Goal: Task Accomplishment & Management: Use online tool/utility

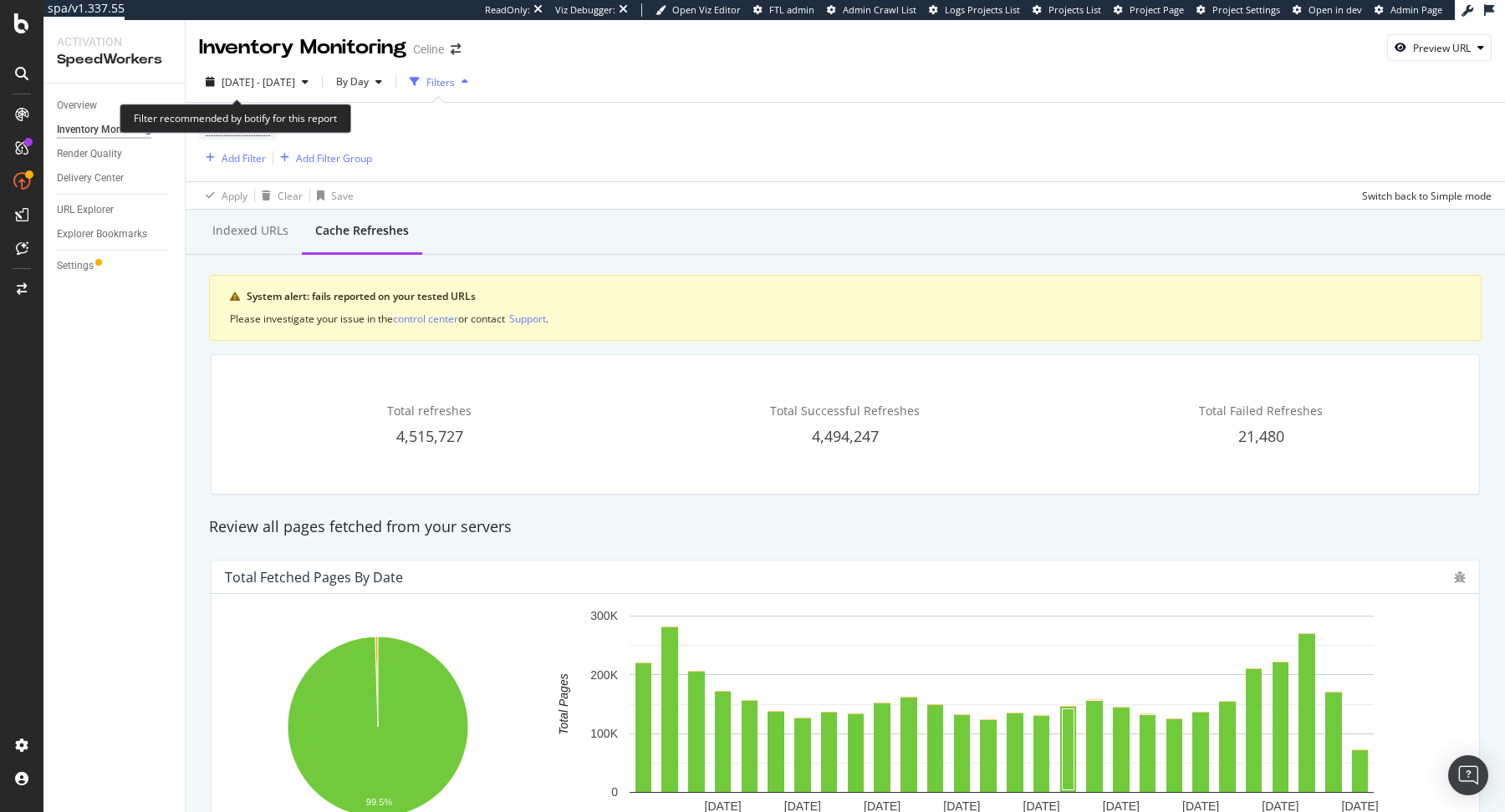
scroll to position [482, 0]
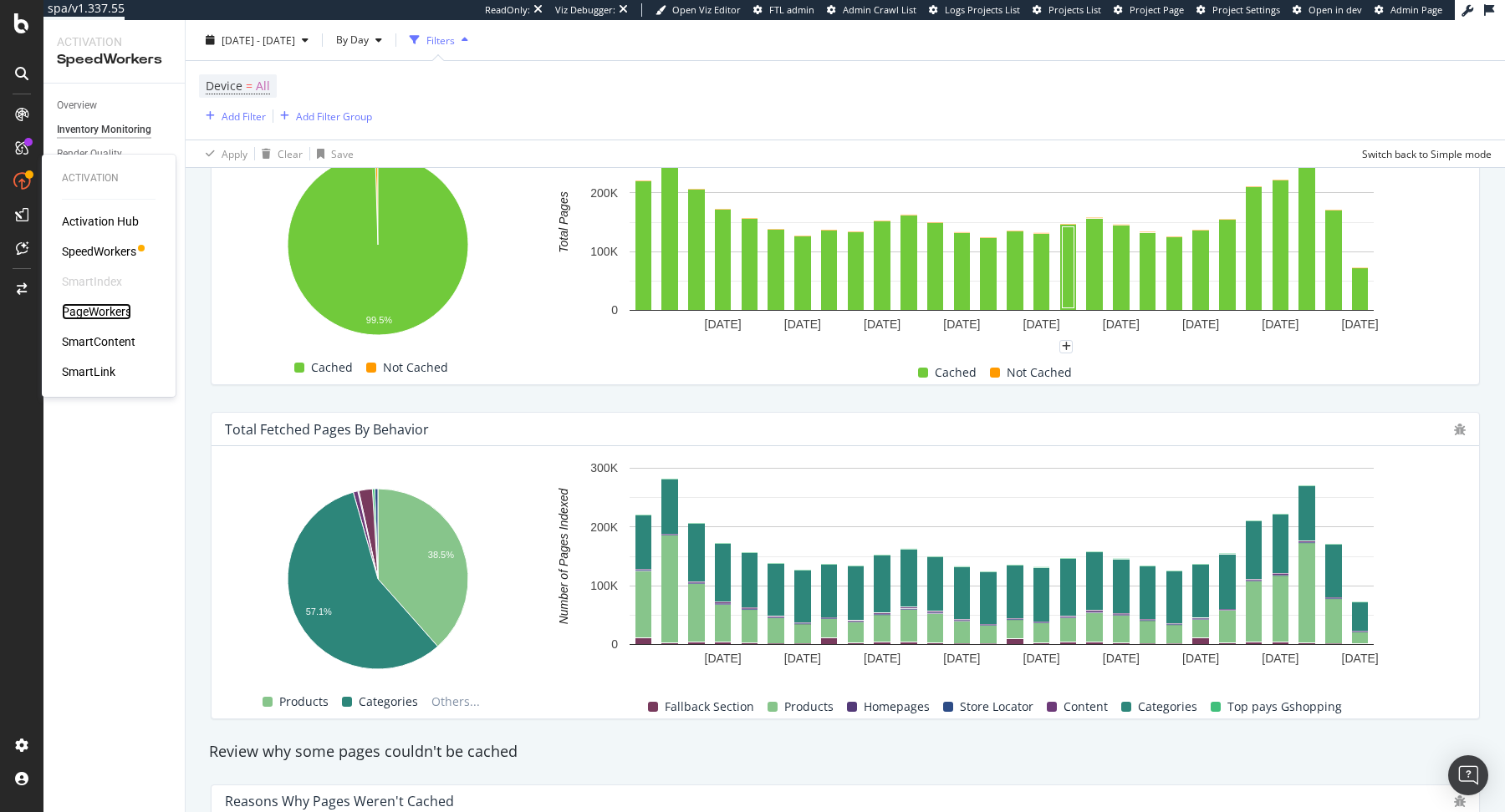
click at [128, 315] on div "PageWorkers" at bounding box center [96, 312] width 70 height 17
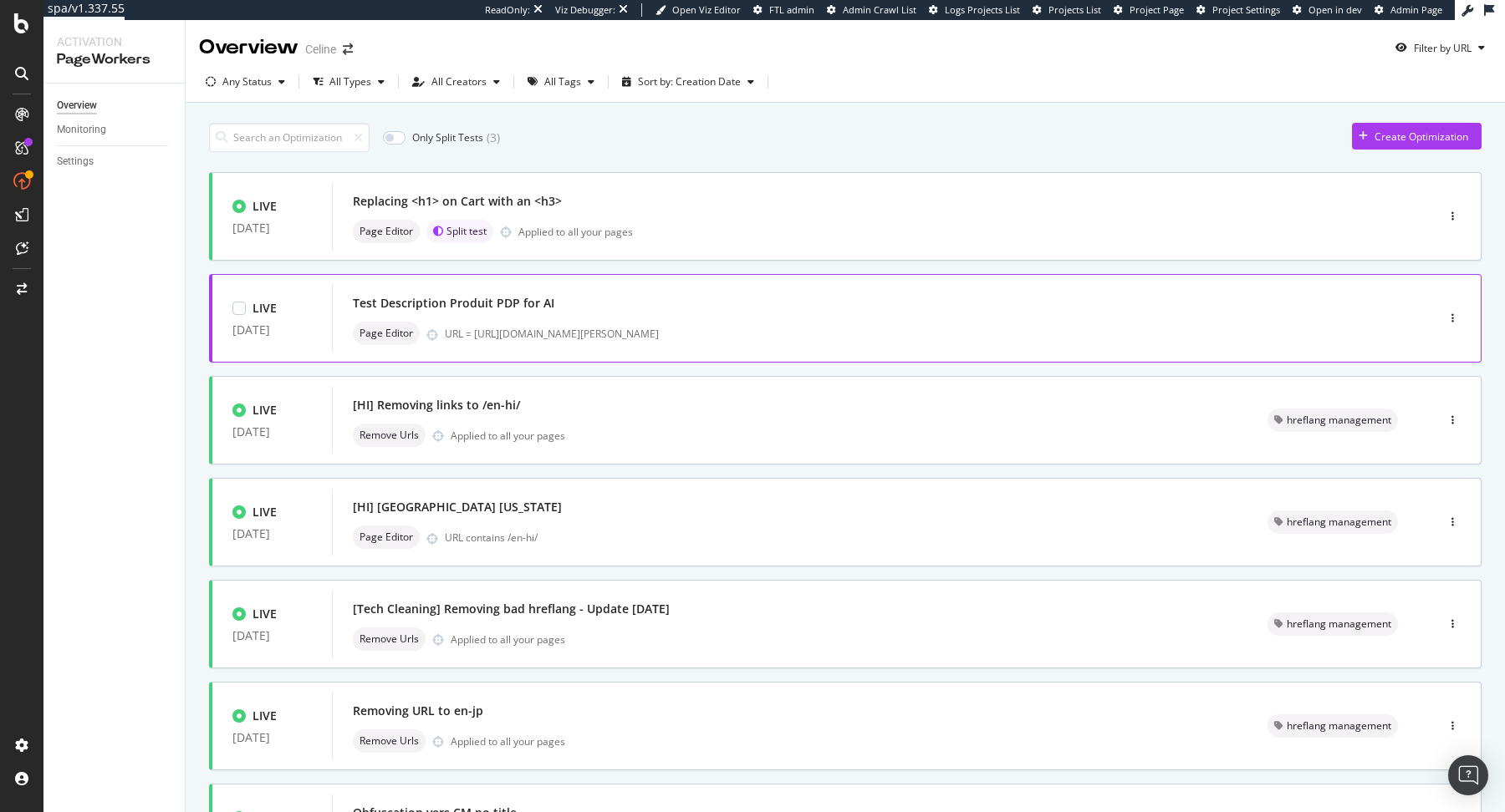
click at [938, 327] on div "URL = https://www.celine.com/en-us/celine-shop-women/handbags/more-lines/teen-c…" at bounding box center [904, 334] width 920 height 14
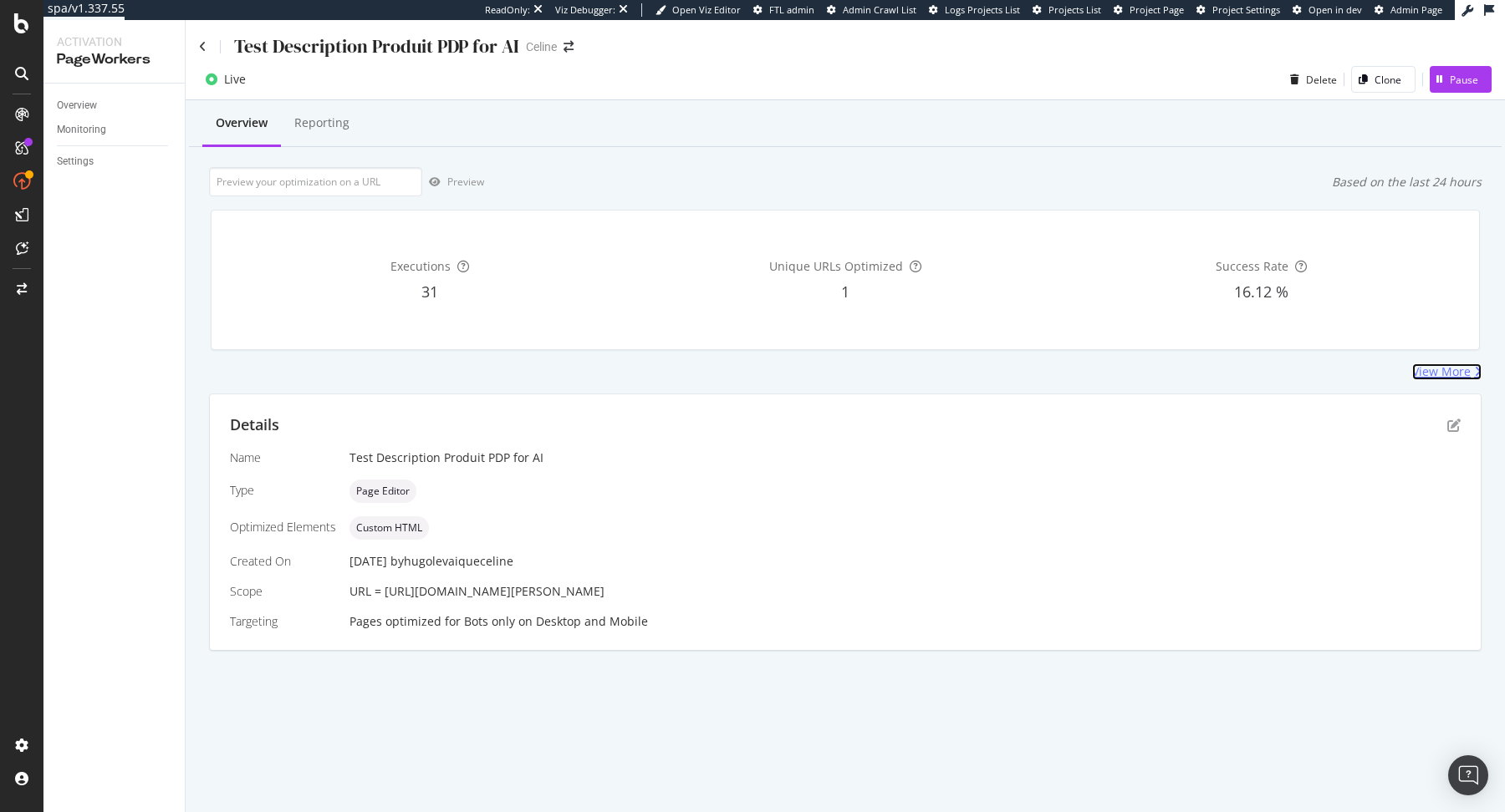
click at [1428, 366] on div "View More" at bounding box center [1441, 372] width 59 height 17
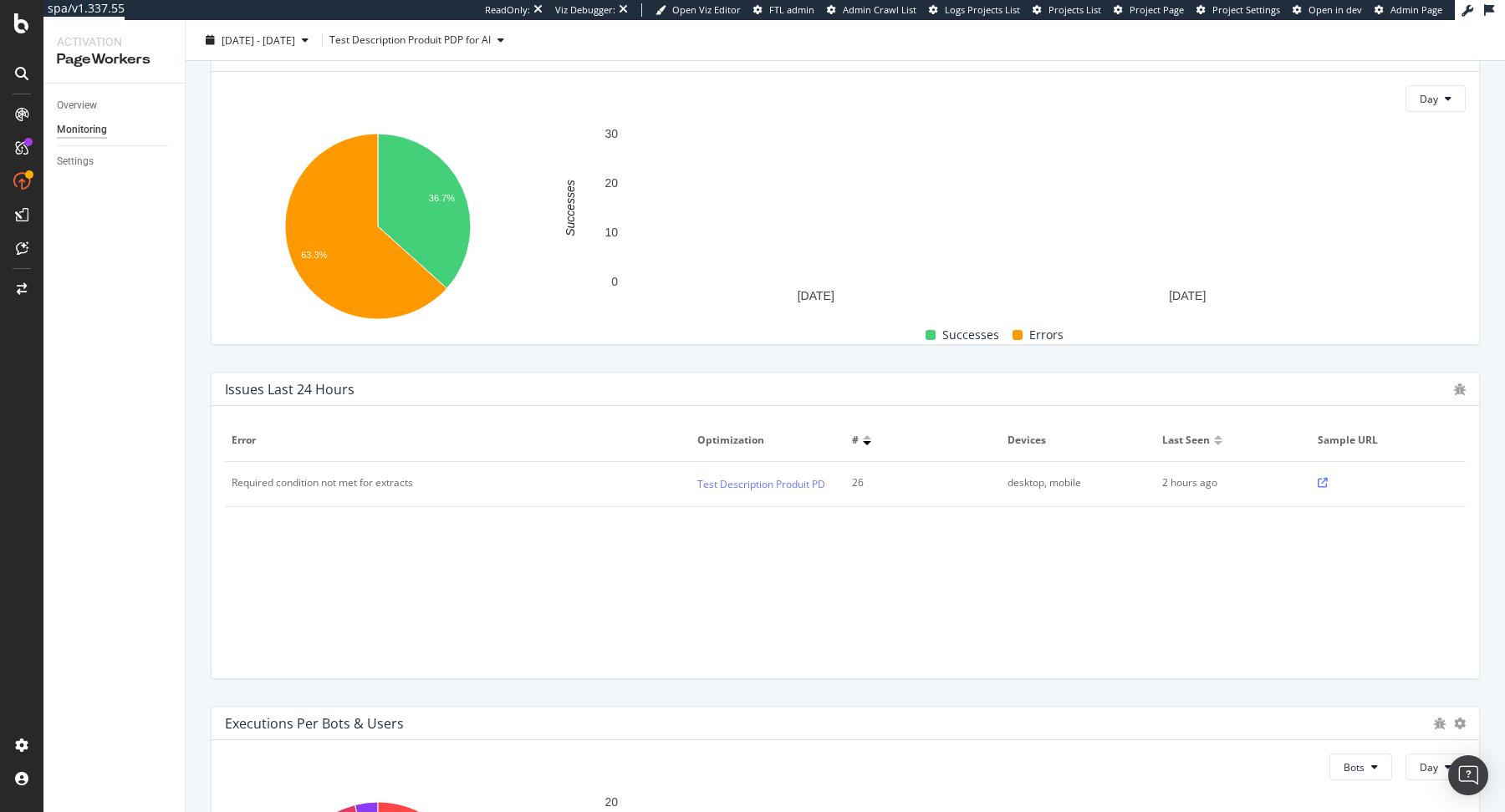
scroll to position [220, 0]
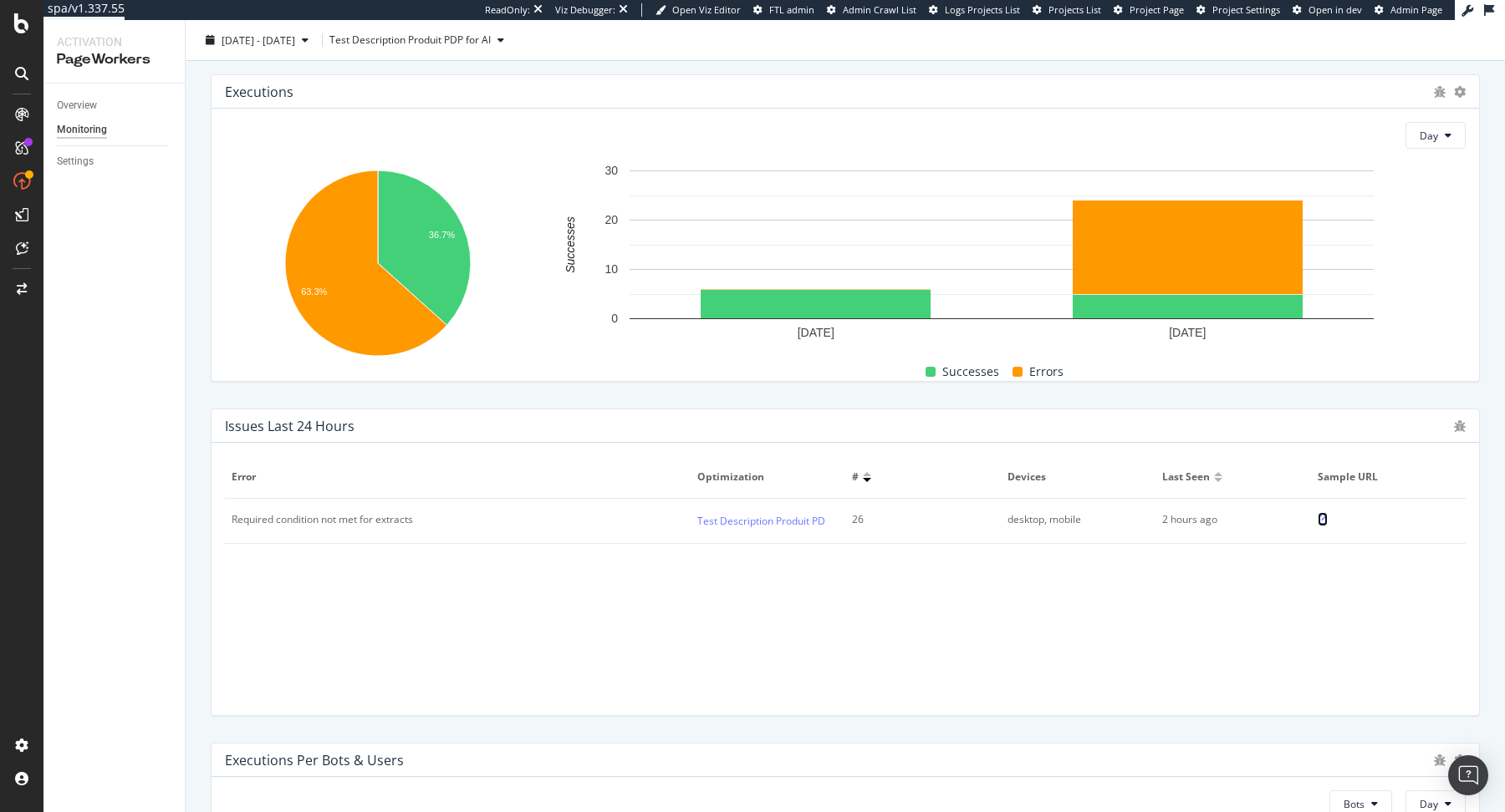
click at [1321, 519] on icon at bounding box center [1322, 520] width 10 height 10
click at [761, 513] on link "Test Description Produit PDP for AI" at bounding box center [777, 520] width 161 height 18
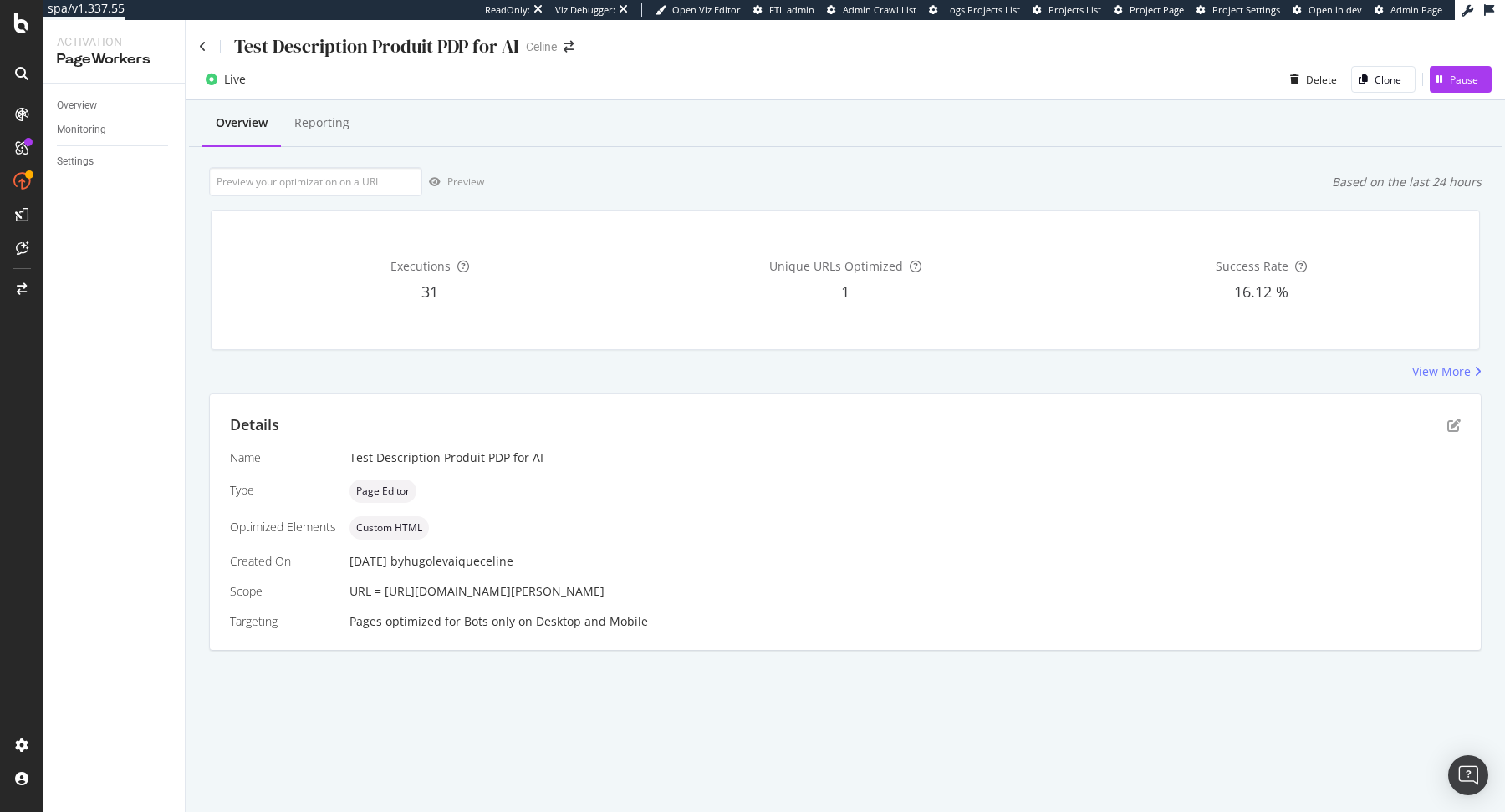
click at [1454, 432] on div "Details" at bounding box center [845, 426] width 1231 height 22
click at [1453, 425] on icon "pen-to-square" at bounding box center [1454, 425] width 13 height 13
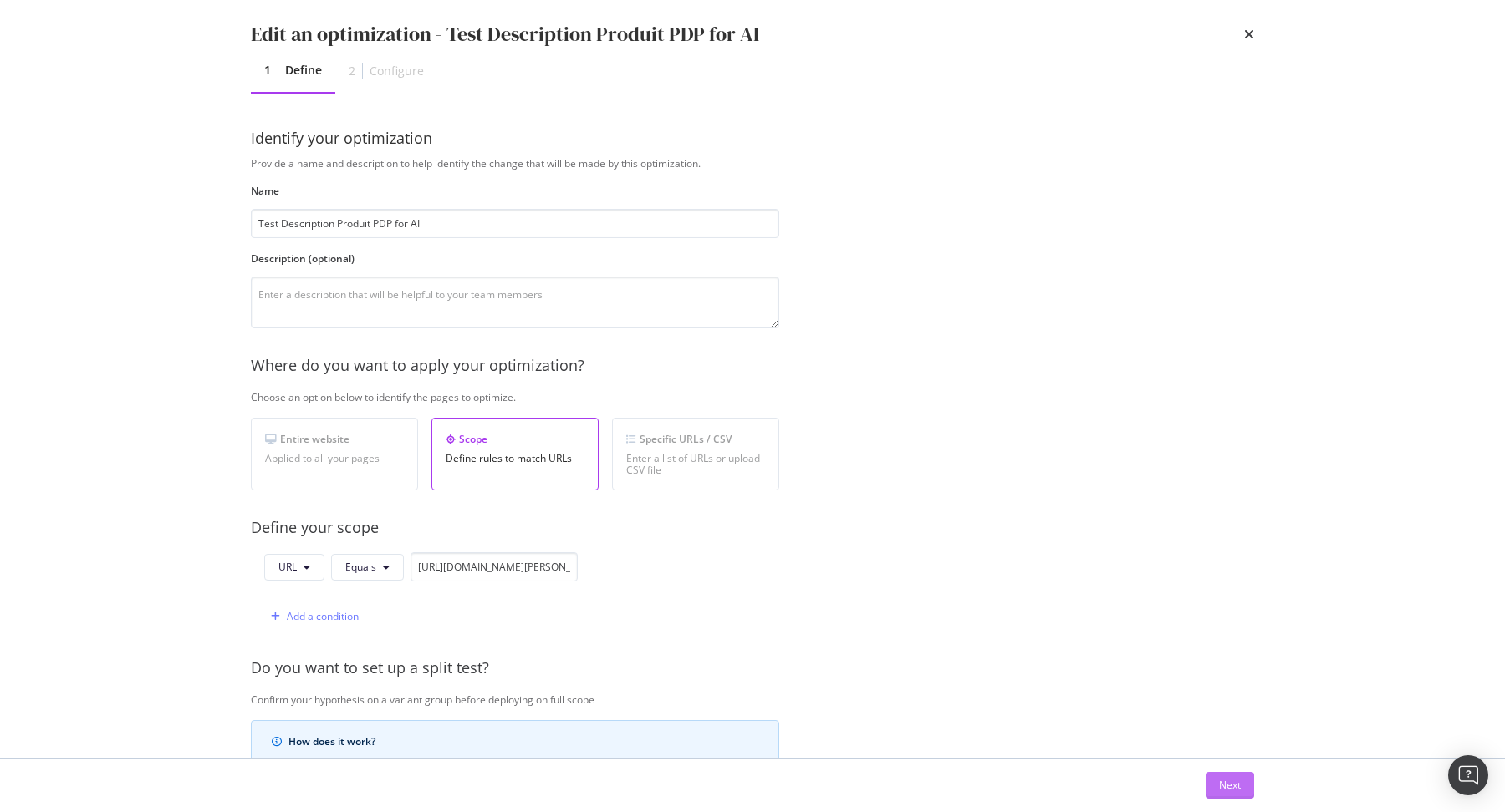
click at [1219, 786] on div "Next" at bounding box center [1230, 784] width 22 height 14
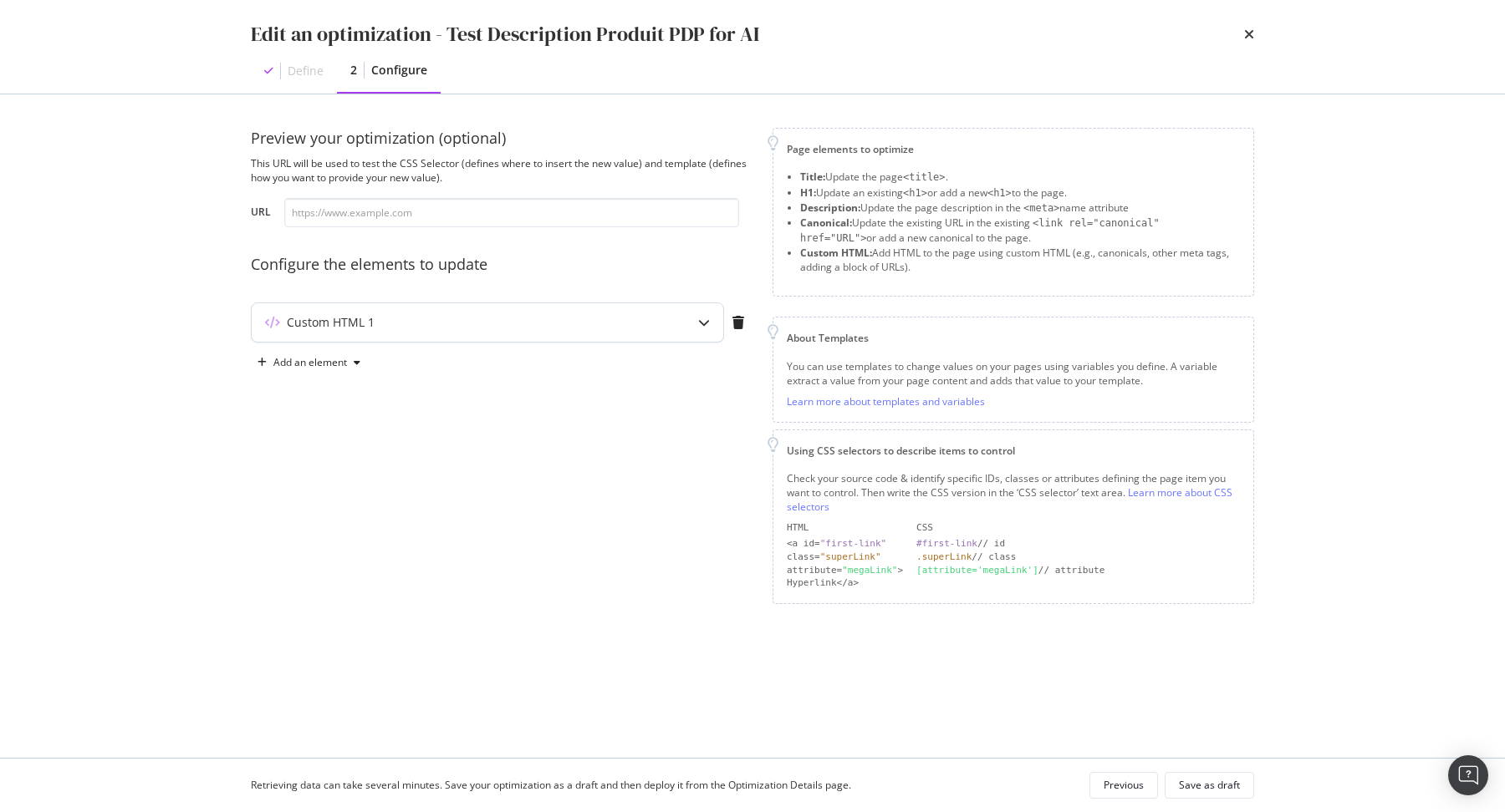
click at [445, 341] on div "Custom HTML 1" at bounding box center [487, 323] width 471 height 39
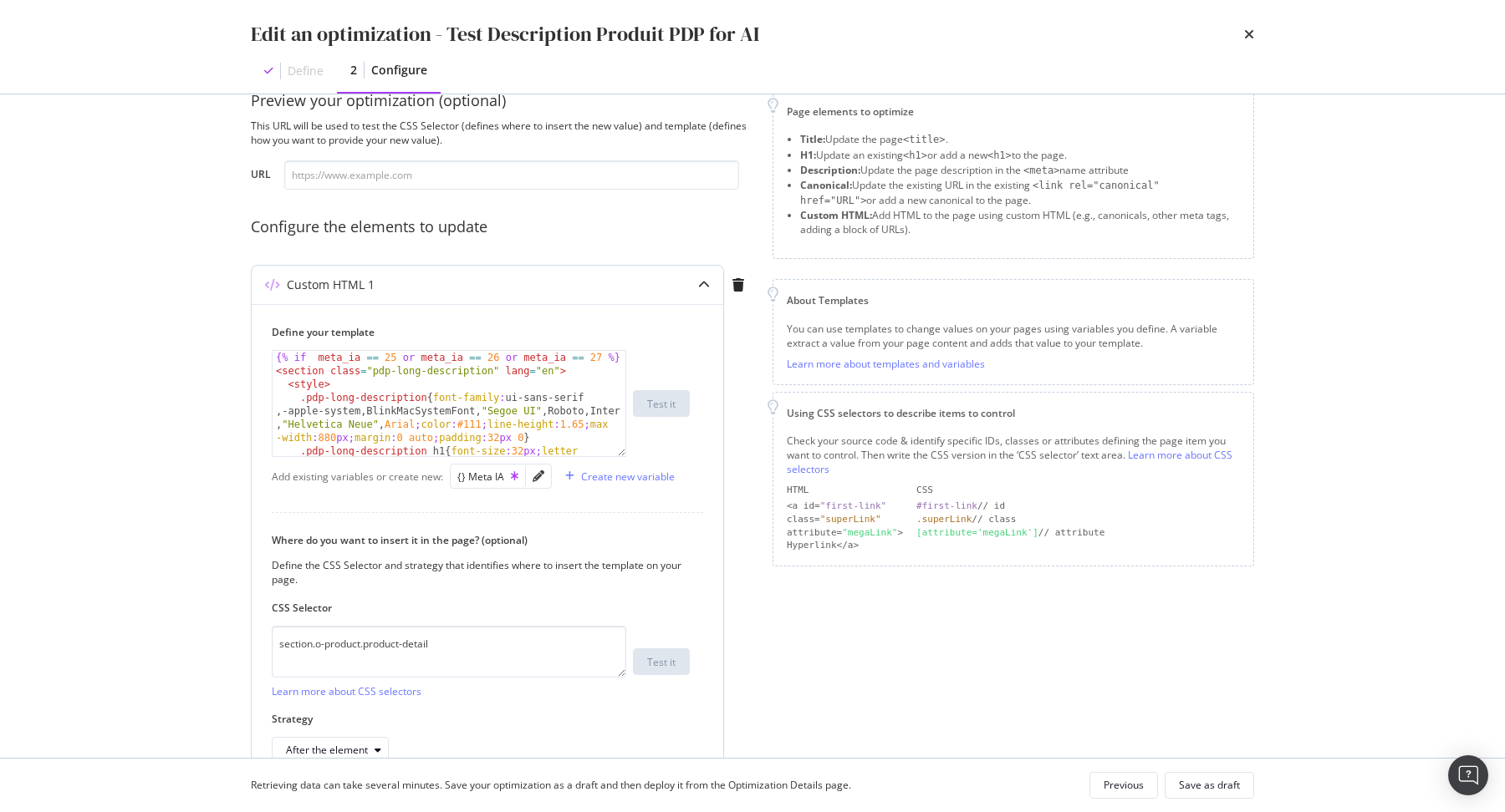
scroll to position [47, 0]
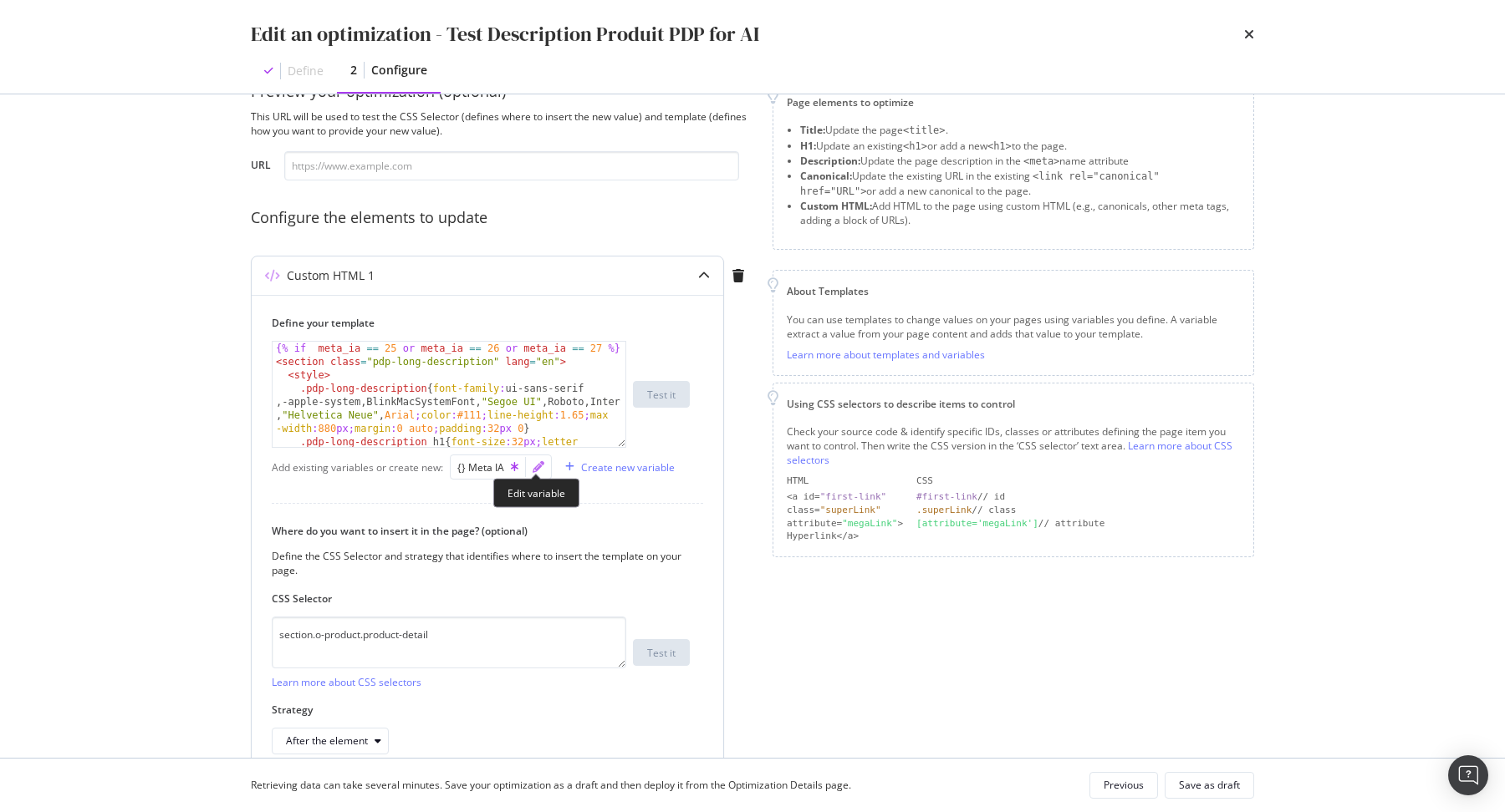
click at [535, 470] on icon "pencil" at bounding box center [538, 467] width 12 height 12
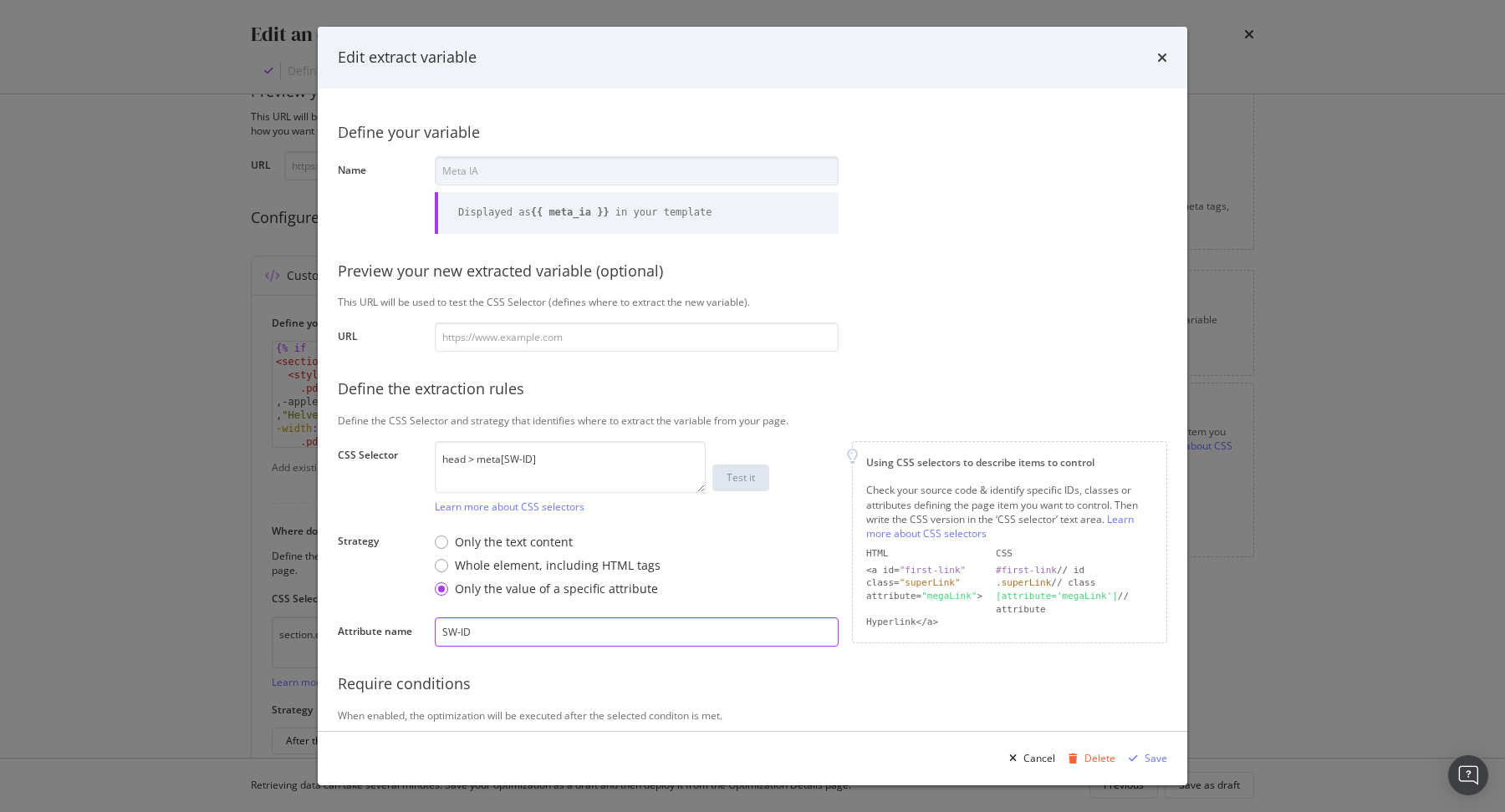
click at [503, 637] on input "SW-ID" at bounding box center [636, 632] width 404 height 29
paste input "sw-id"
type input "sw-id"
click at [534, 463] on textarea "head > meta[SW-ID]" at bounding box center [569, 467] width 271 height 52
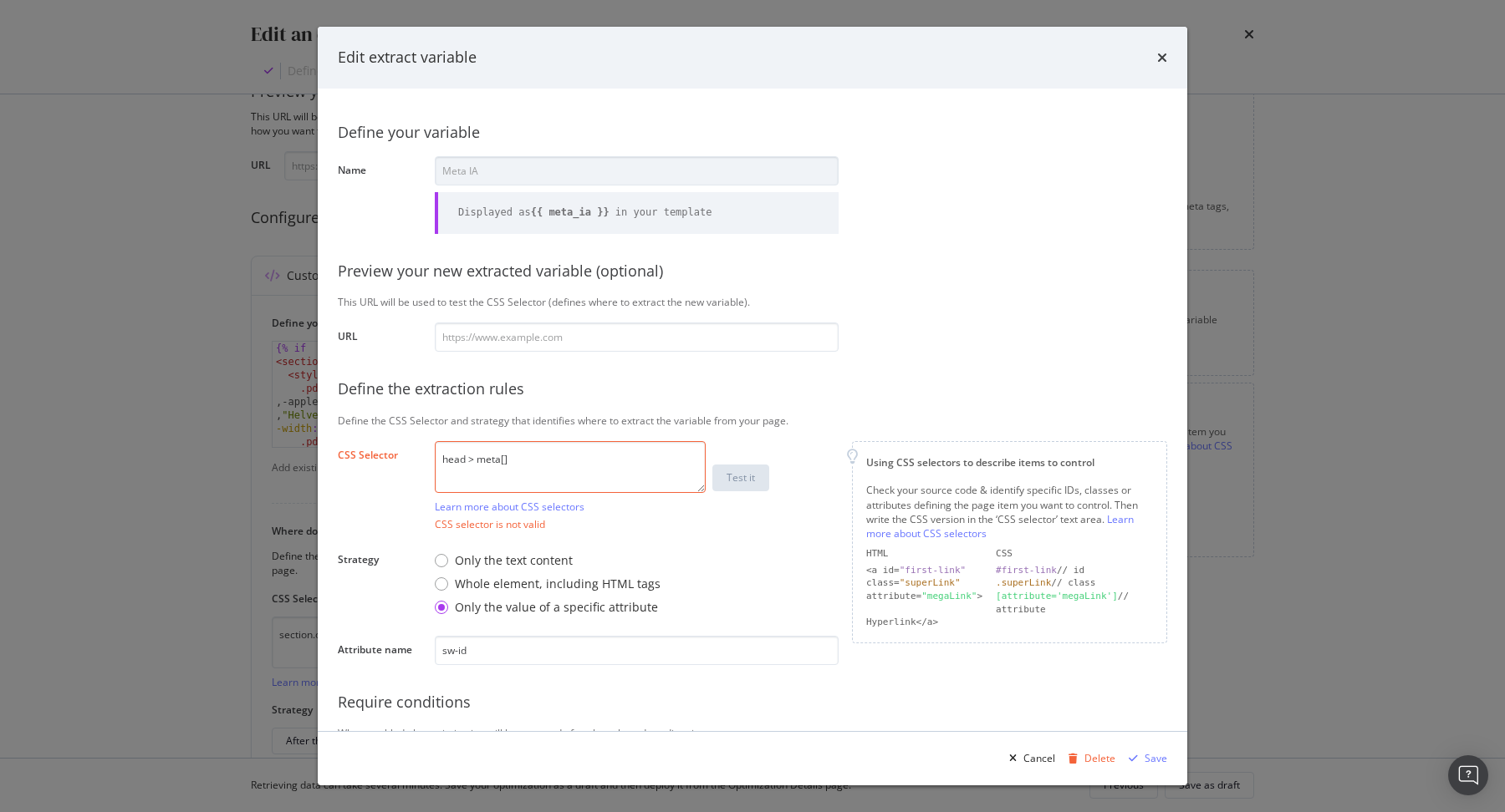
paste textarea "sw-id"
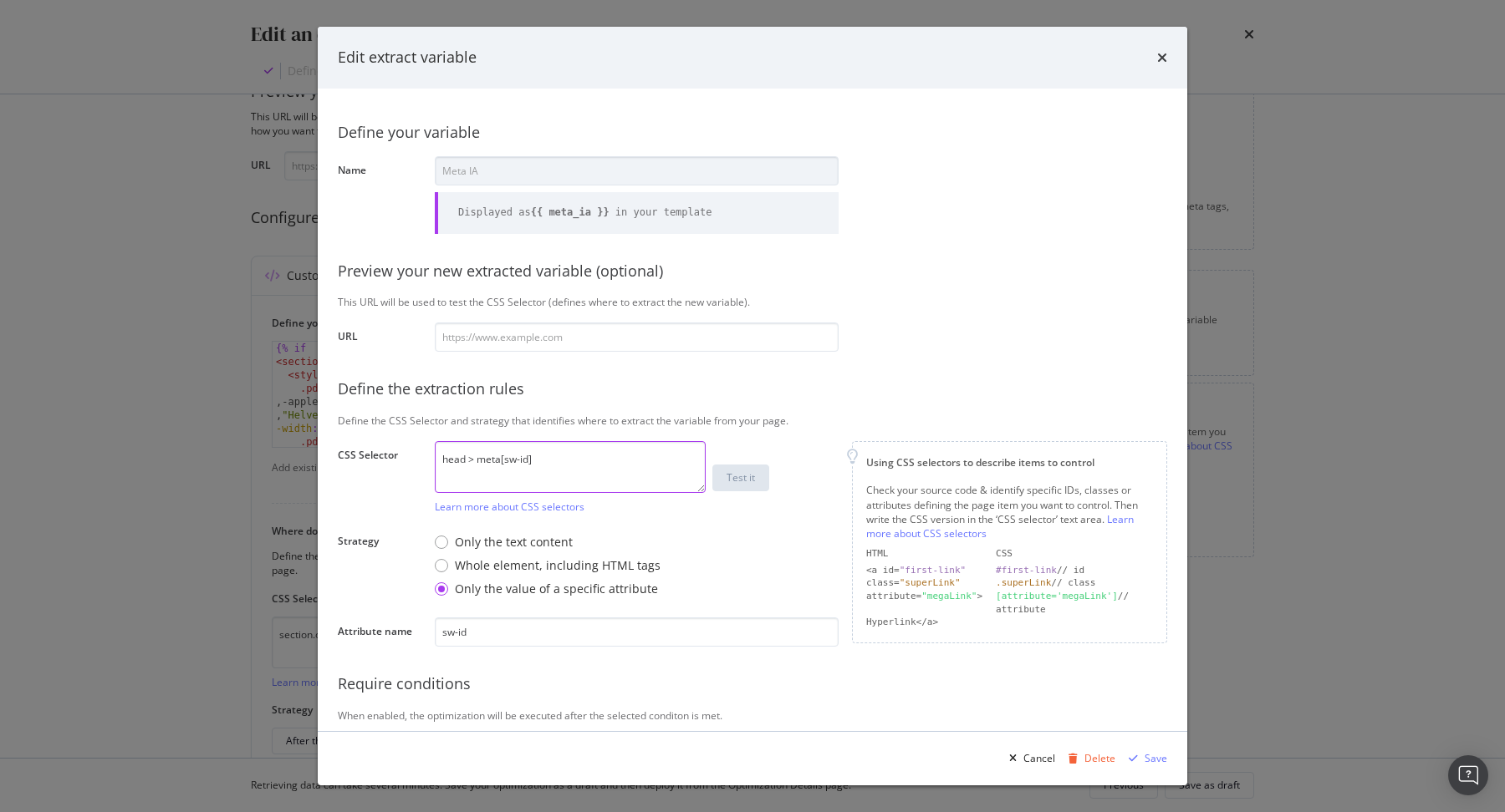
type textarea "head > meta[sw-id]"
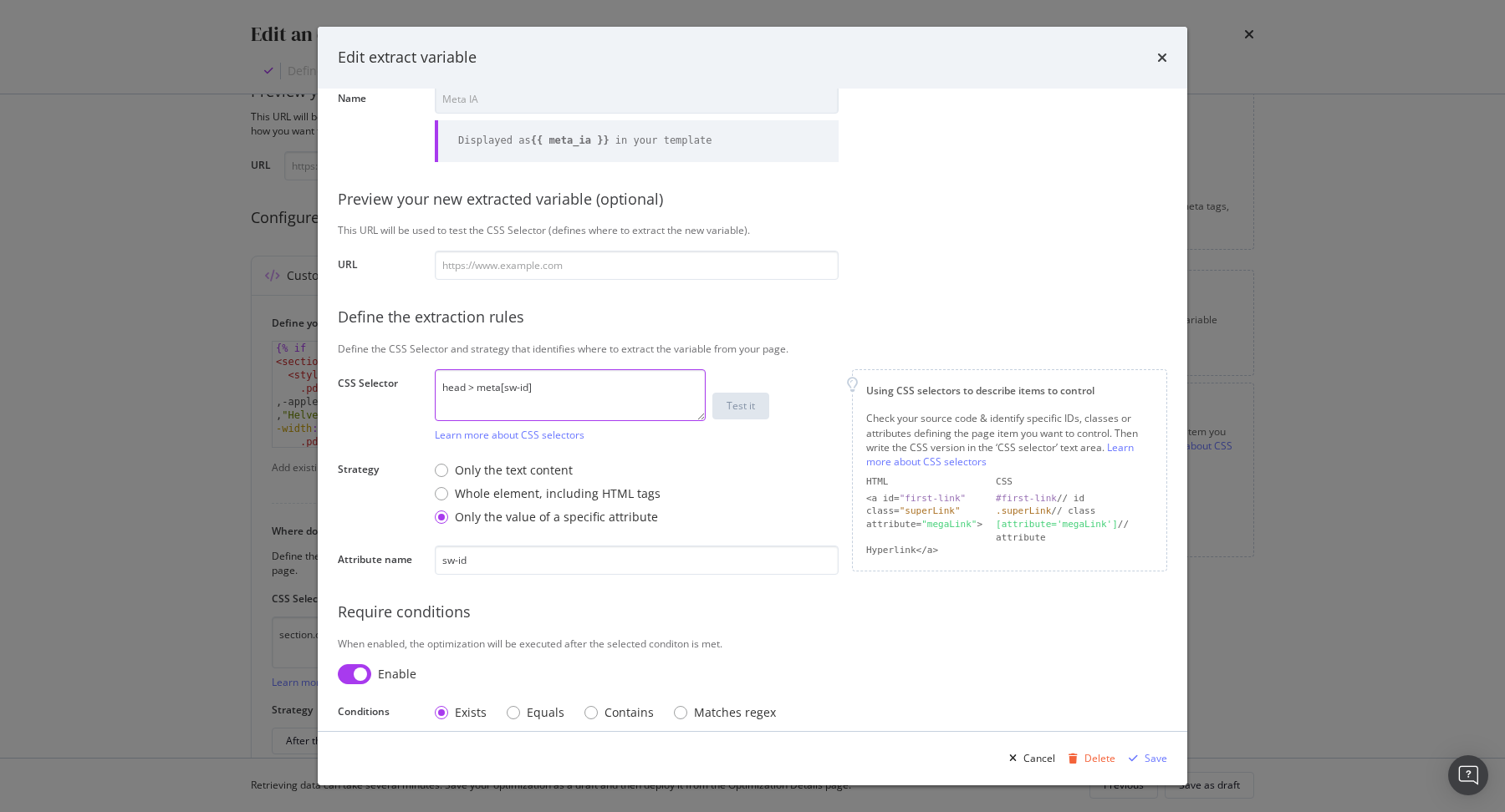
scroll to position [85, 0]
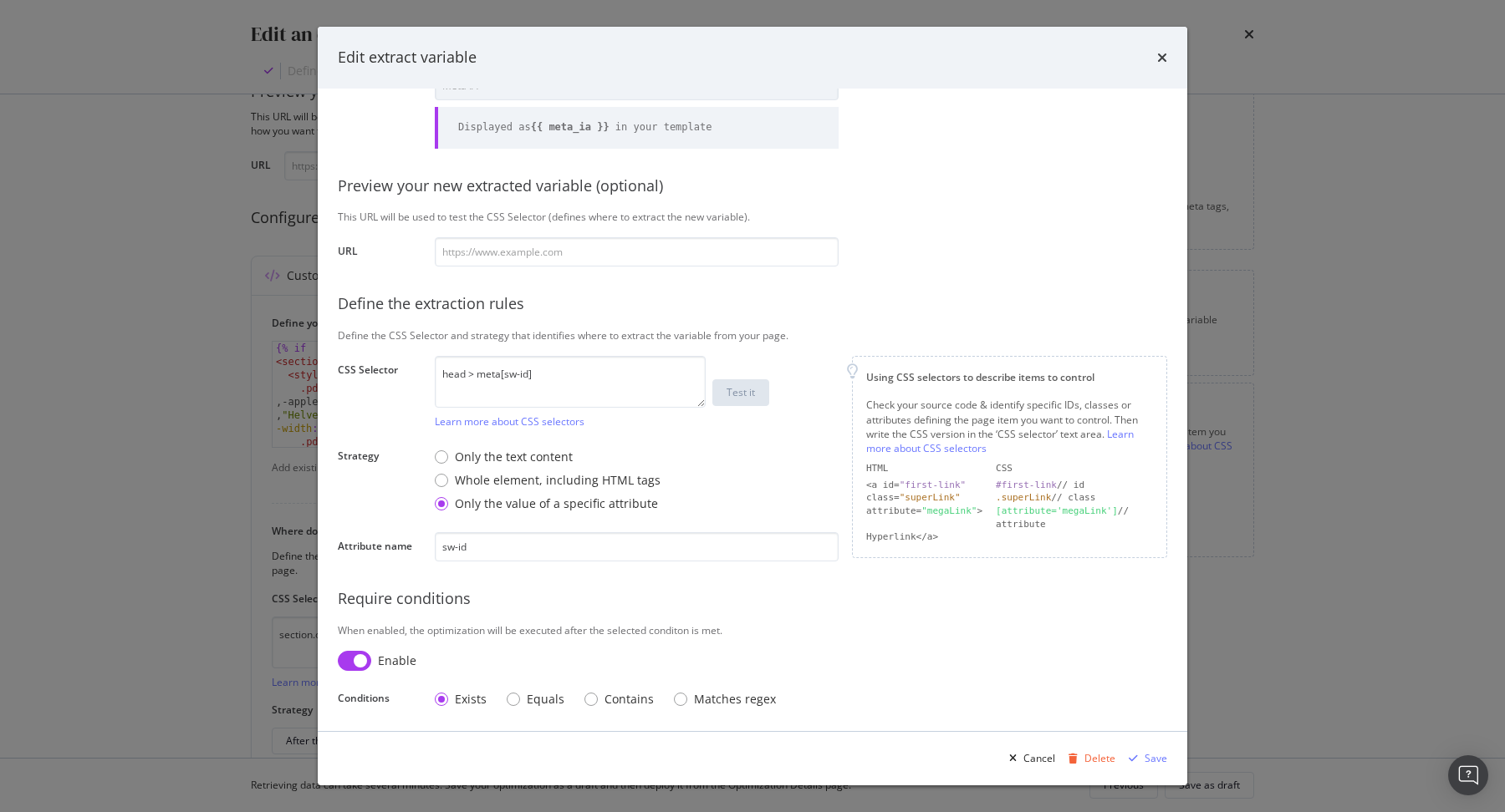
click at [356, 660] on input "modal" at bounding box center [355, 661] width 34 height 20
checkbox input "false"
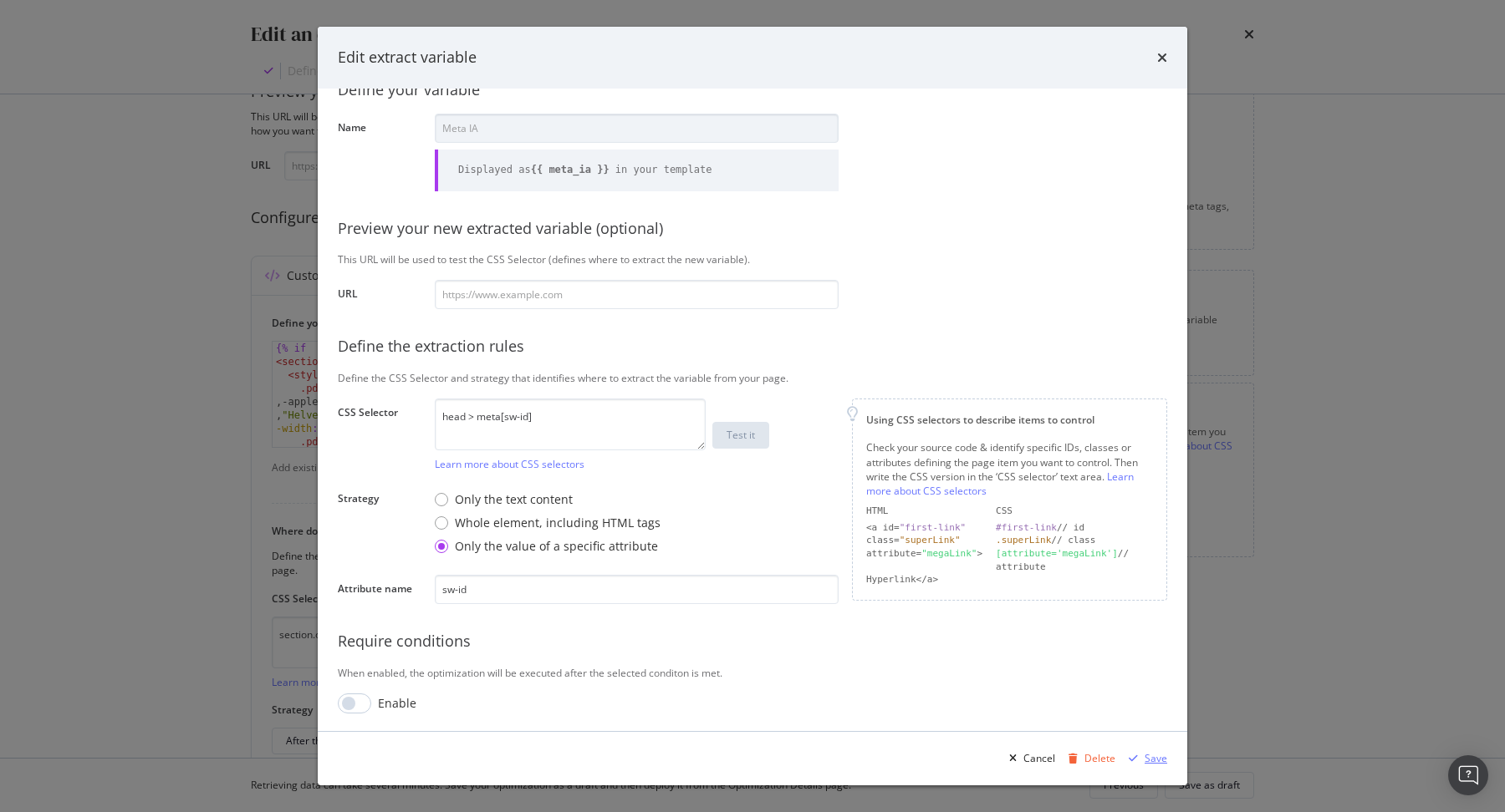
click at [1155, 761] on div "Save" at bounding box center [1155, 758] width 23 height 14
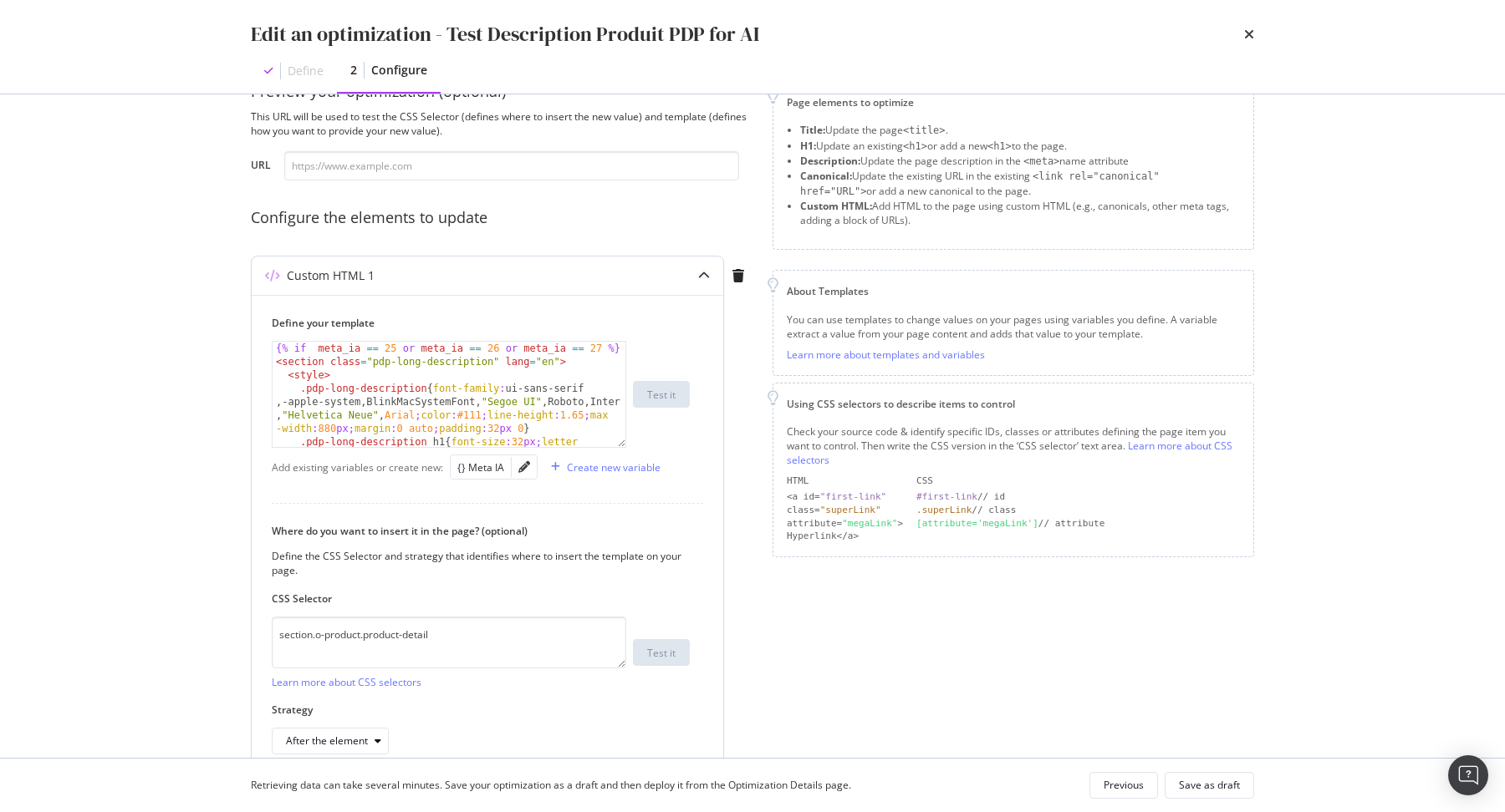
drag, startPoint x: 622, startPoint y: 442, endPoint x: 621, endPoint y: 614, distance: 172.0
click at [622, 447] on div "{% if meta_ia == 25 or meta_ia == 26 or meta_ia == 27 %} < section class = "pdp…" at bounding box center [449, 395] width 355 height 107
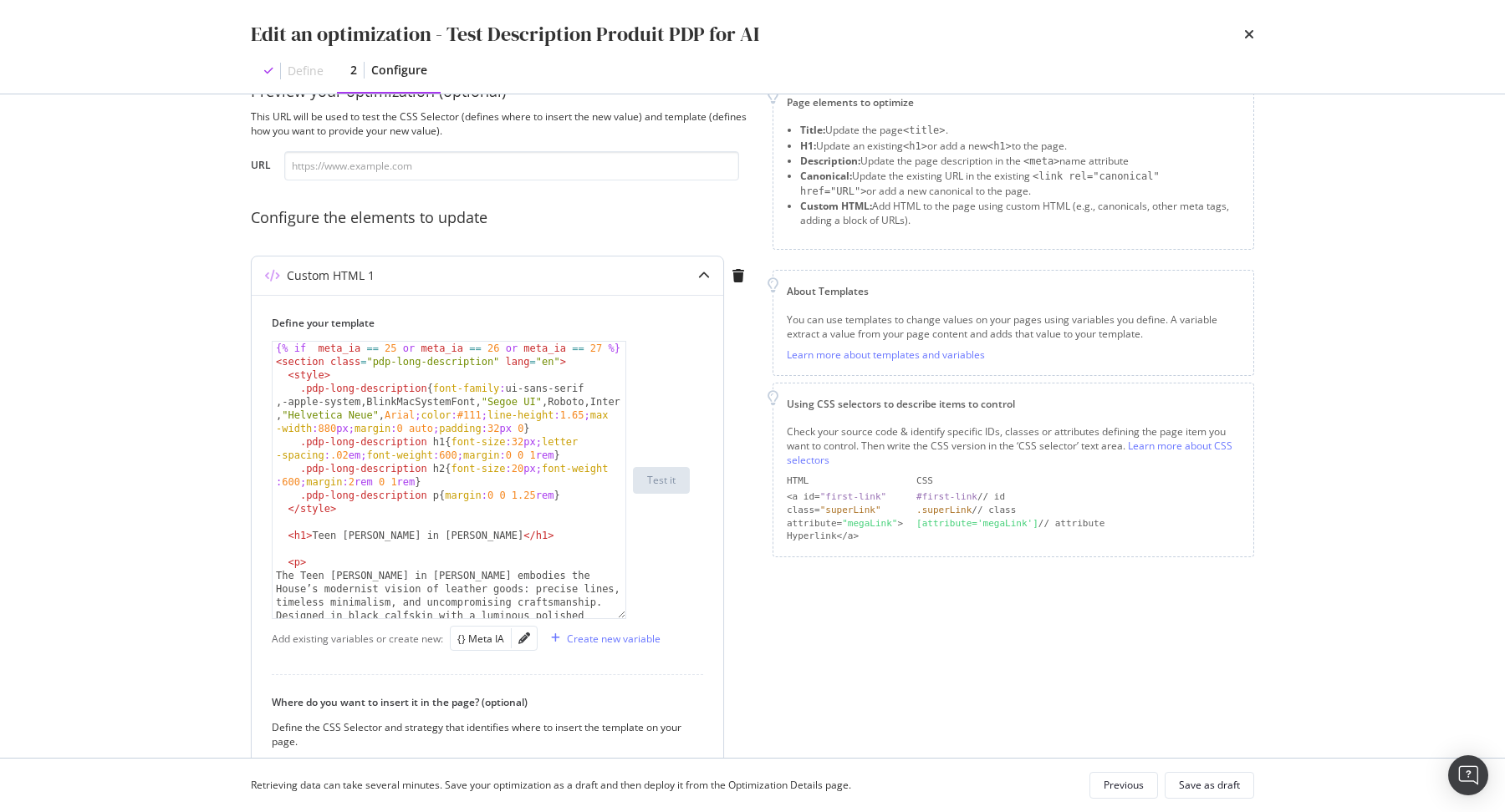
click at [322, 354] on div "{% if meta_ia == 25 or meta_ia == 26 or meta_ia == 27 %} < section class = "pdp…" at bounding box center [450, 567] width 355 height 451
type textarea "{% if meta_ia == 25 or meta_ia == 26 or meta_ia == 27 %}"
click at [1214, 778] on div "Save as draft" at bounding box center [1209, 785] width 61 height 23
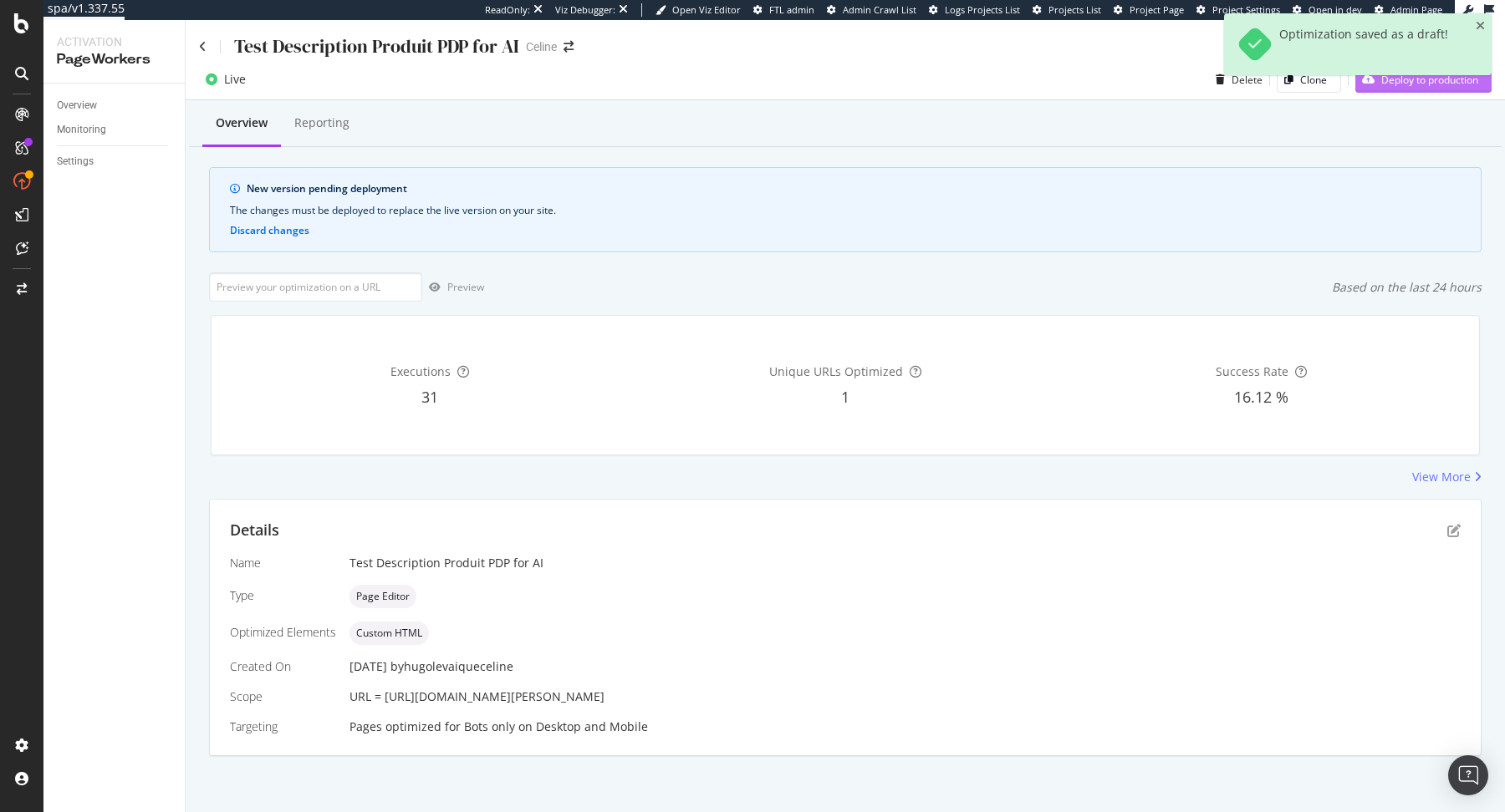
click at [1404, 92] on button "Deploy to production" at bounding box center [1423, 80] width 137 height 27
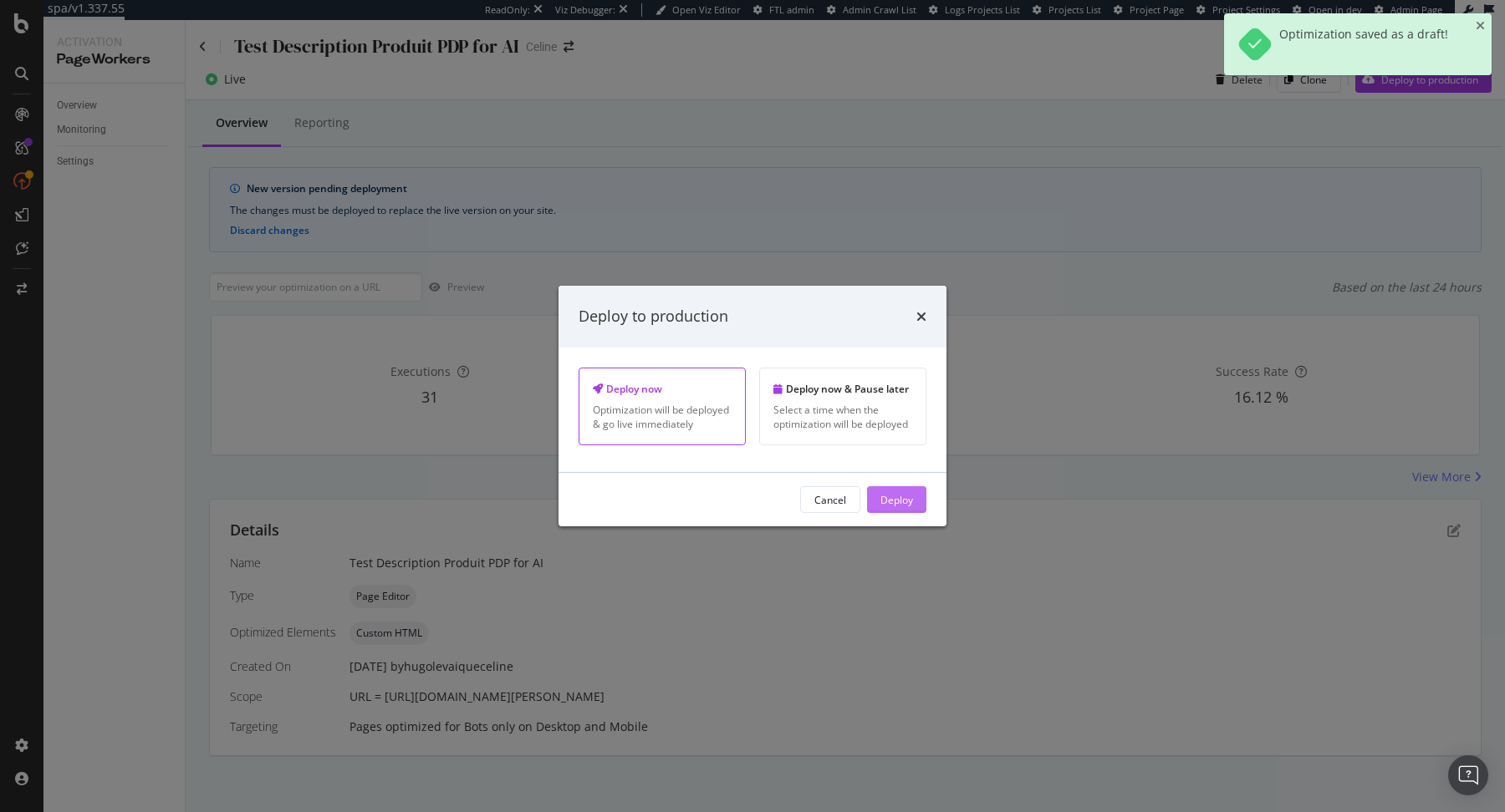
click at [901, 505] on div "Deploy" at bounding box center [896, 499] width 33 height 14
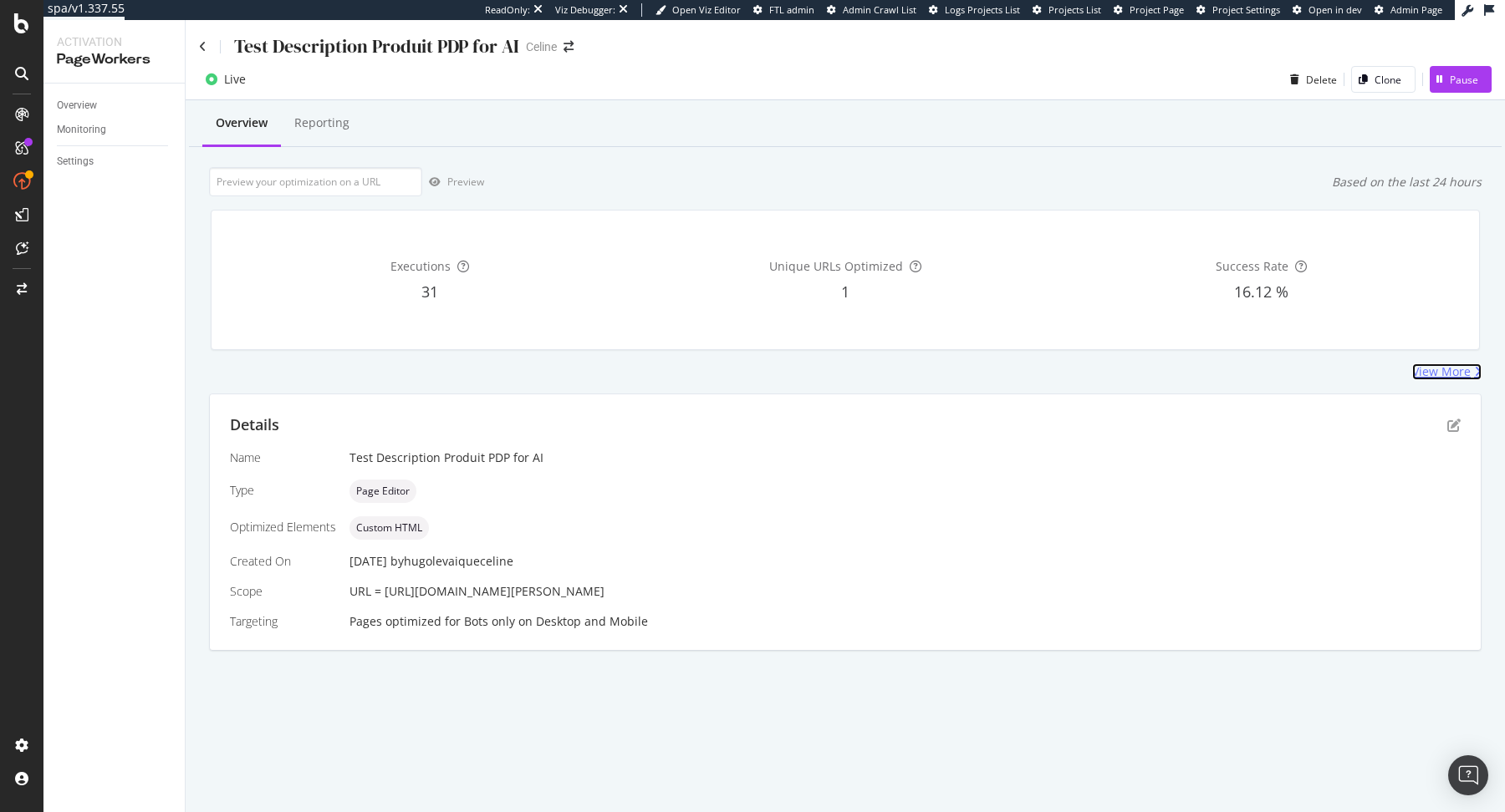
click at [1424, 373] on div "View More" at bounding box center [1441, 372] width 59 height 17
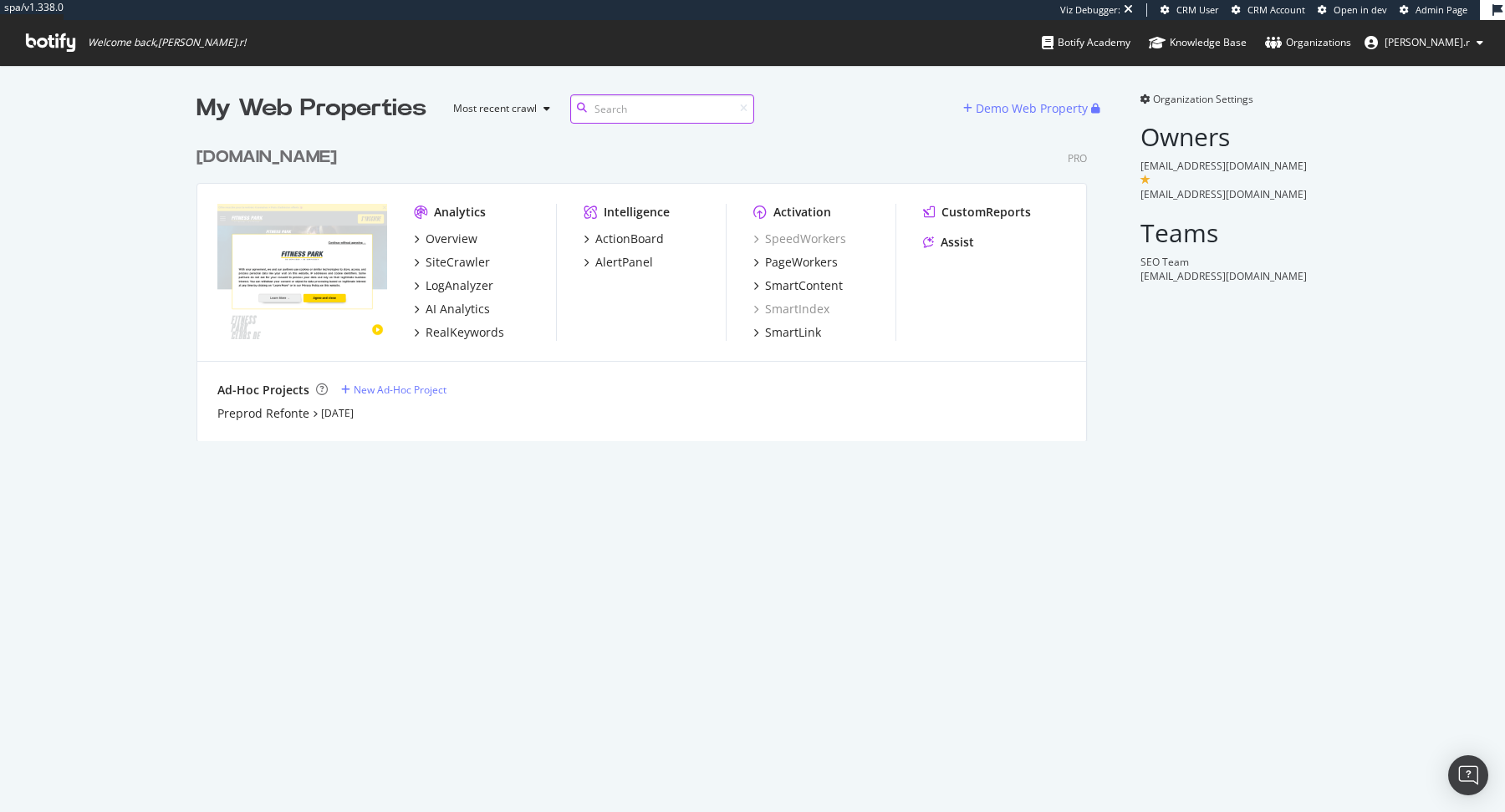
scroll to position [316, 903]
click at [277, 414] on div "Preprod Refonte" at bounding box center [263, 414] width 92 height 17
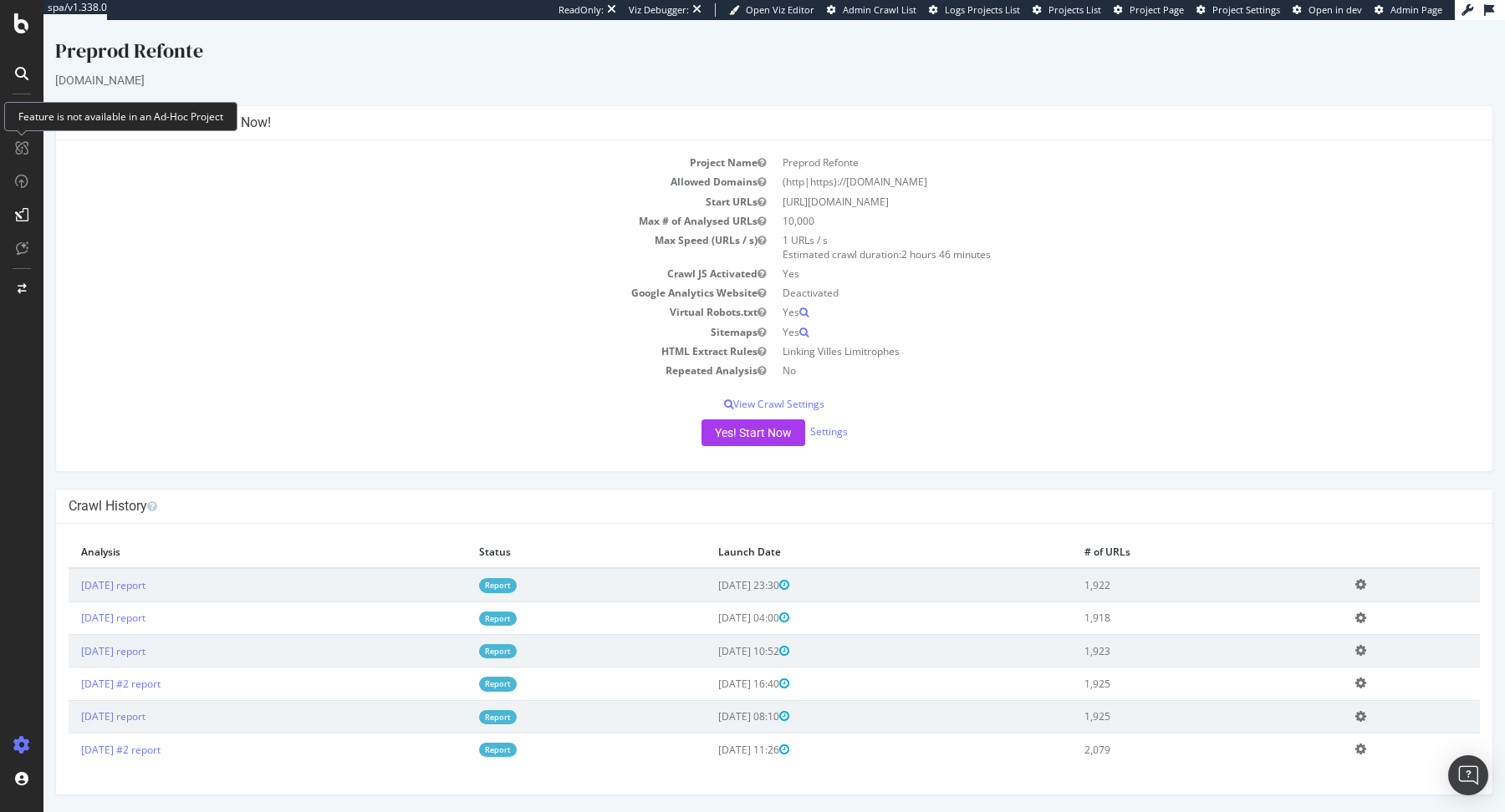
click at [94, 168] on td "Project Name" at bounding box center [421, 162] width 705 height 19
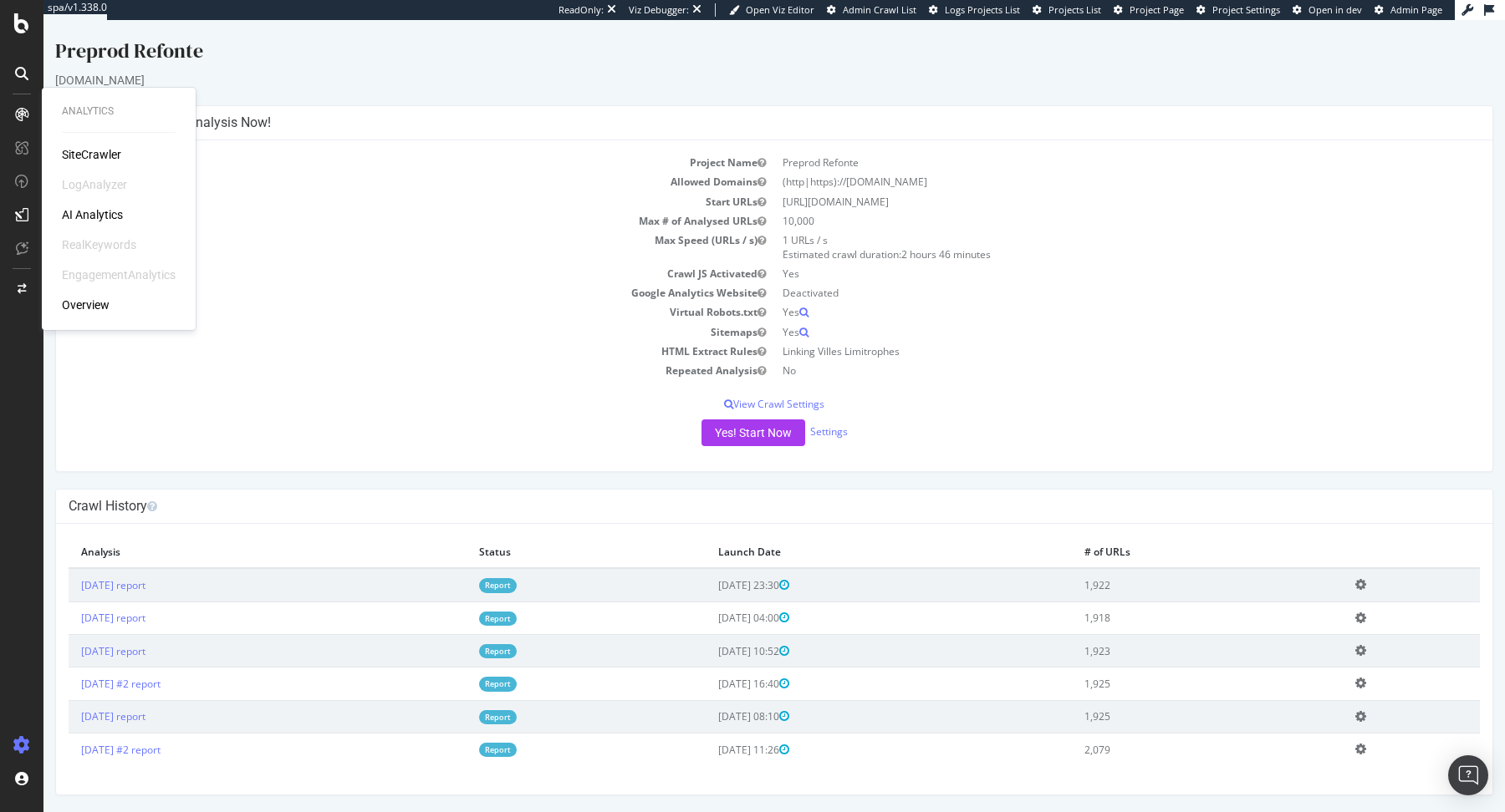
click at [102, 154] on div "SiteCrawler" at bounding box center [91, 154] width 60 height 17
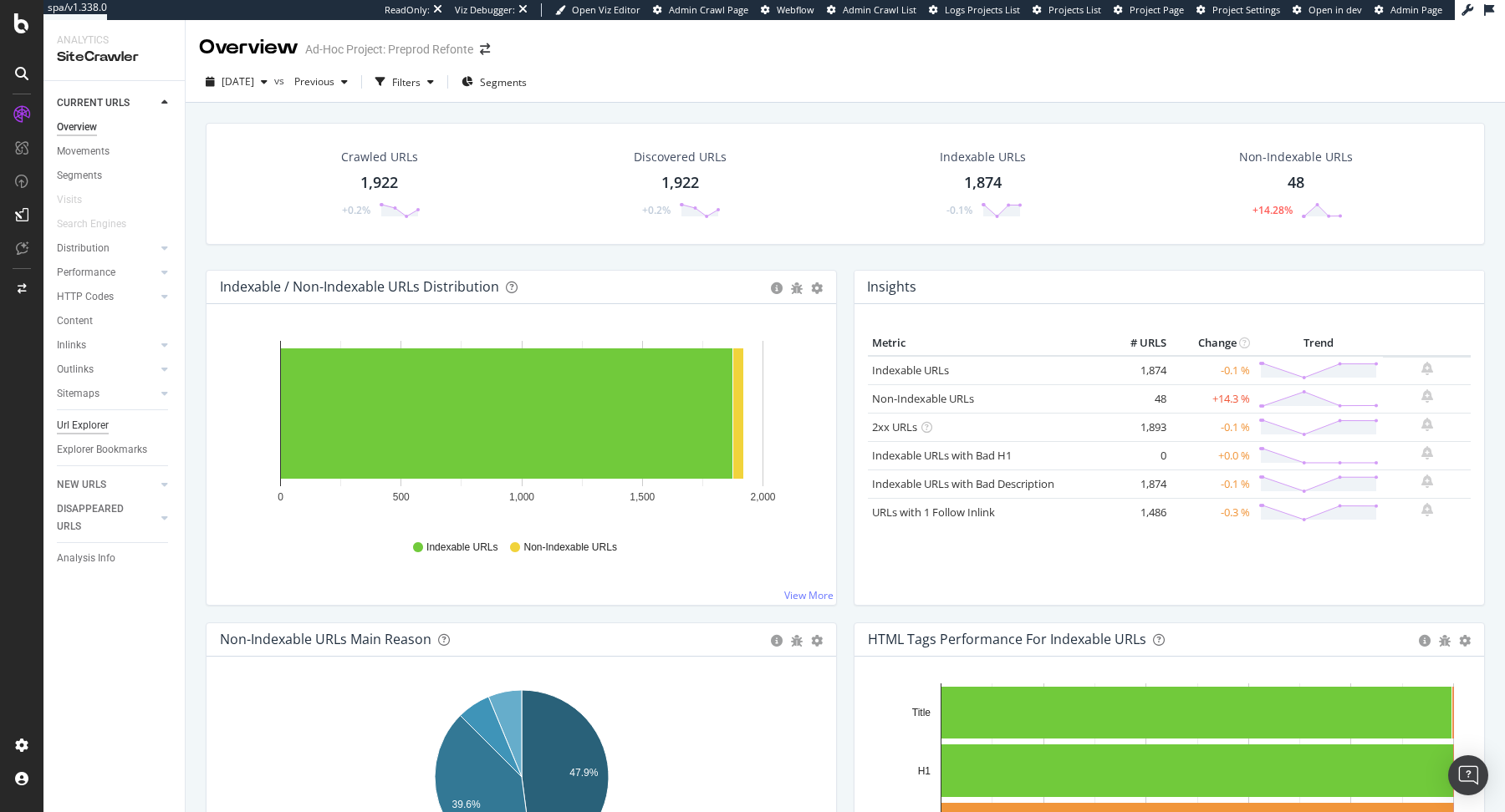
click at [95, 417] on div "Url Explorer" at bounding box center [83, 425] width 52 height 18
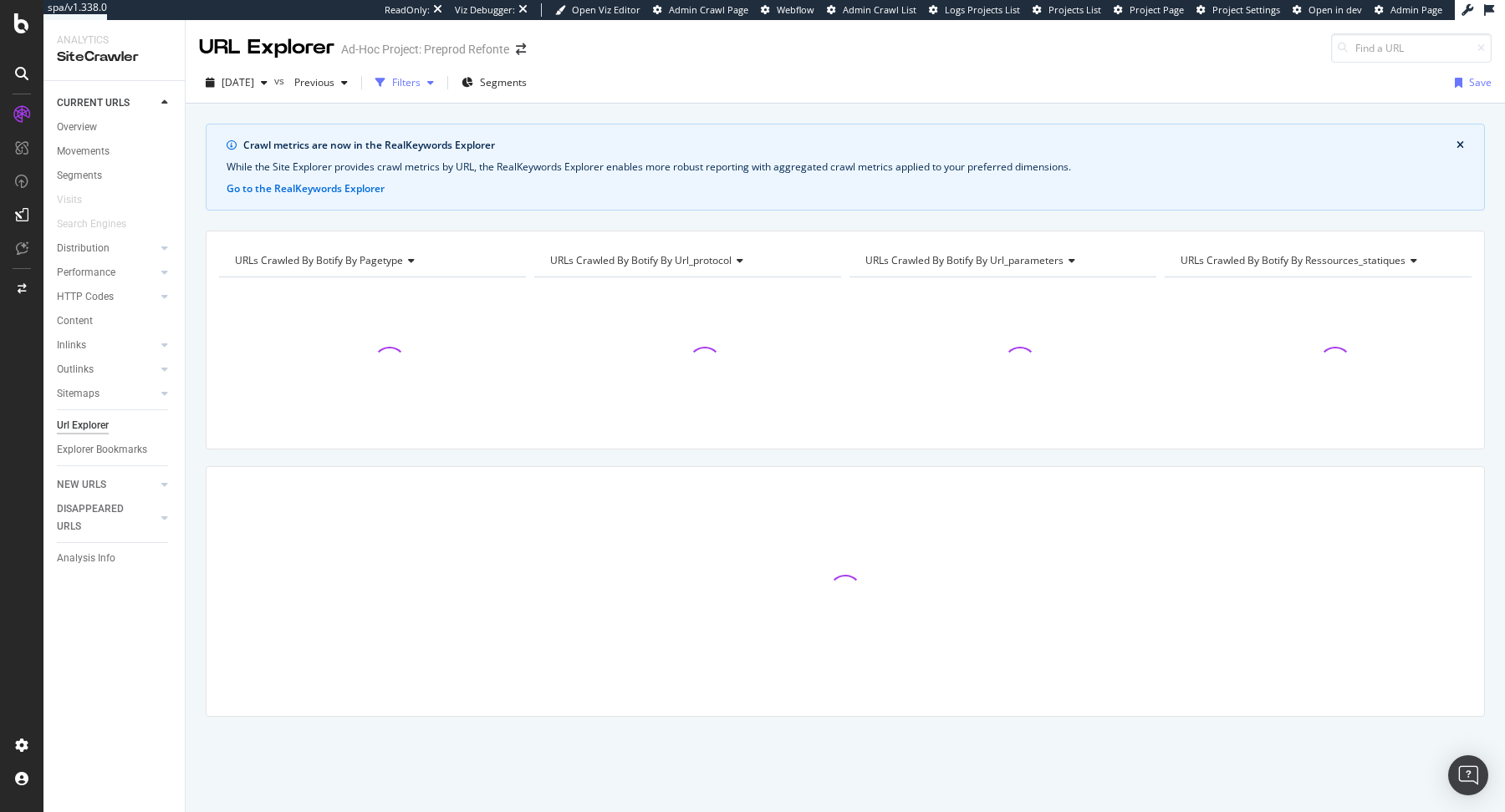
click at [420, 75] on div "Filters" at bounding box center [407, 82] width 29 height 14
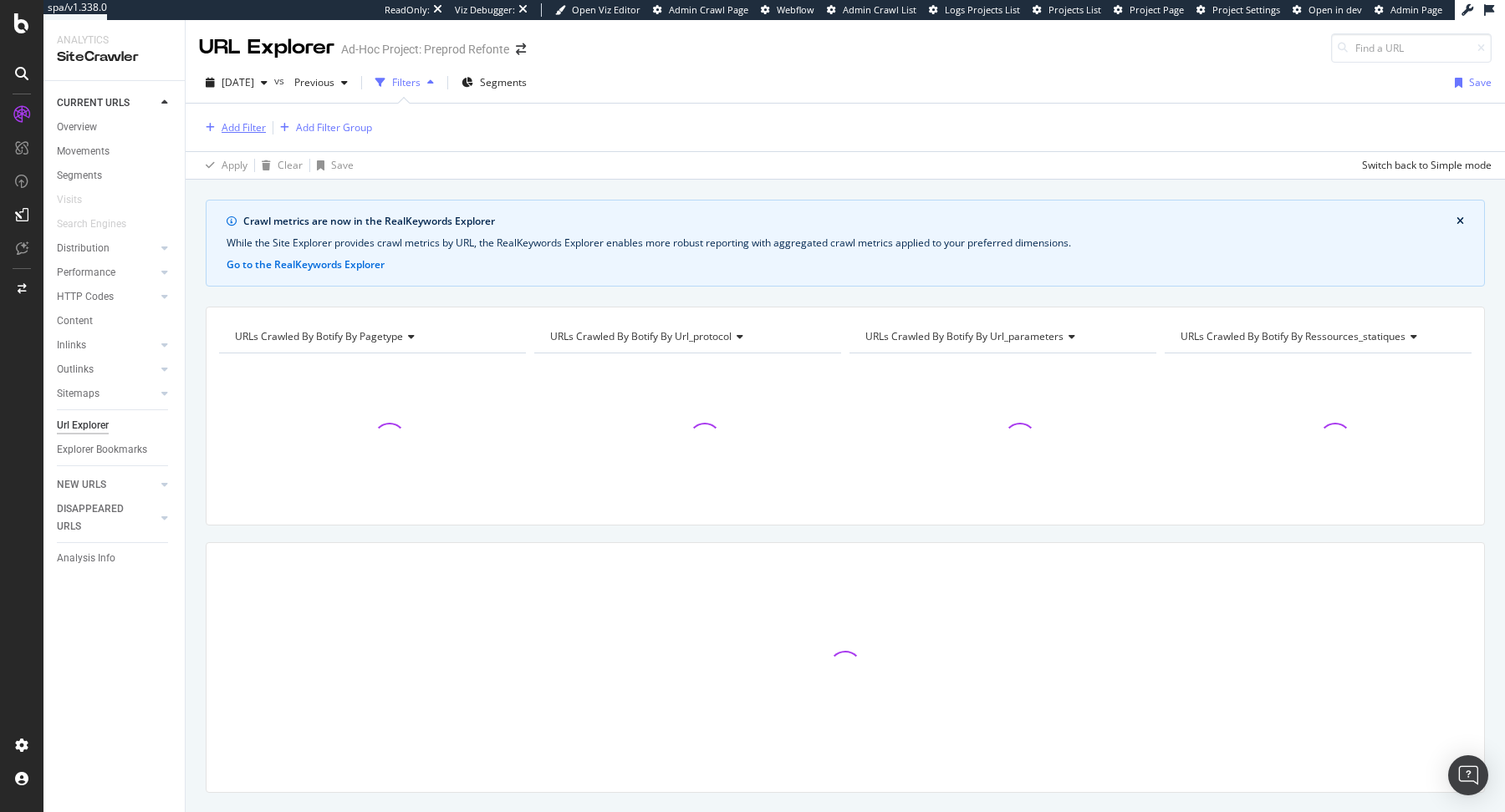
click at [228, 124] on div "Add Filter" at bounding box center [243, 127] width 44 height 14
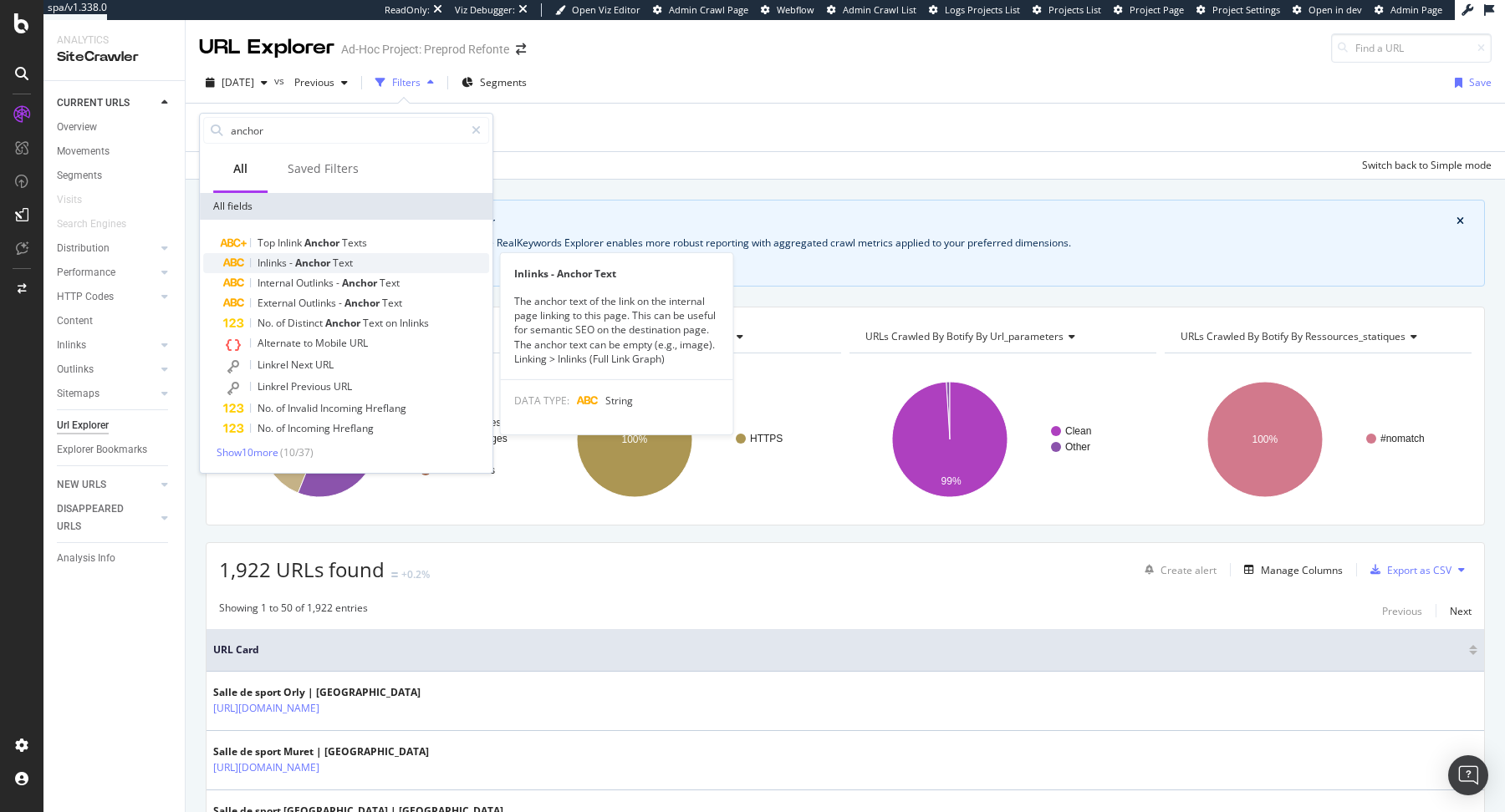
type input "anchor"
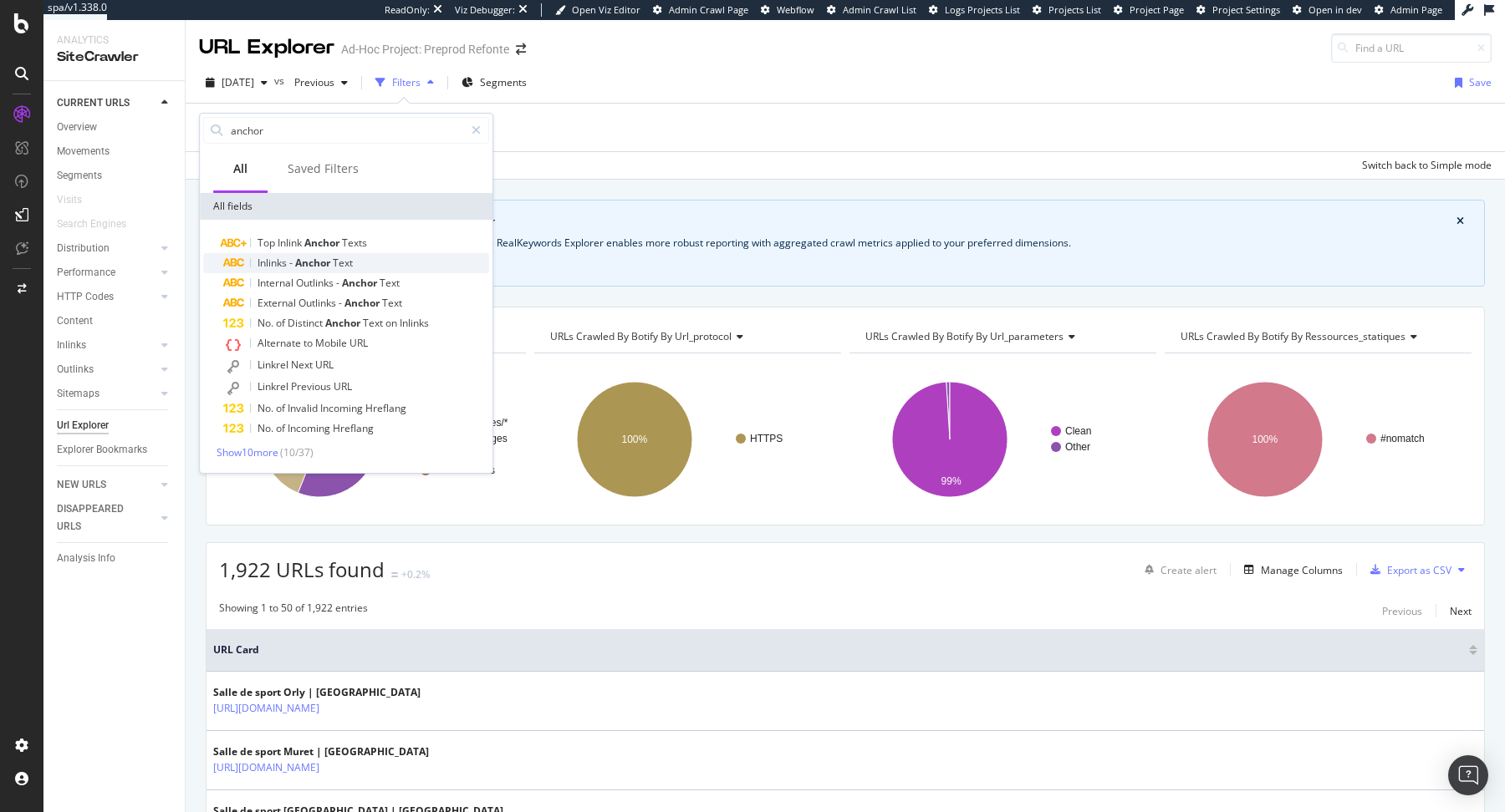
click at [288, 254] on div "Inlinks - Anchor Text" at bounding box center [355, 263] width 266 height 20
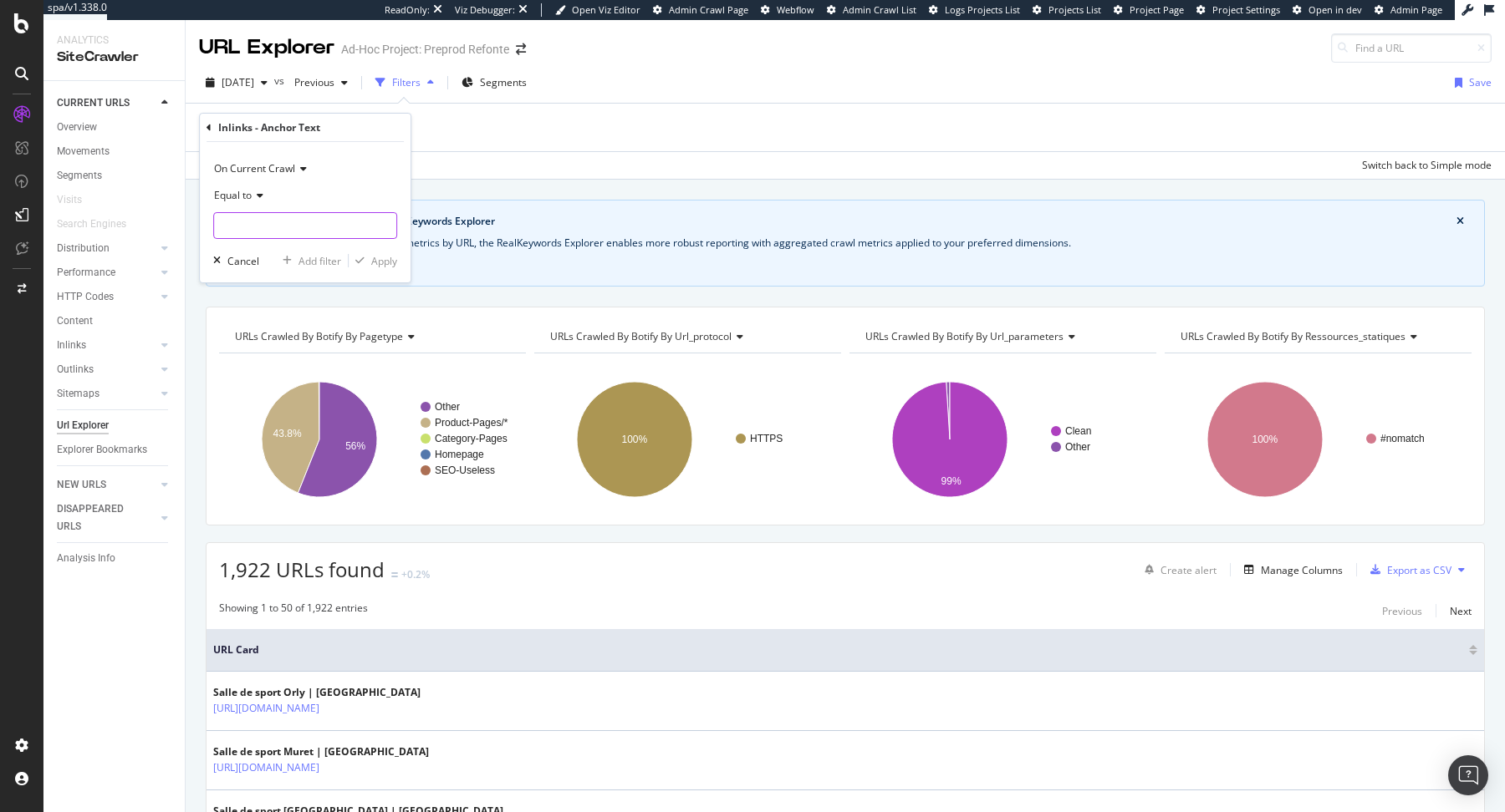
click at [288, 220] on input "text" at bounding box center [304, 225] width 182 height 27
click at [373, 256] on div "Apply" at bounding box center [384, 261] width 26 height 14
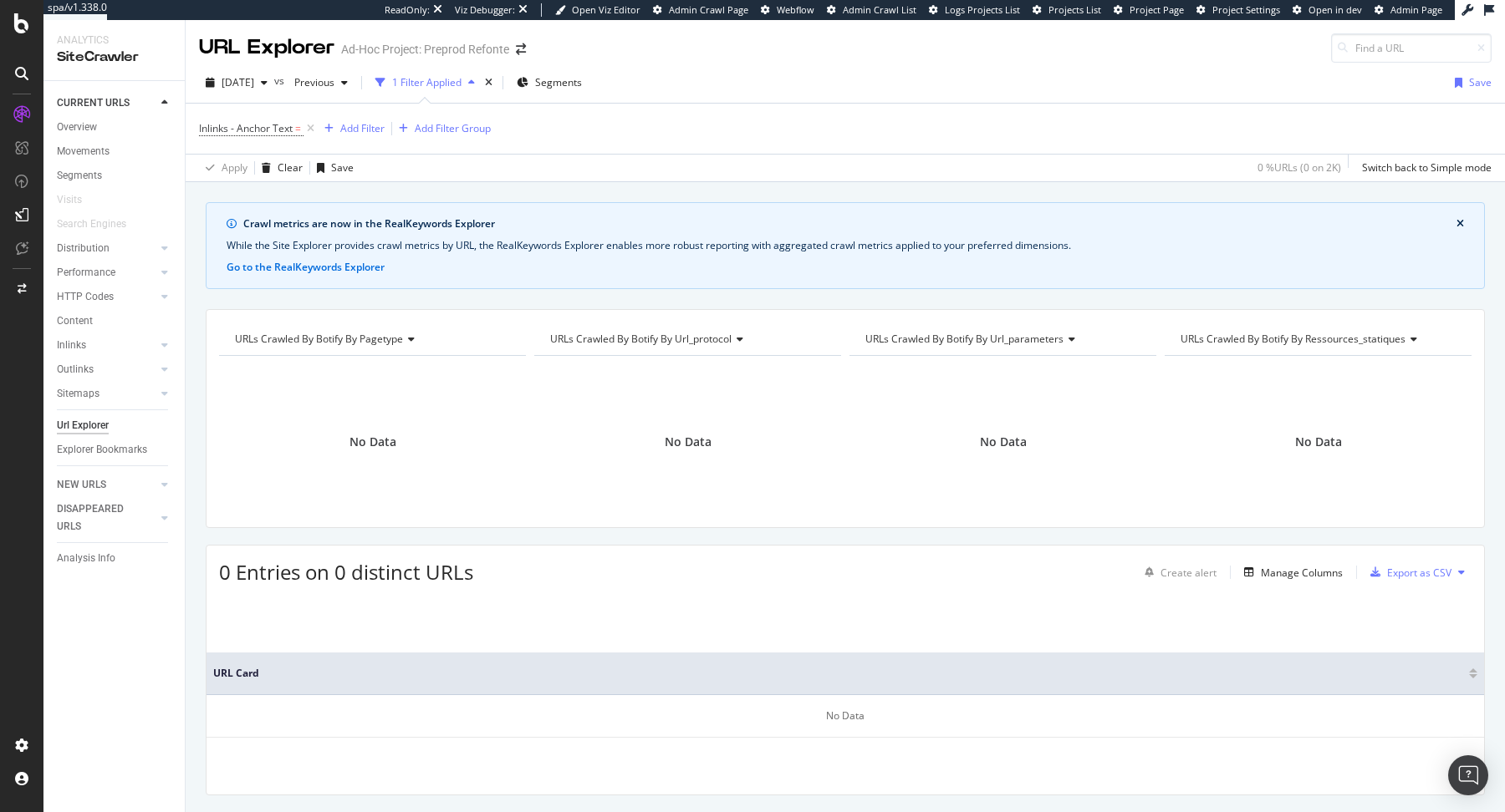
click at [254, 117] on span "Inlinks - Anchor Text =" at bounding box center [258, 129] width 119 height 23
click at [252, 126] on span "Inlinks - Anchor Text" at bounding box center [246, 128] width 94 height 14
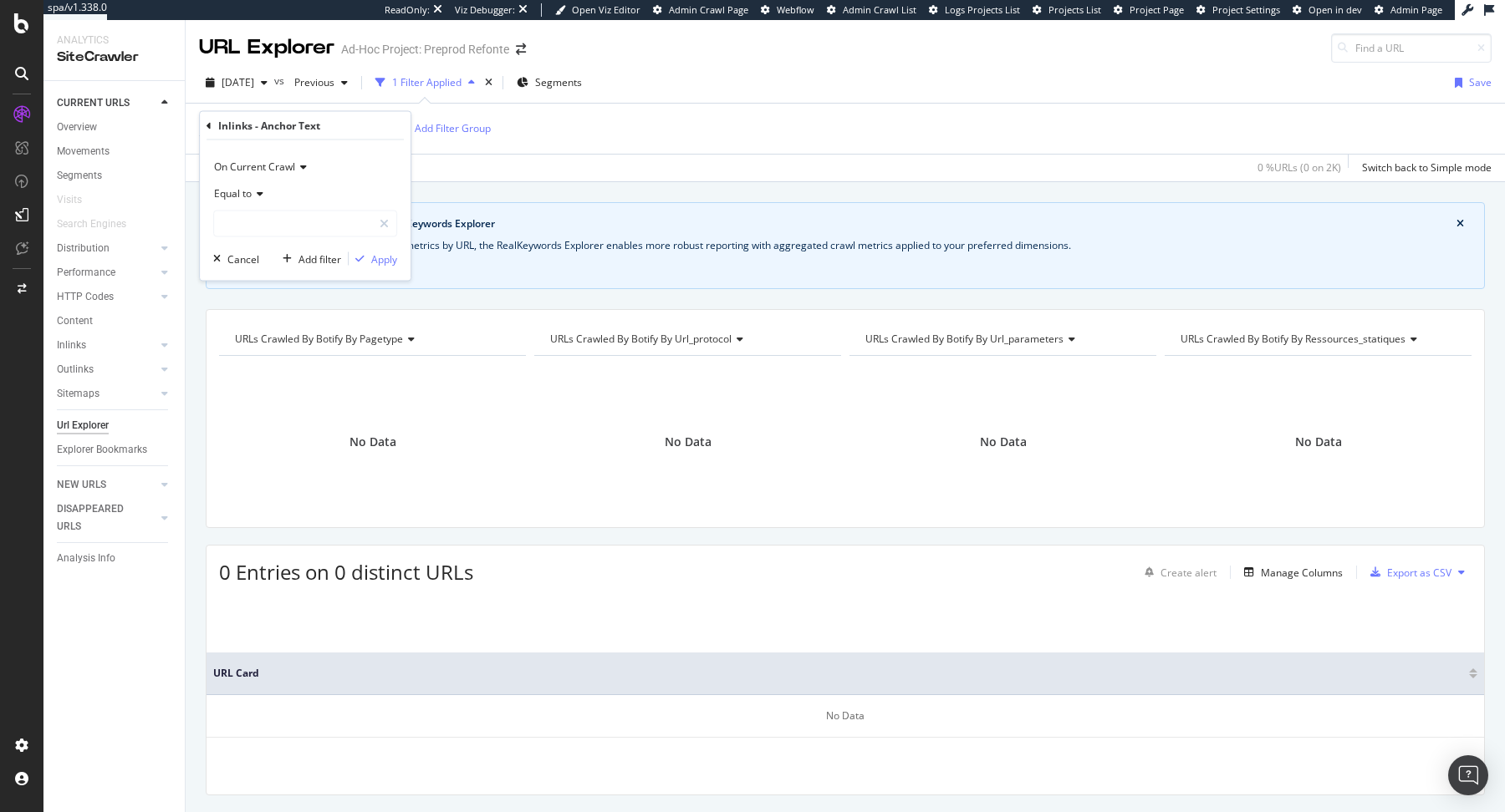
click at [222, 196] on span "Equal to" at bounding box center [232, 193] width 38 height 14
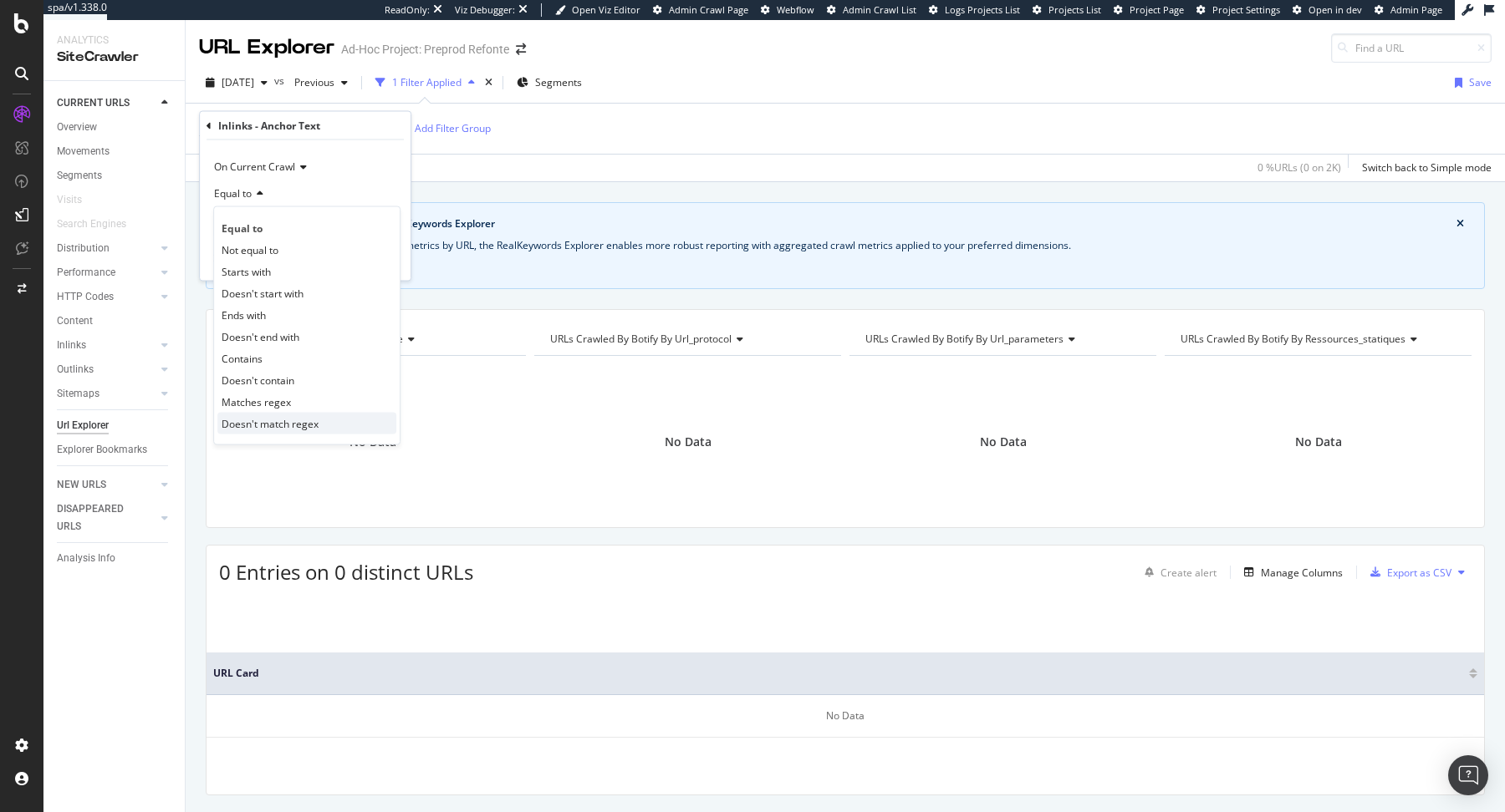
click at [311, 416] on span "Doesn't match regex" at bounding box center [270, 422] width 97 height 14
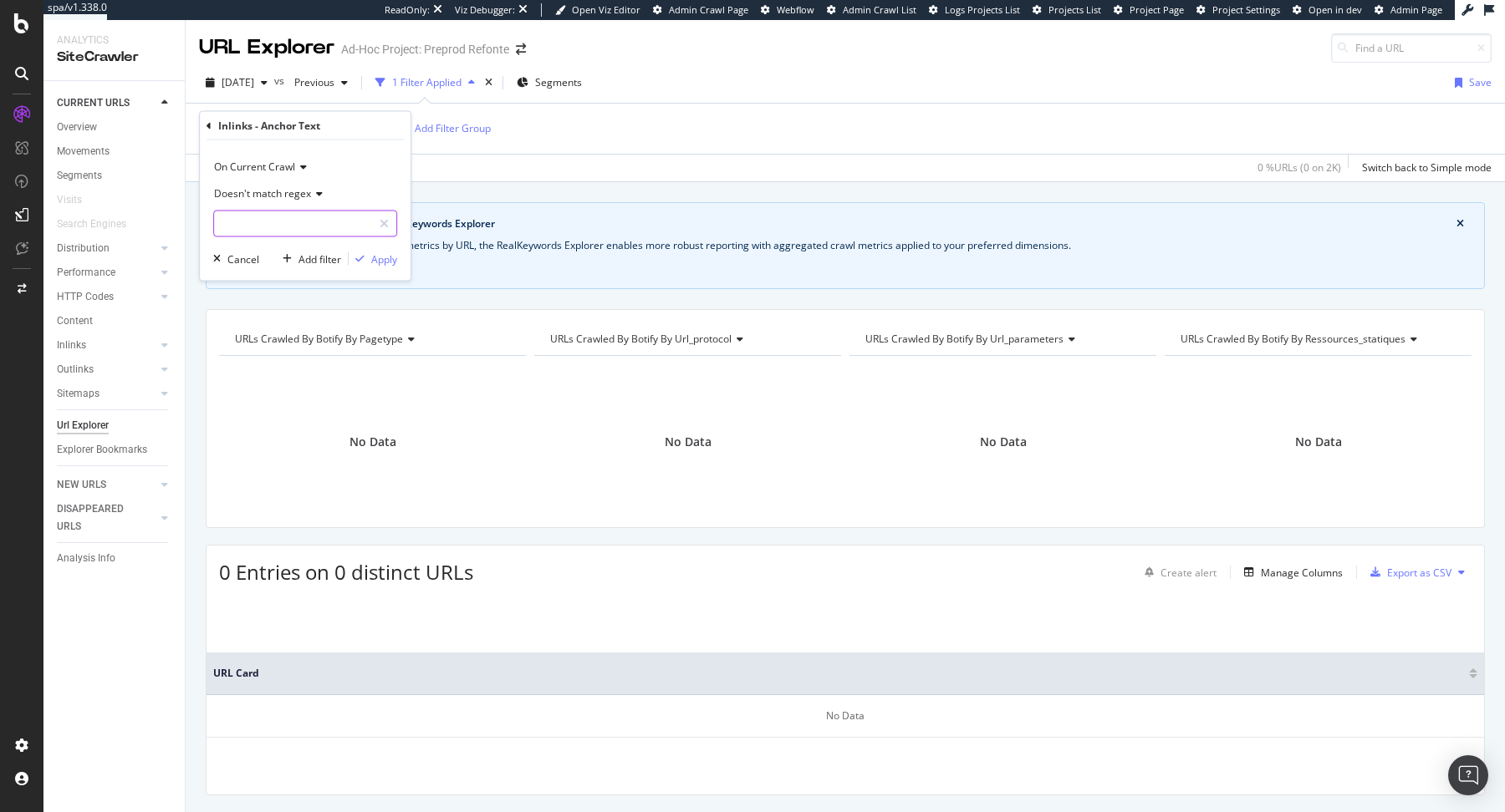
click at [318, 233] on input "text" at bounding box center [293, 224] width 158 height 27
click at [306, 225] on input "[a-zA-Zà-9]*" at bounding box center [293, 224] width 158 height 27
click at [317, 226] on input "[a-zA-Zà-9]*" at bounding box center [293, 224] width 158 height 27
type input "[a-zA-Z0-9]*"
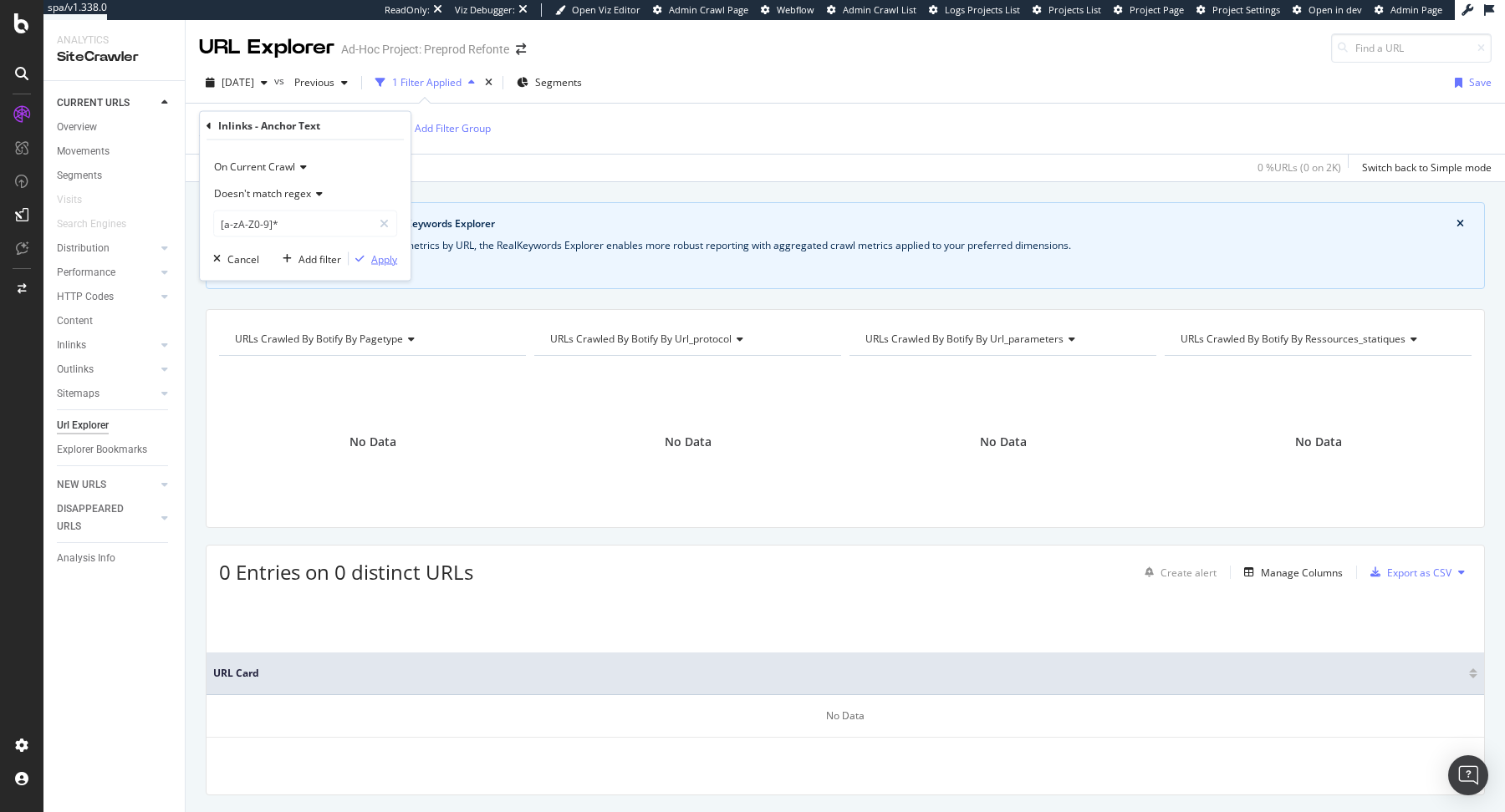
click at [389, 262] on div "Apply" at bounding box center [384, 258] width 26 height 14
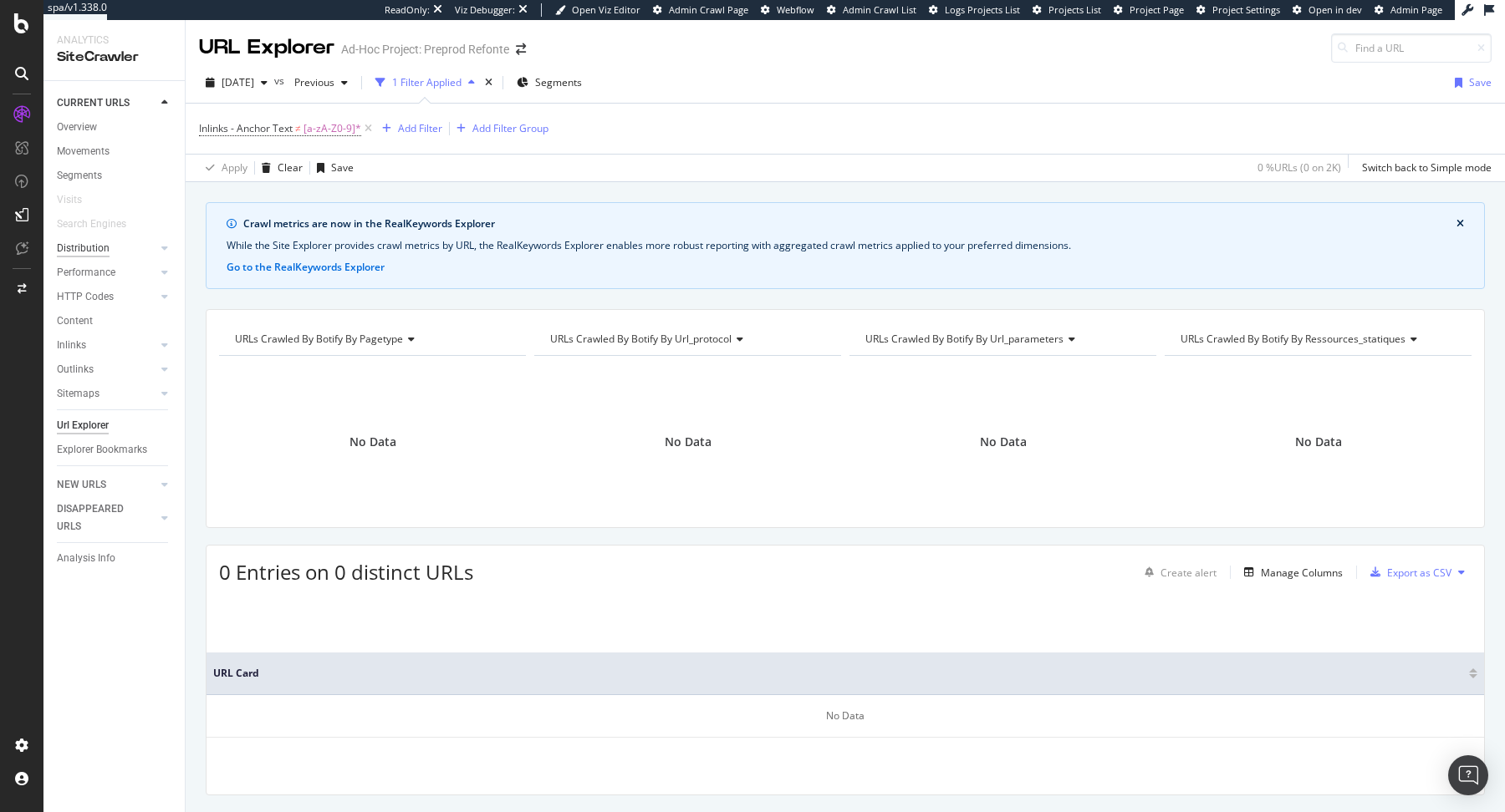
click at [106, 246] on div "Distribution" at bounding box center [83, 248] width 53 height 18
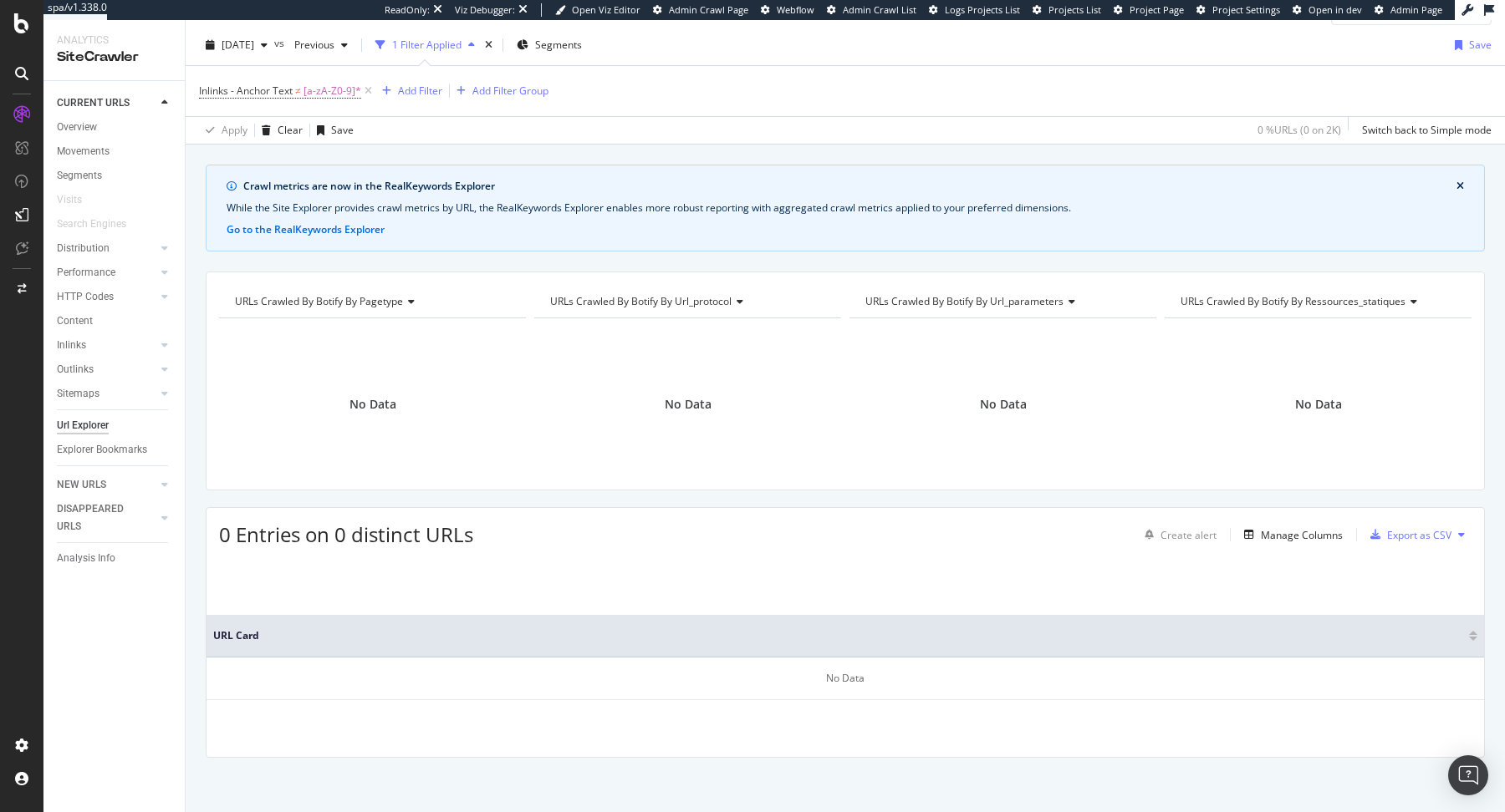
scroll to position [38, 0]
click at [340, 84] on span "[a-zA-Z0-9]*" at bounding box center [332, 91] width 58 height 23
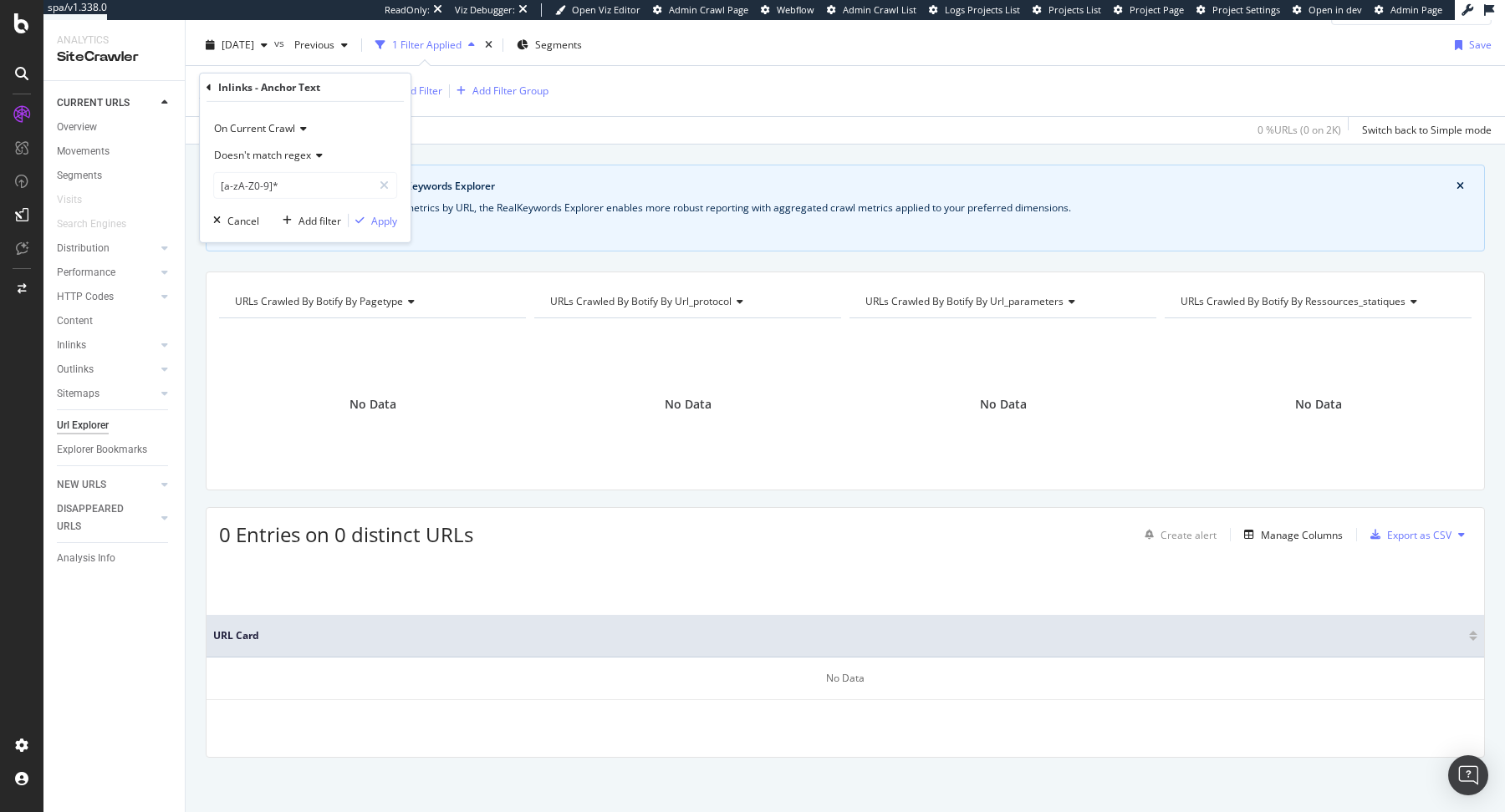
click at [471, 119] on div "Apply Clear Save 0 % URLs ( 0 on 2K ) Switch back to Simple mode" at bounding box center [844, 130] width 1319 height 28
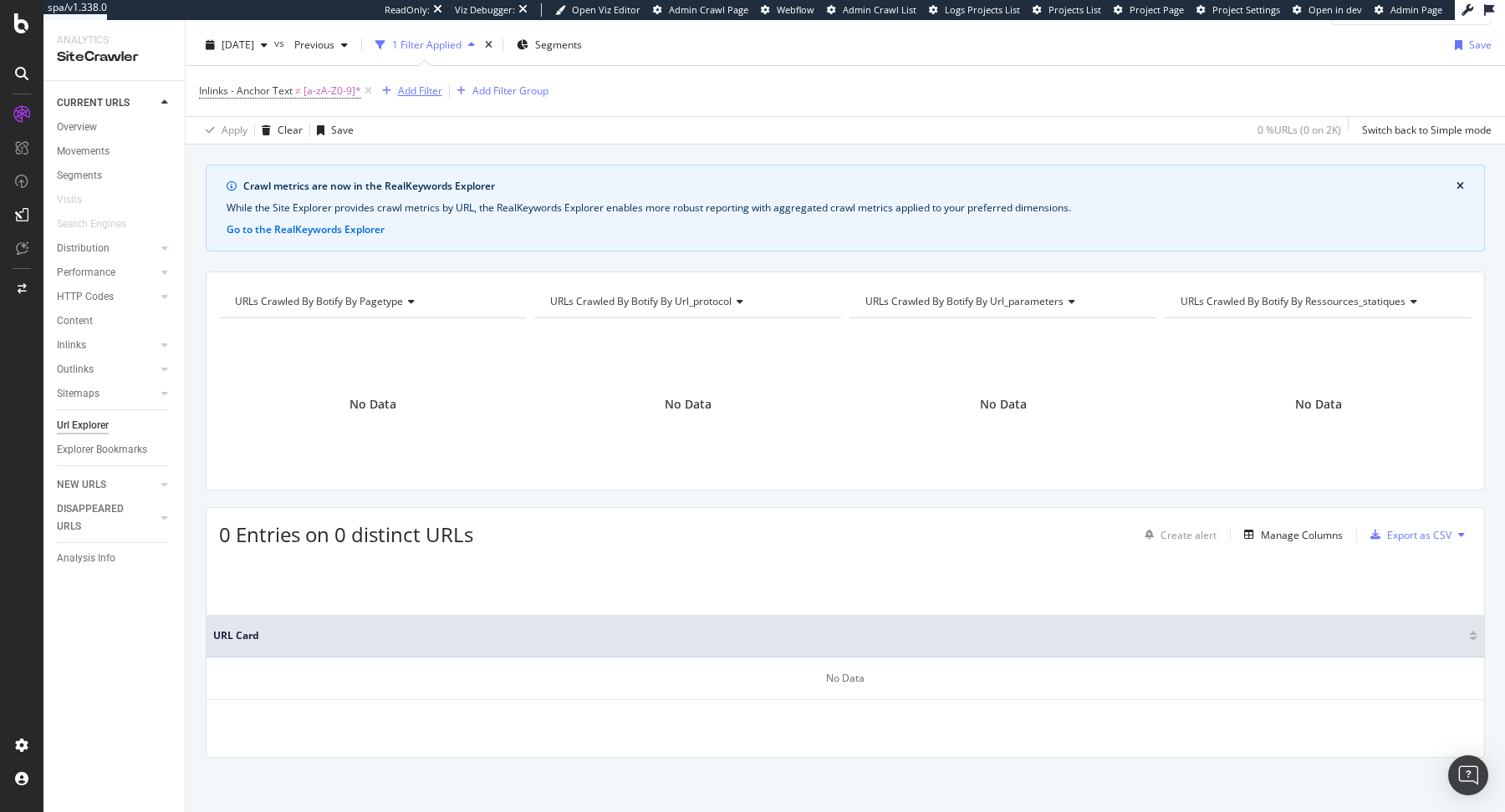
click at [414, 96] on div "Add Filter" at bounding box center [420, 91] width 44 height 14
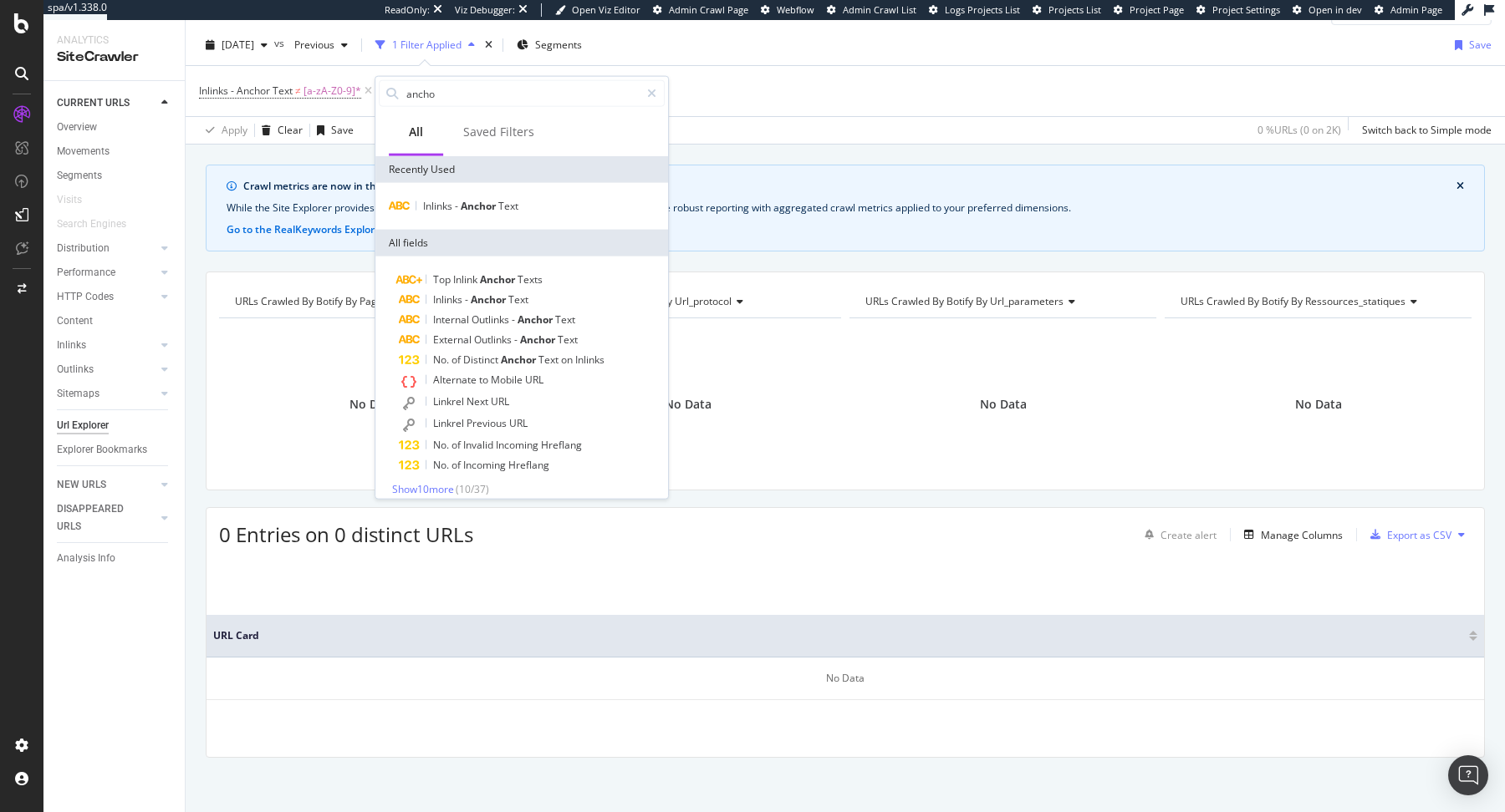
type input "anchor"
click at [594, 110] on div "Inlinks - Anchor Text ≠ [a-zA-Z0-9]* Add Filter Add Filter Group" at bounding box center [844, 91] width 1292 height 50
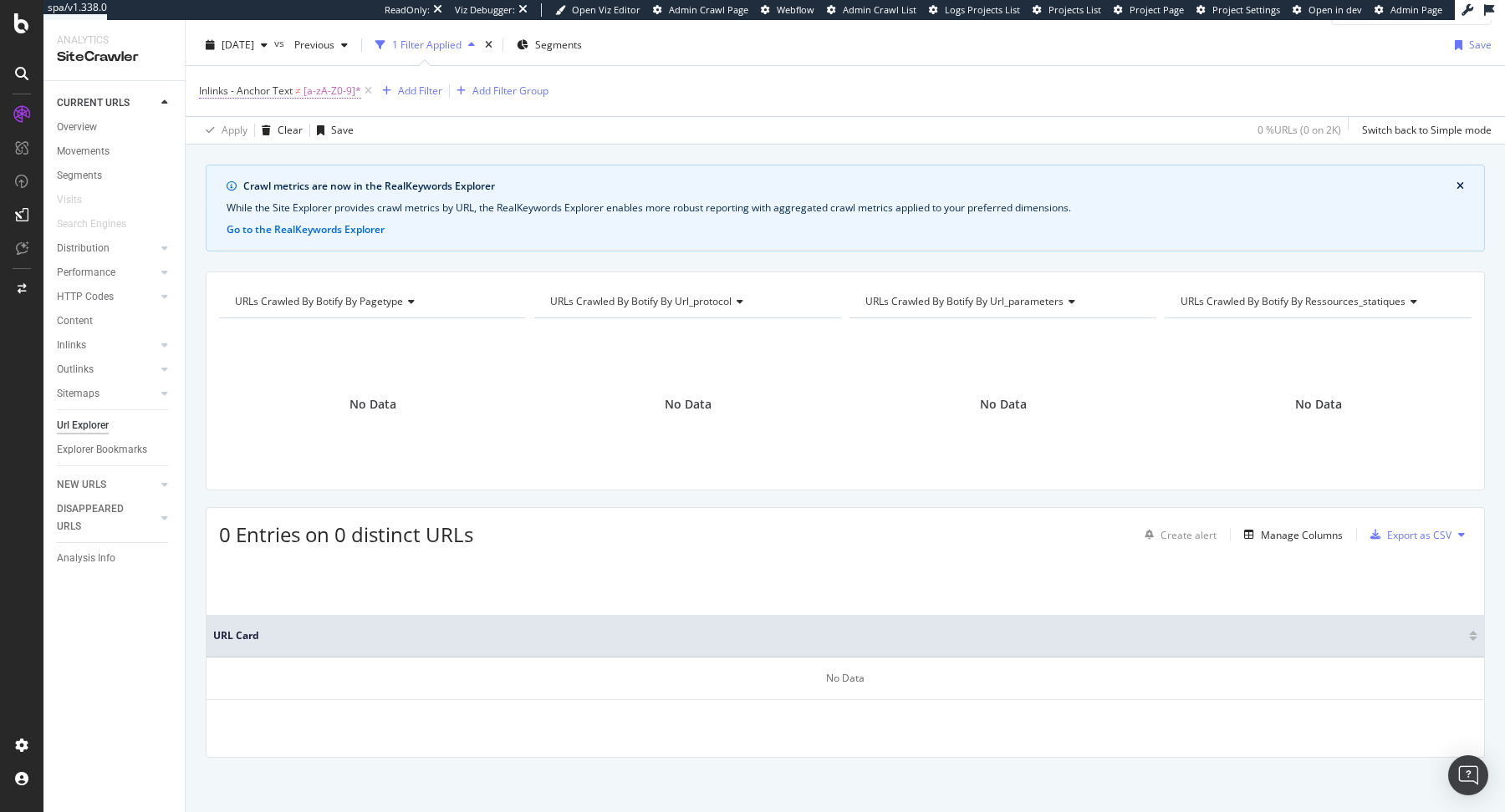
click at [266, 94] on span "Inlinks - Anchor Text" at bounding box center [246, 91] width 94 height 14
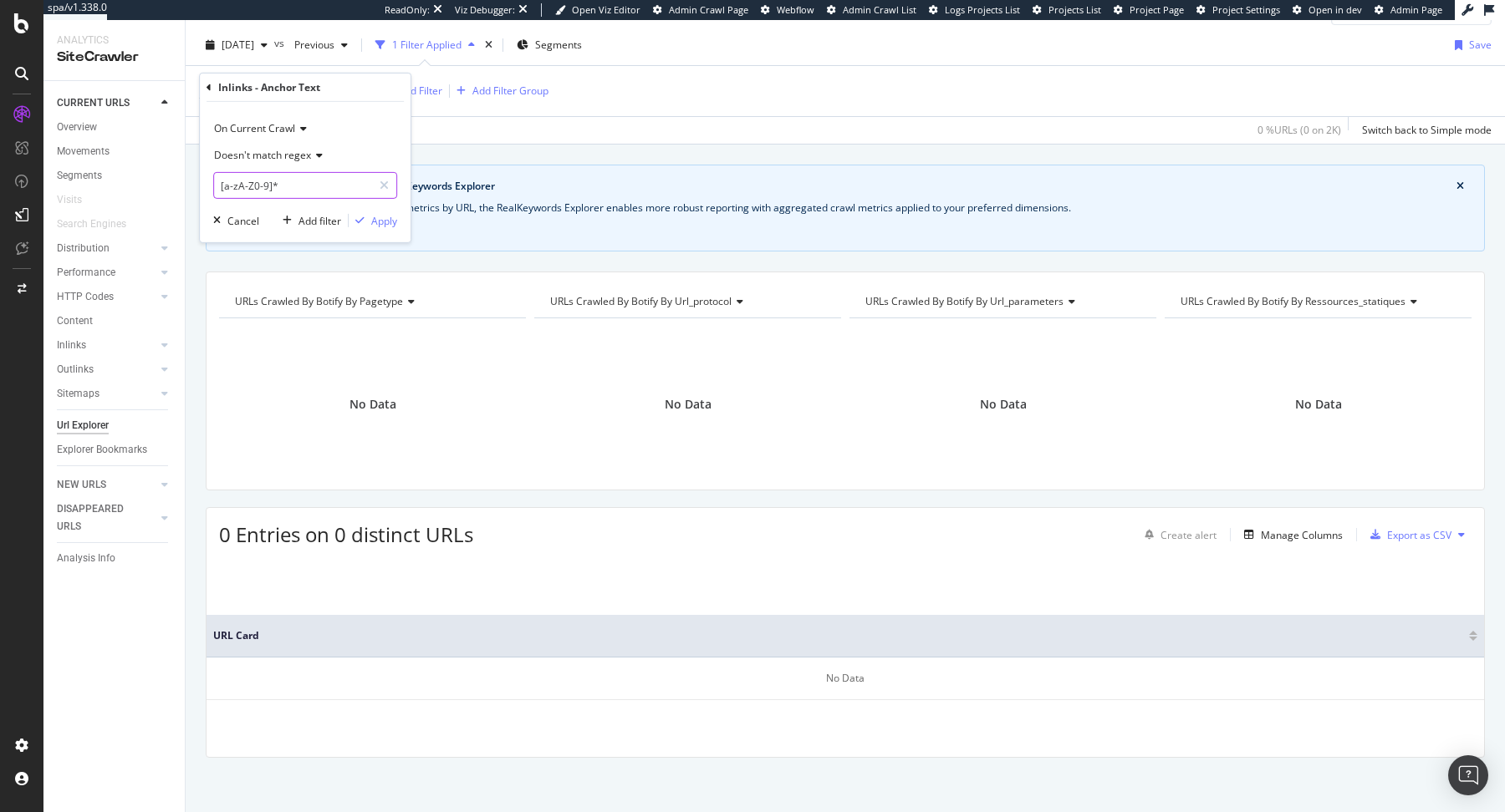
click at [305, 184] on input "[a-zA-Z0-9]*" at bounding box center [293, 185] width 158 height 27
click at [594, 106] on div "Inlinks - Anchor Text ≠ [a-zA-Z0-9]* Add Filter Add Filter Group" at bounding box center [844, 91] width 1292 height 50
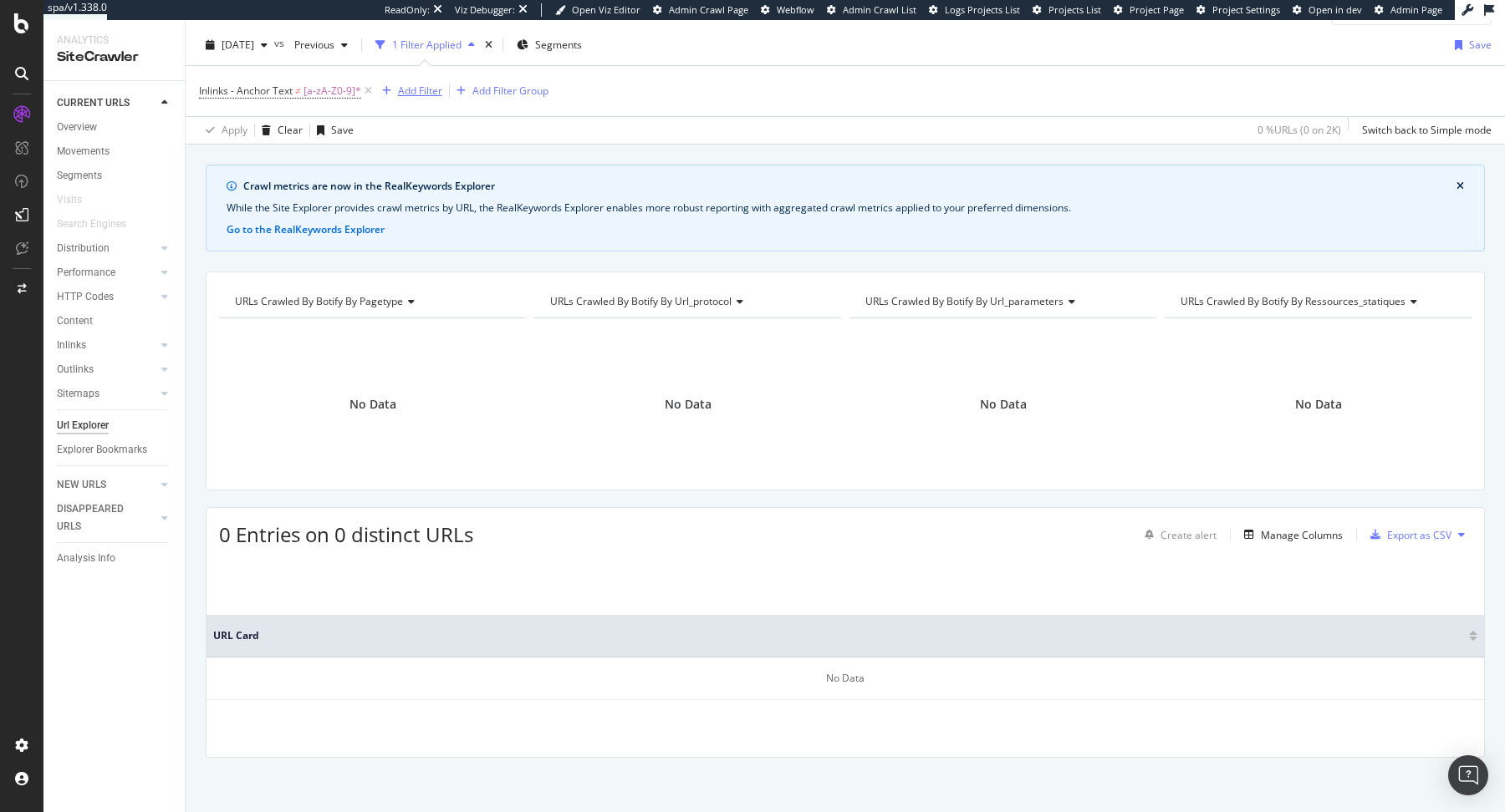
click at [409, 96] on div "Add Filter" at bounding box center [420, 91] width 44 height 14
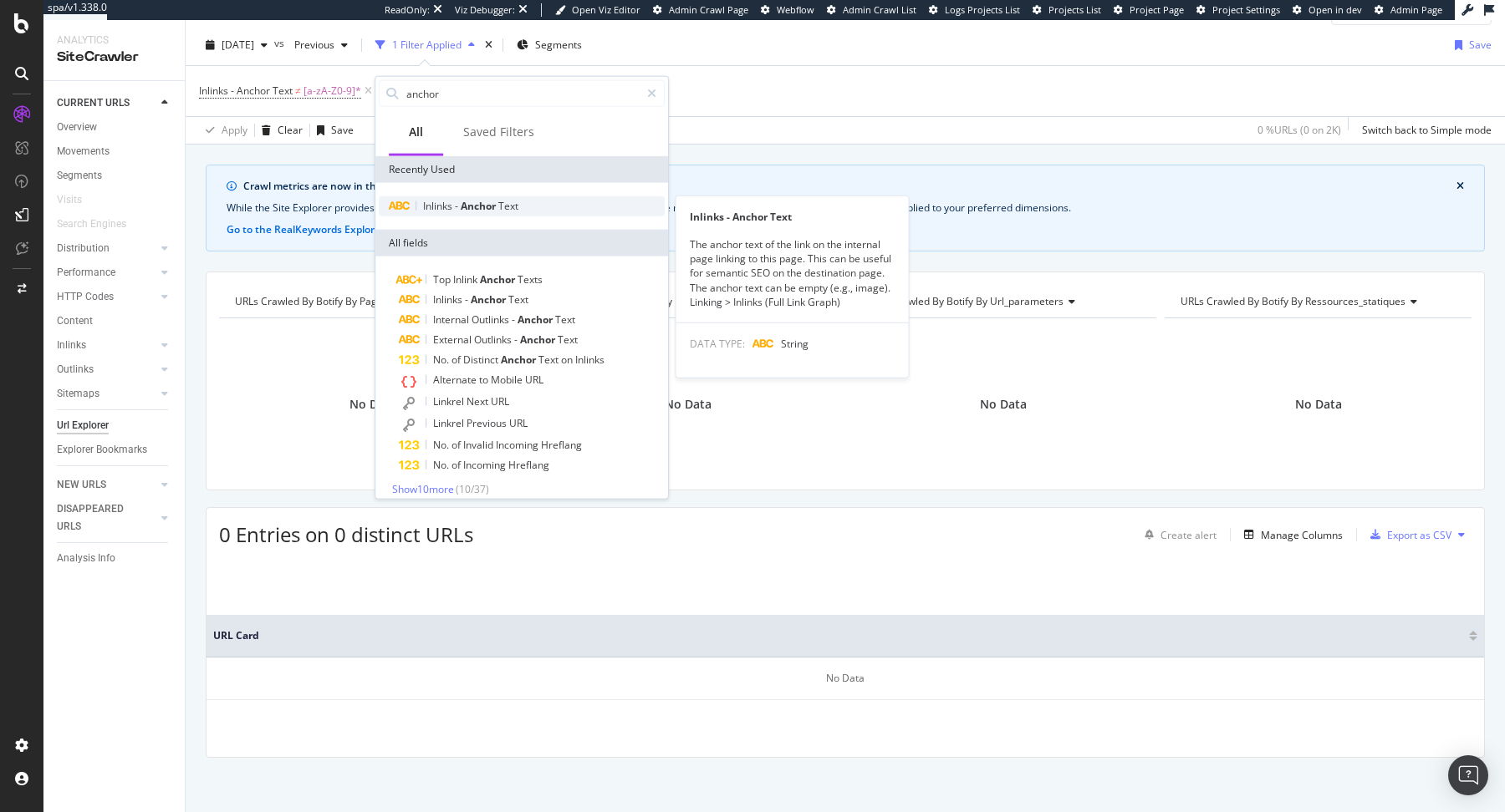
scroll to position [9, 0]
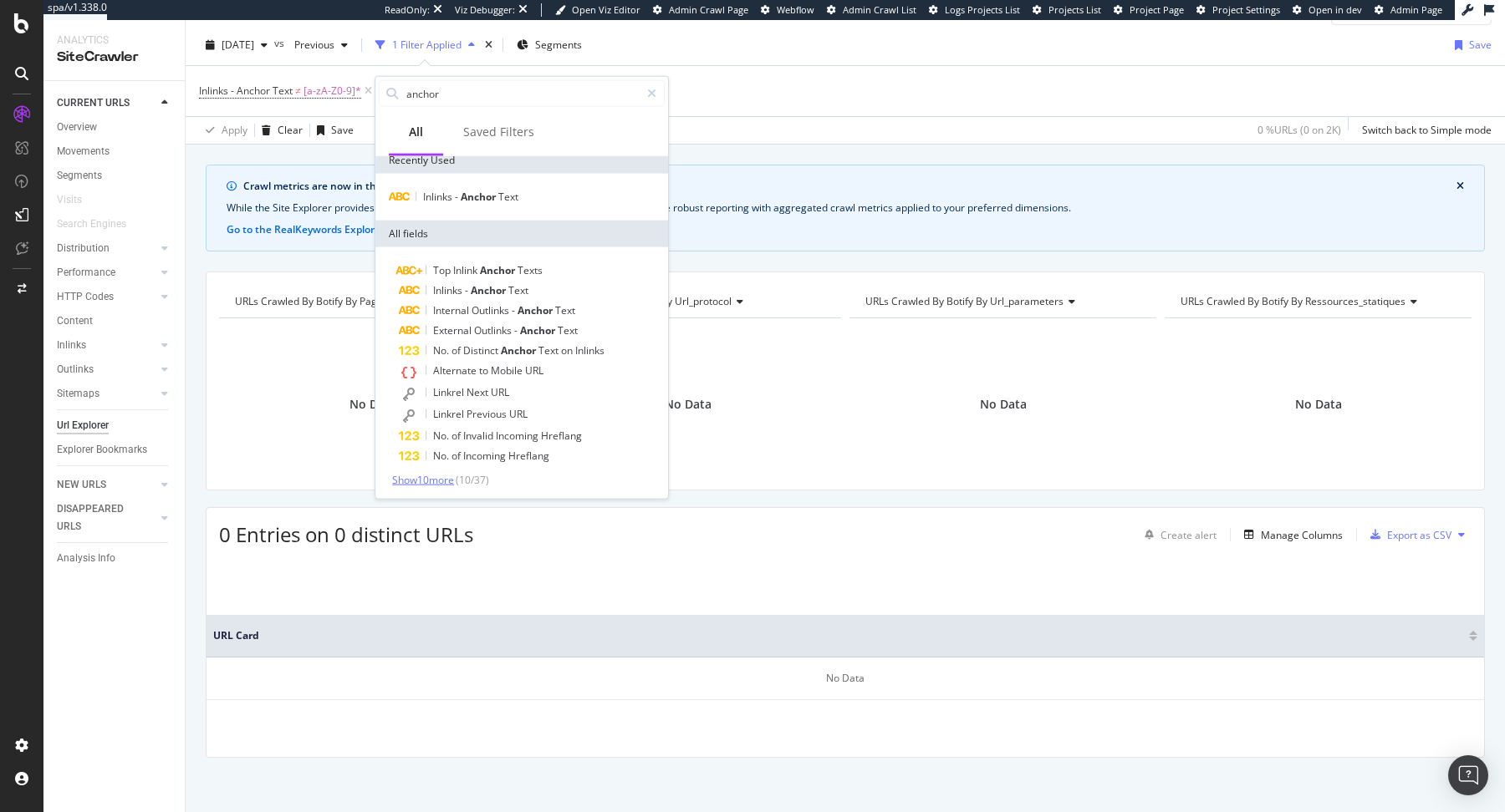
click at [412, 473] on span "Show 10 more" at bounding box center [423, 479] width 62 height 14
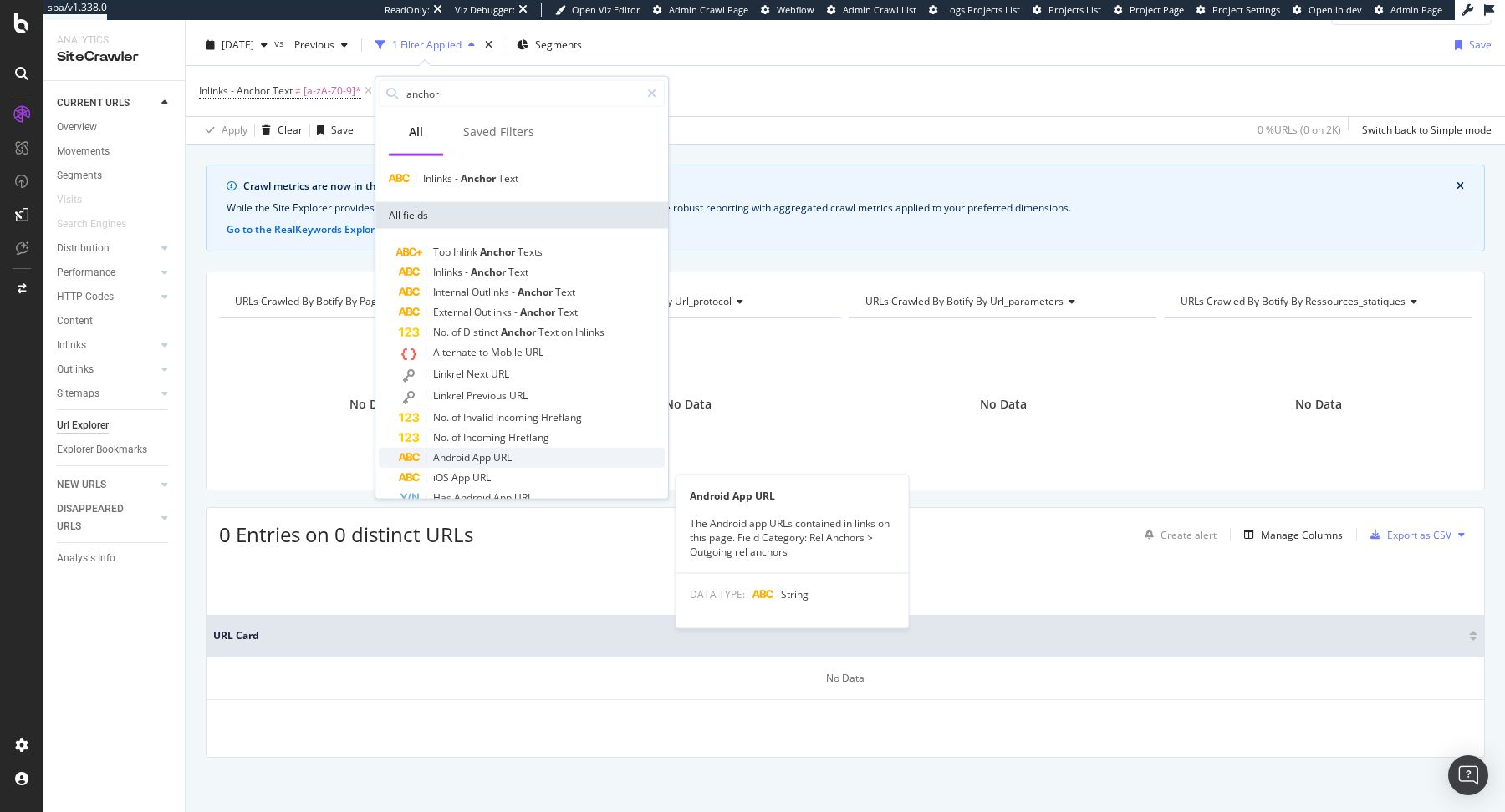
scroll to position [0, 0]
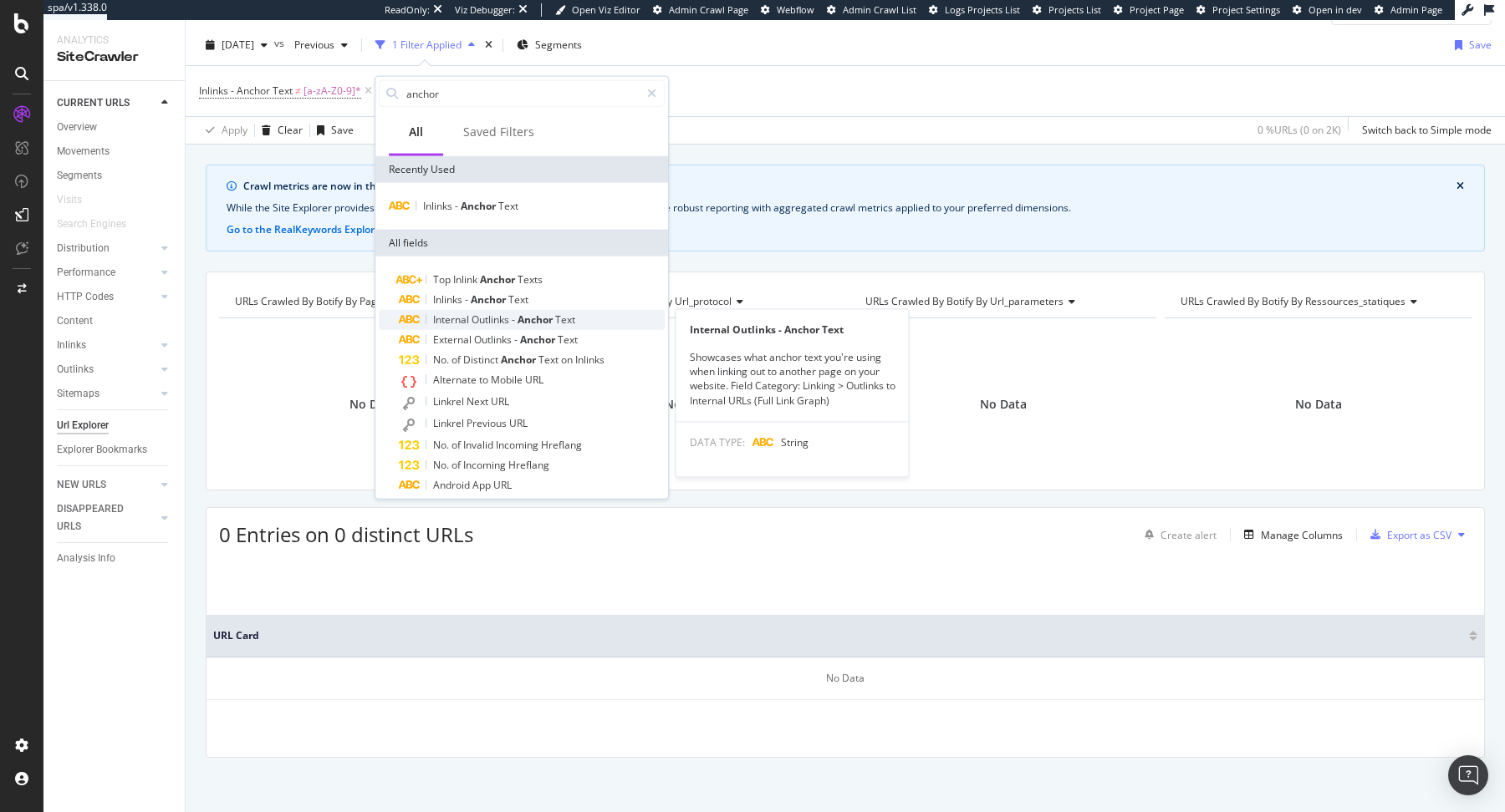
click at [522, 321] on span "Anchor" at bounding box center [536, 319] width 38 height 14
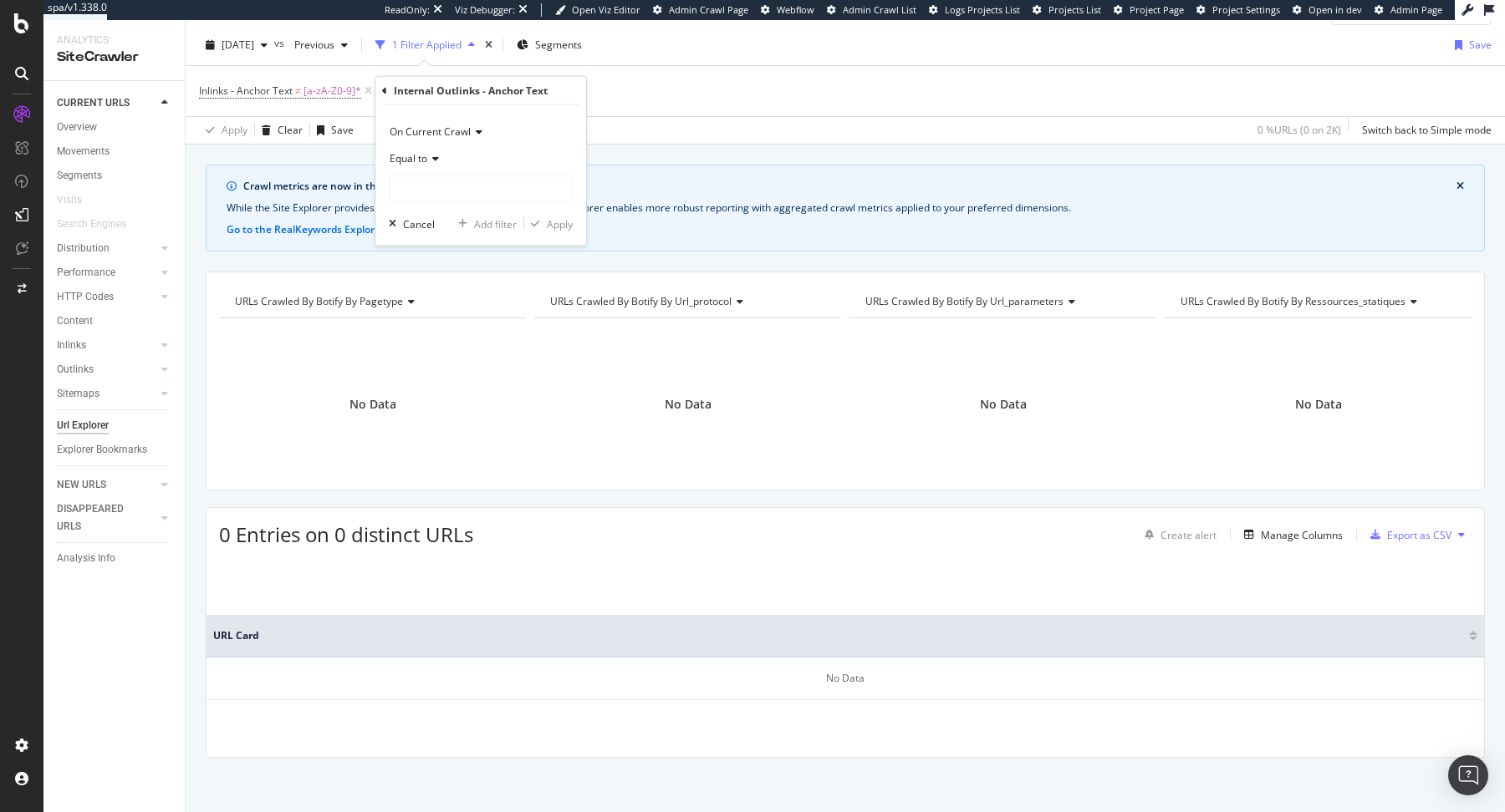
click at [429, 162] on icon at bounding box center [433, 158] width 12 height 10
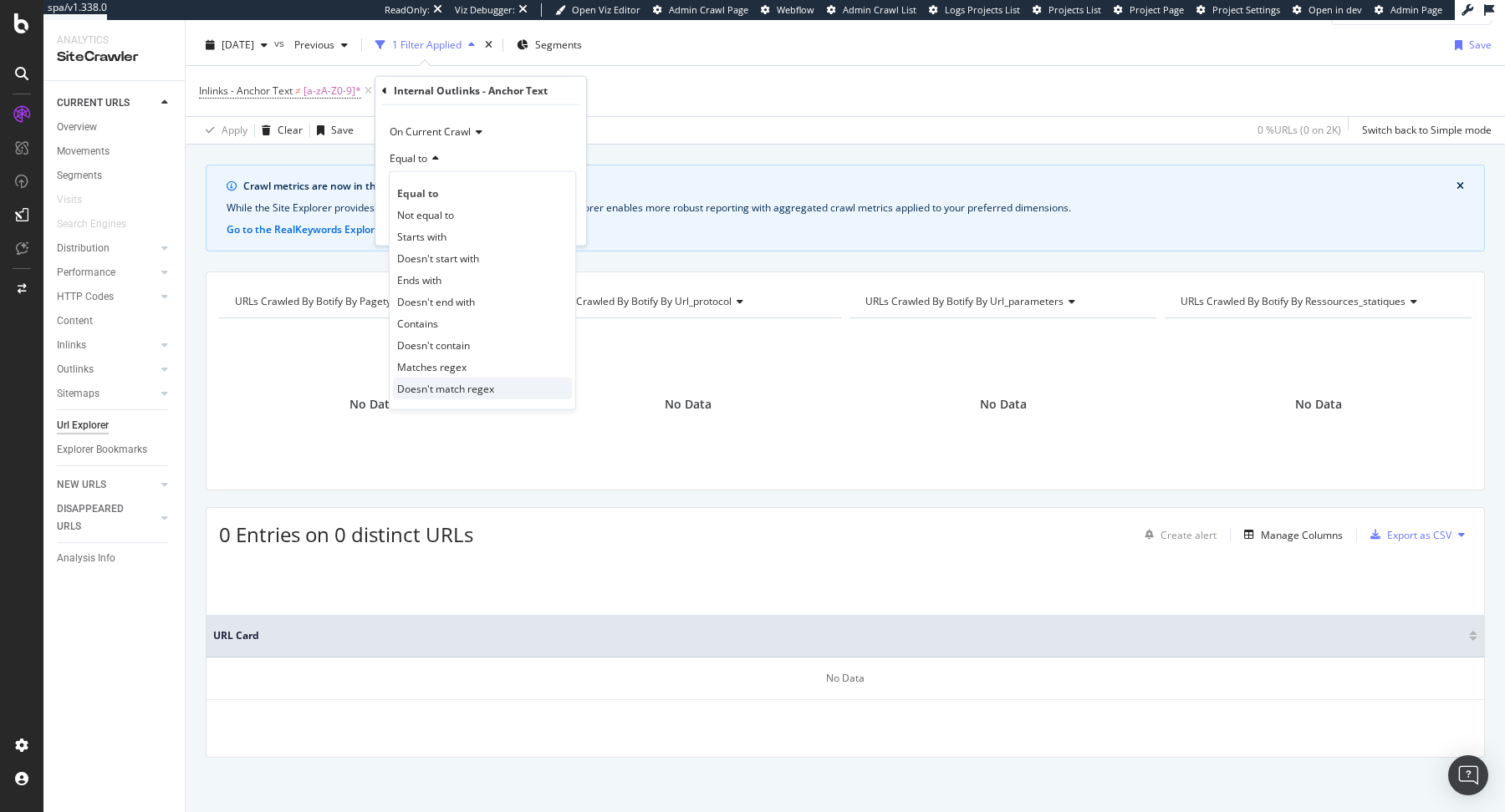
click at [465, 390] on span "Doesn't match regex" at bounding box center [446, 388] width 97 height 14
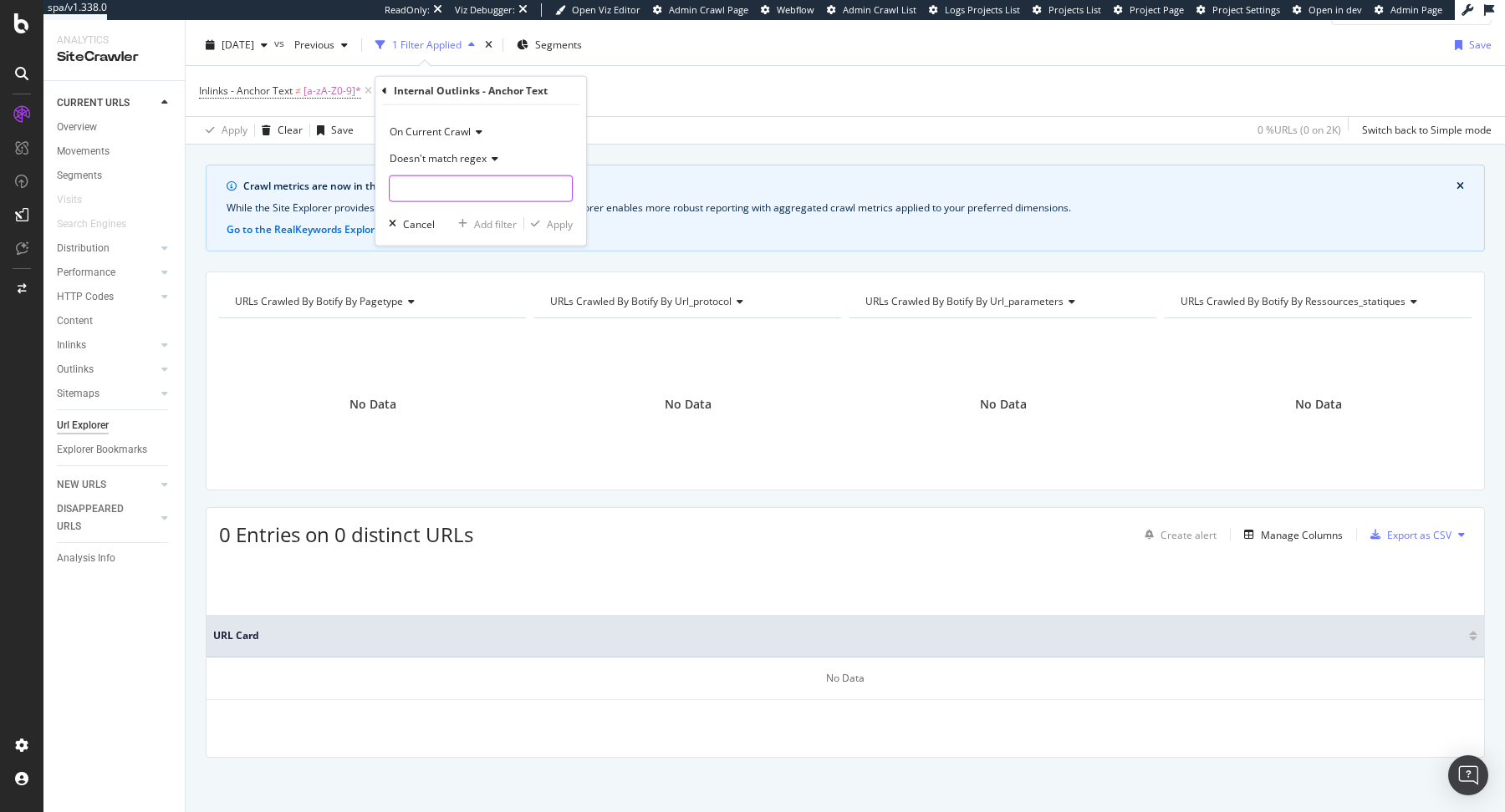
click at [454, 192] on input "text" at bounding box center [480, 189] width 182 height 27
paste input "[a-zA-Z0-9]*"
type input "[a-zA-Z0-9]*"
click at [556, 219] on div "Apply" at bounding box center [559, 223] width 26 height 14
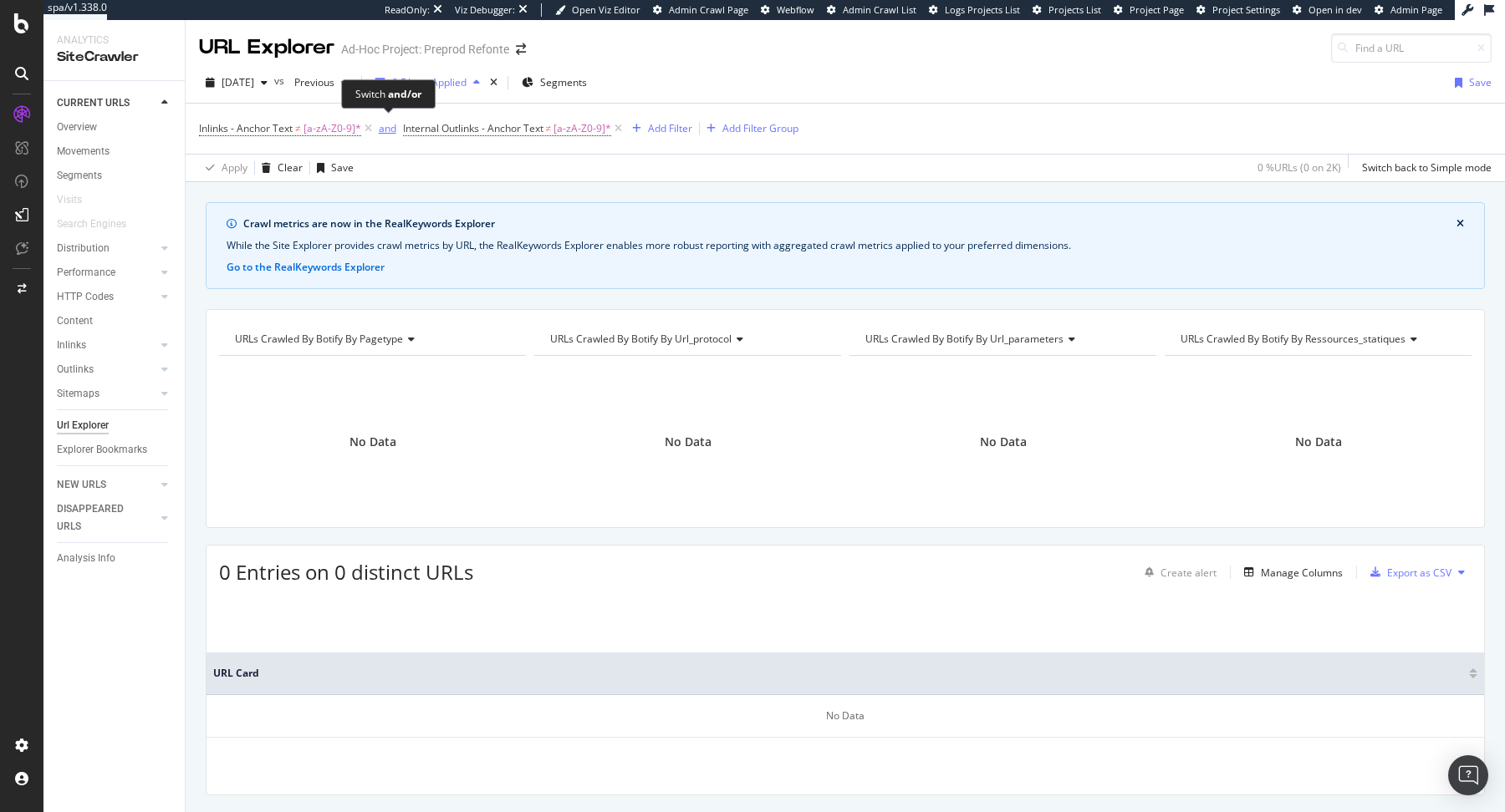
click at [389, 127] on div "and" at bounding box center [387, 128] width 18 height 14
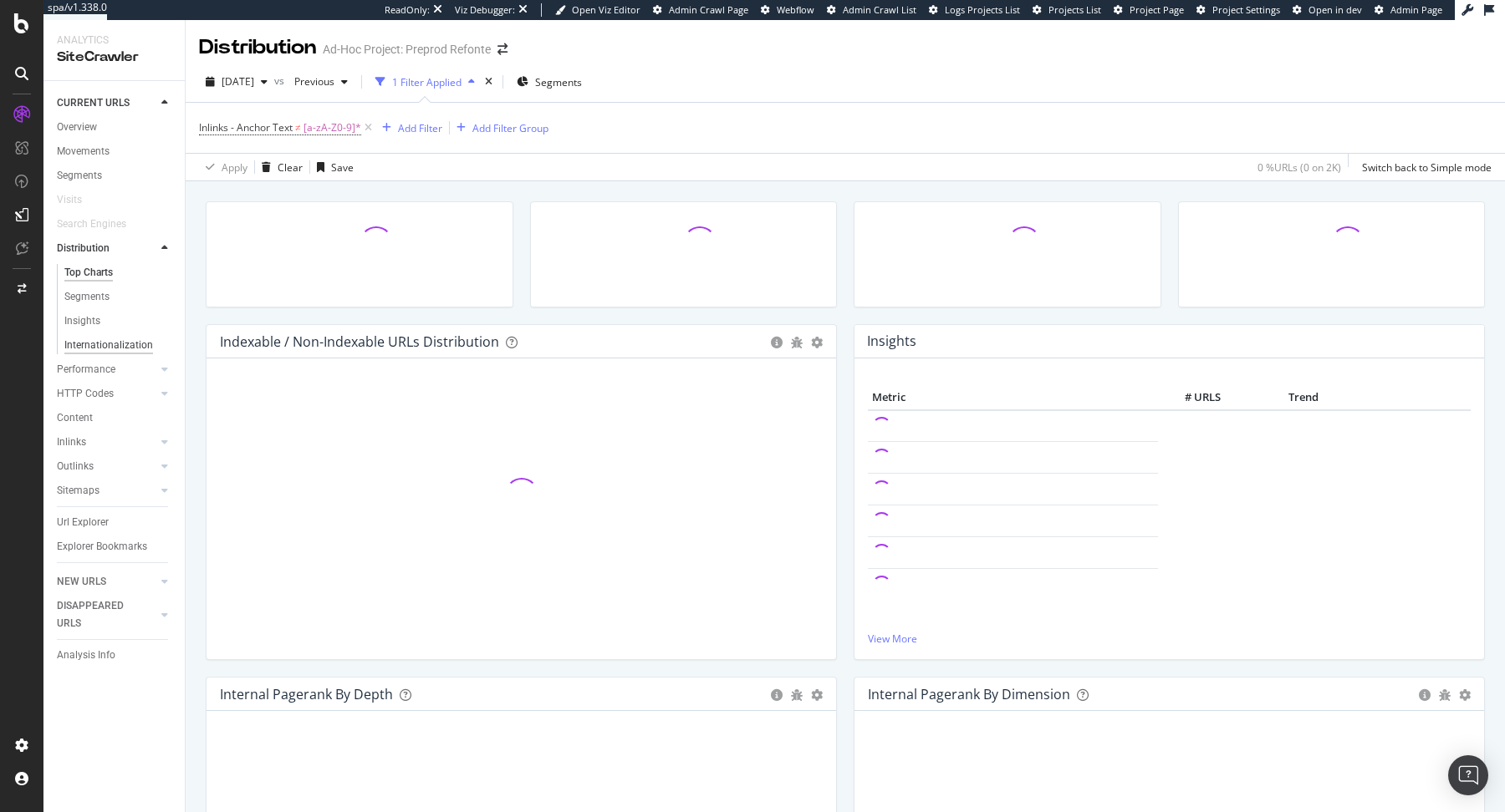
click at [86, 340] on div "Internationalization" at bounding box center [109, 345] width 89 height 18
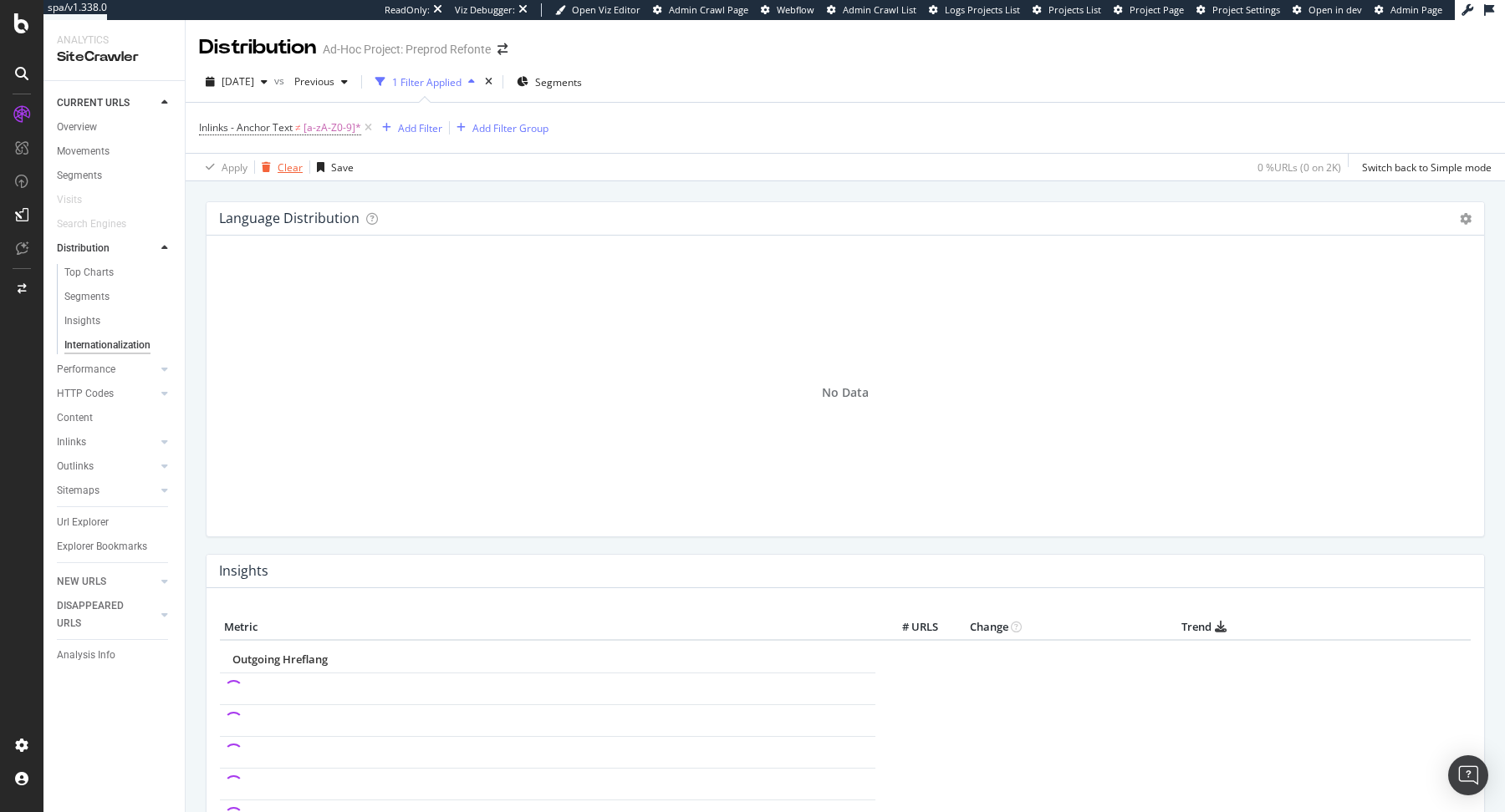
click at [279, 166] on div "Clear" at bounding box center [290, 167] width 25 height 14
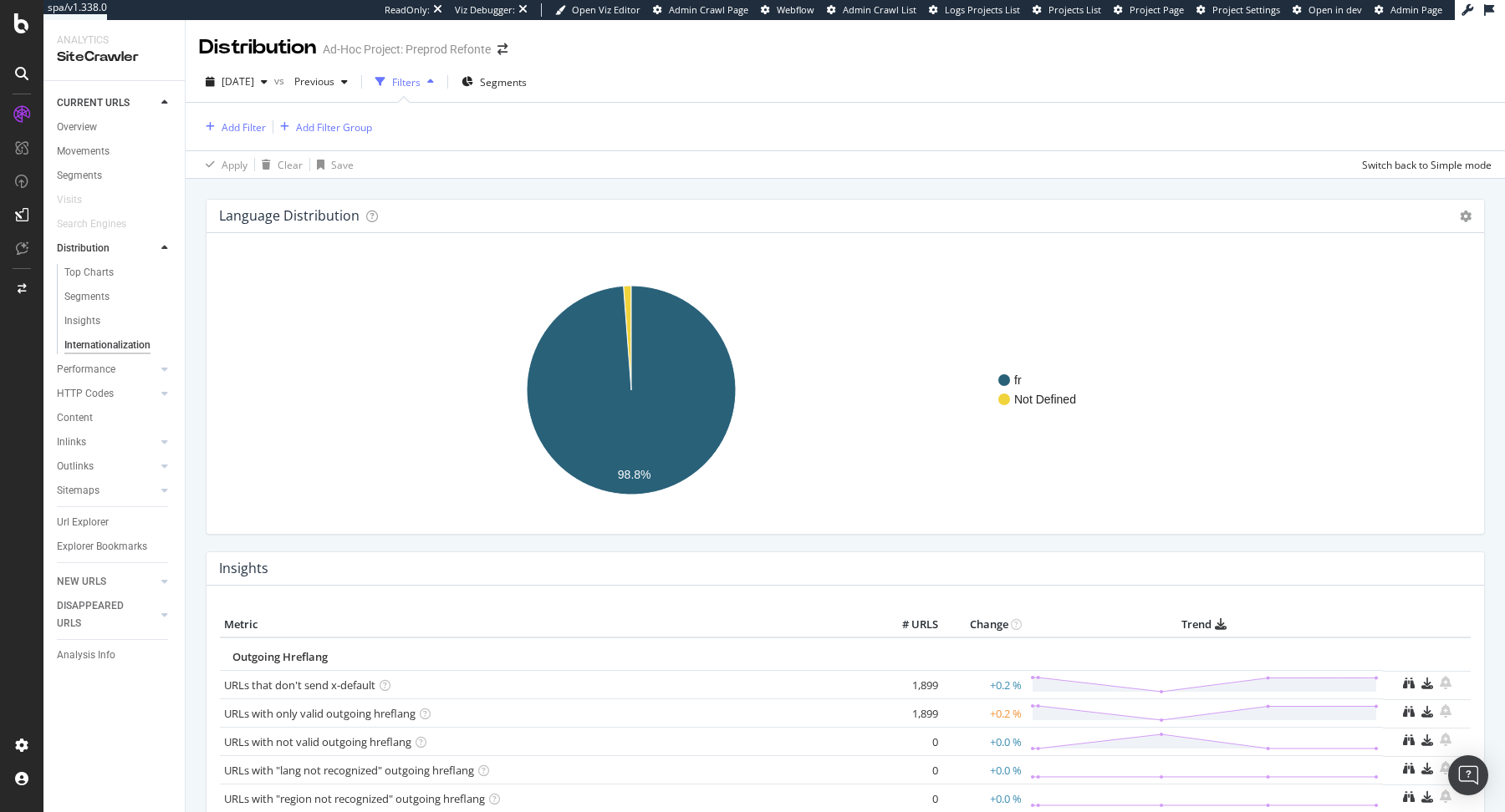
scroll to position [398, 0]
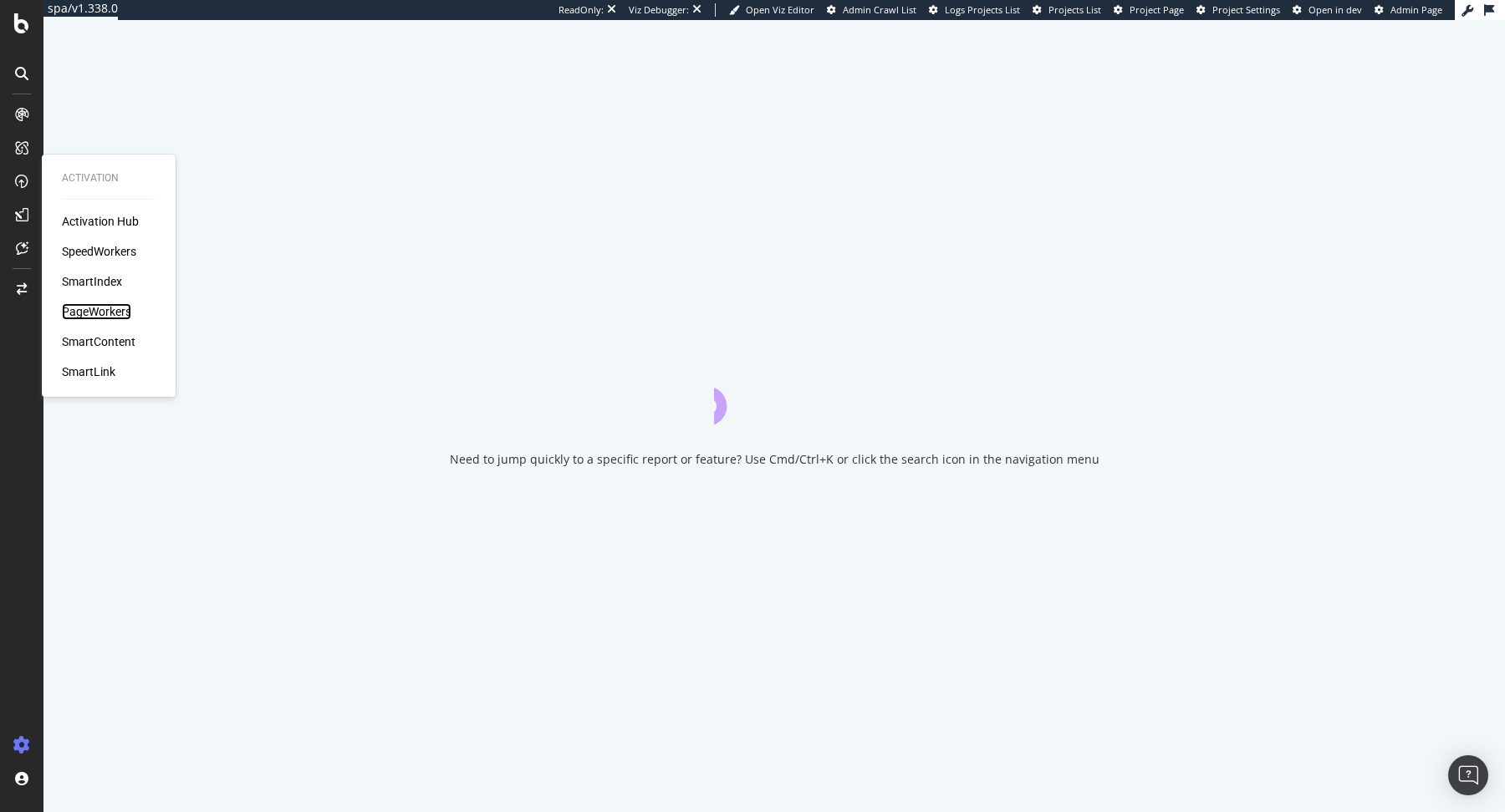
click at [112, 308] on div "PageWorkers" at bounding box center [96, 312] width 70 height 17
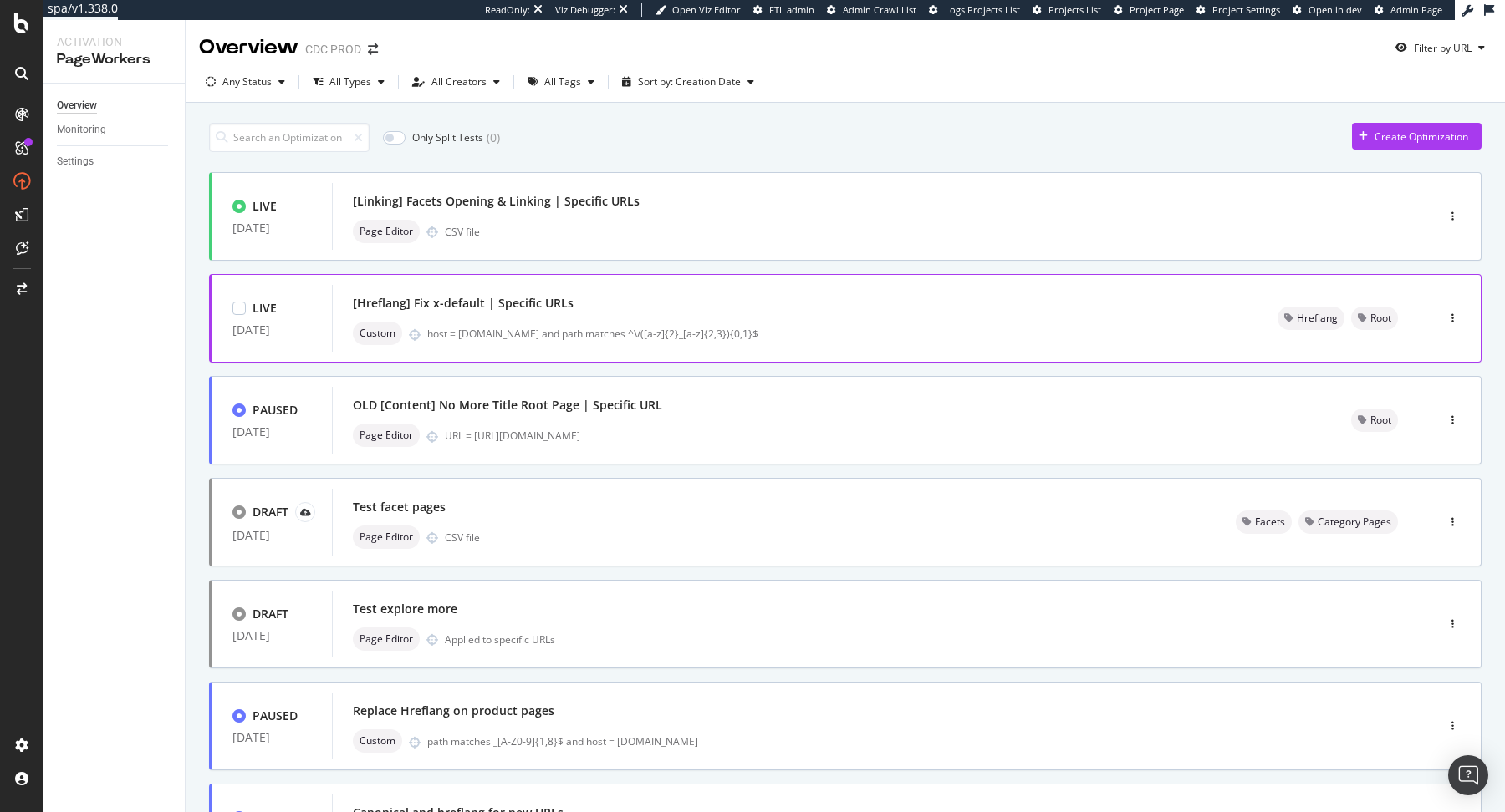
click at [545, 312] on div "[Hreflang] Fix x-default | Specific URLs" at bounding box center [795, 303] width 885 height 23
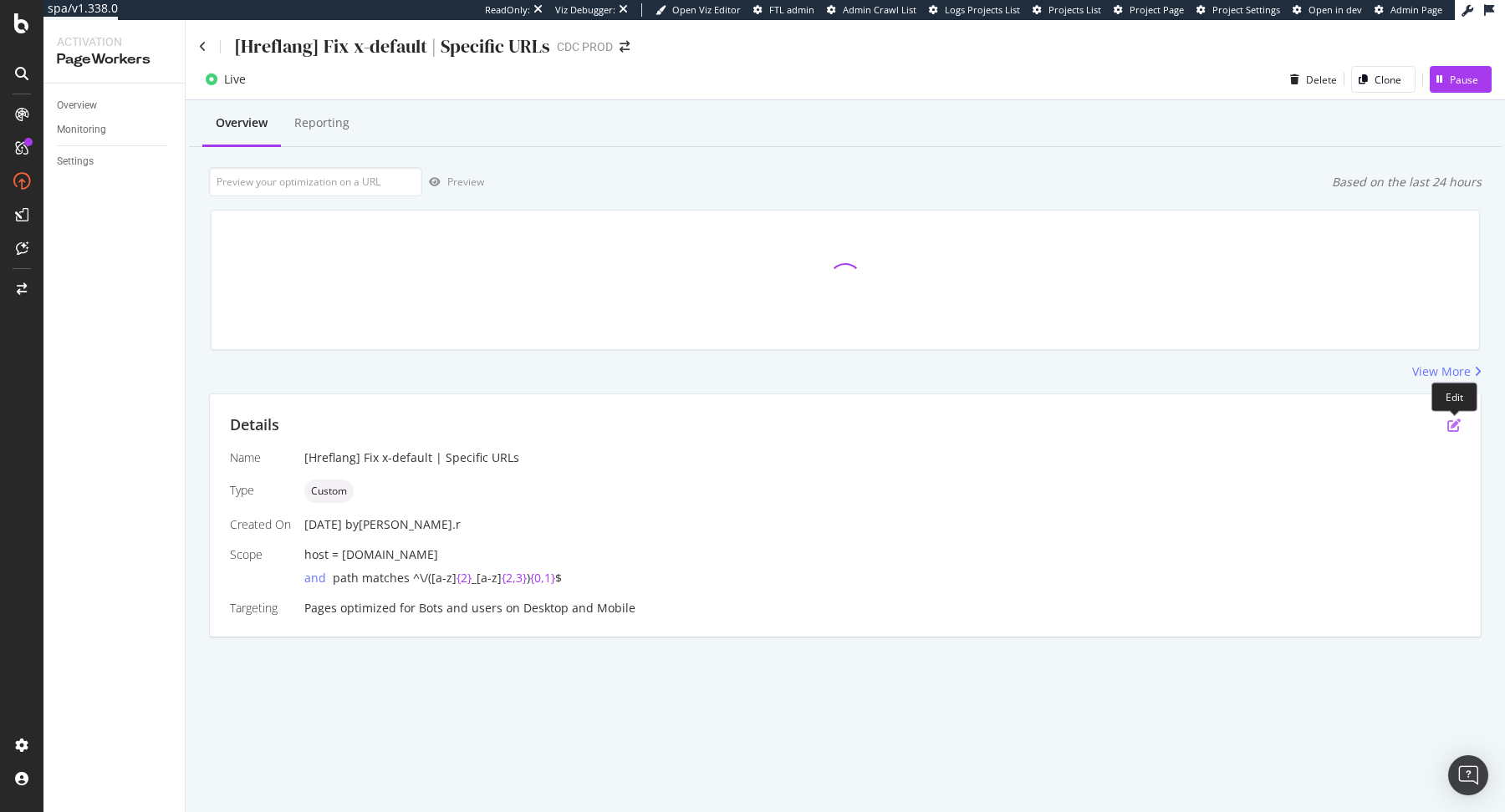
click at [1453, 427] on icon "pen-to-square" at bounding box center [1454, 425] width 13 height 13
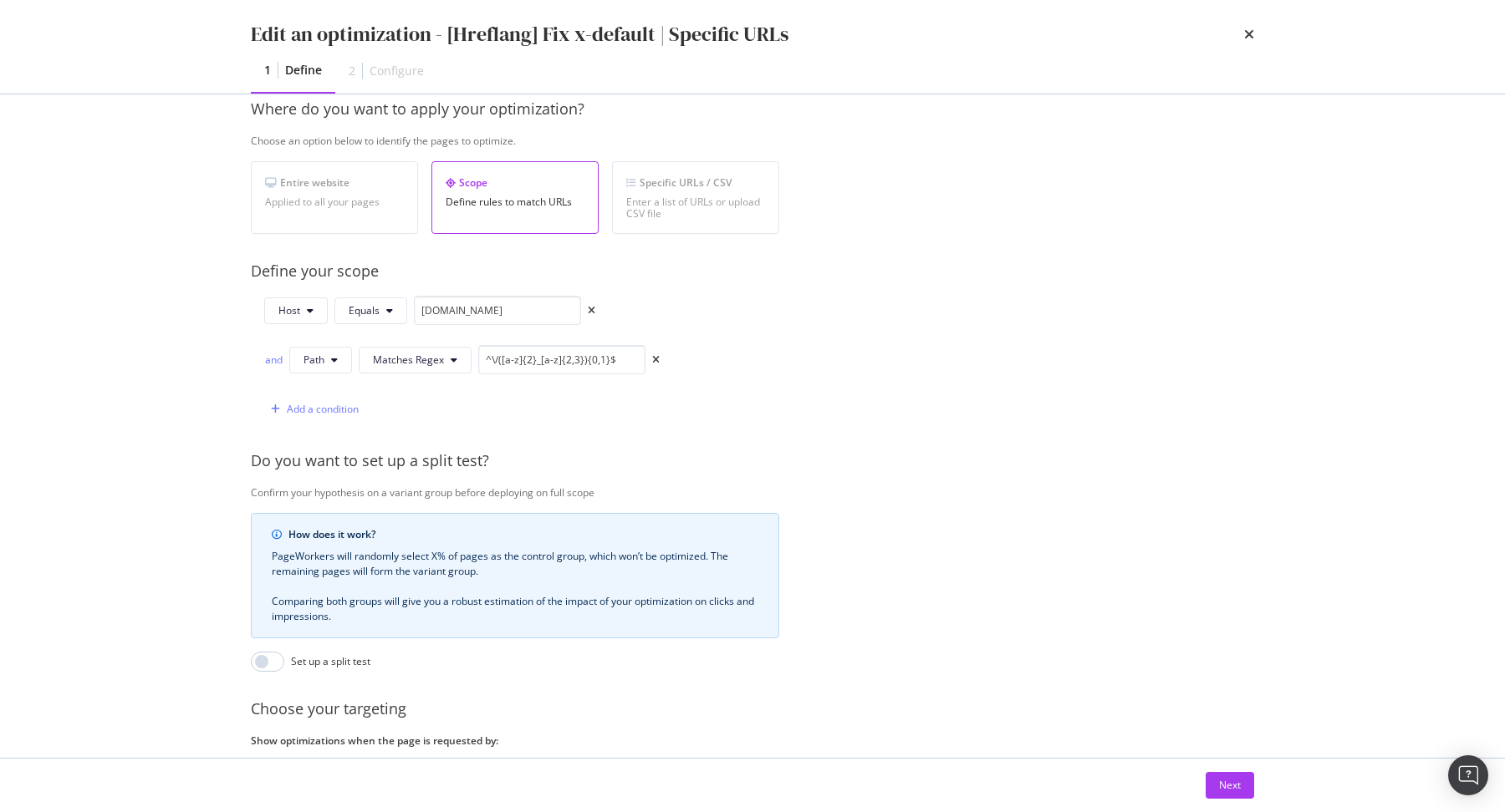
scroll to position [378, 0]
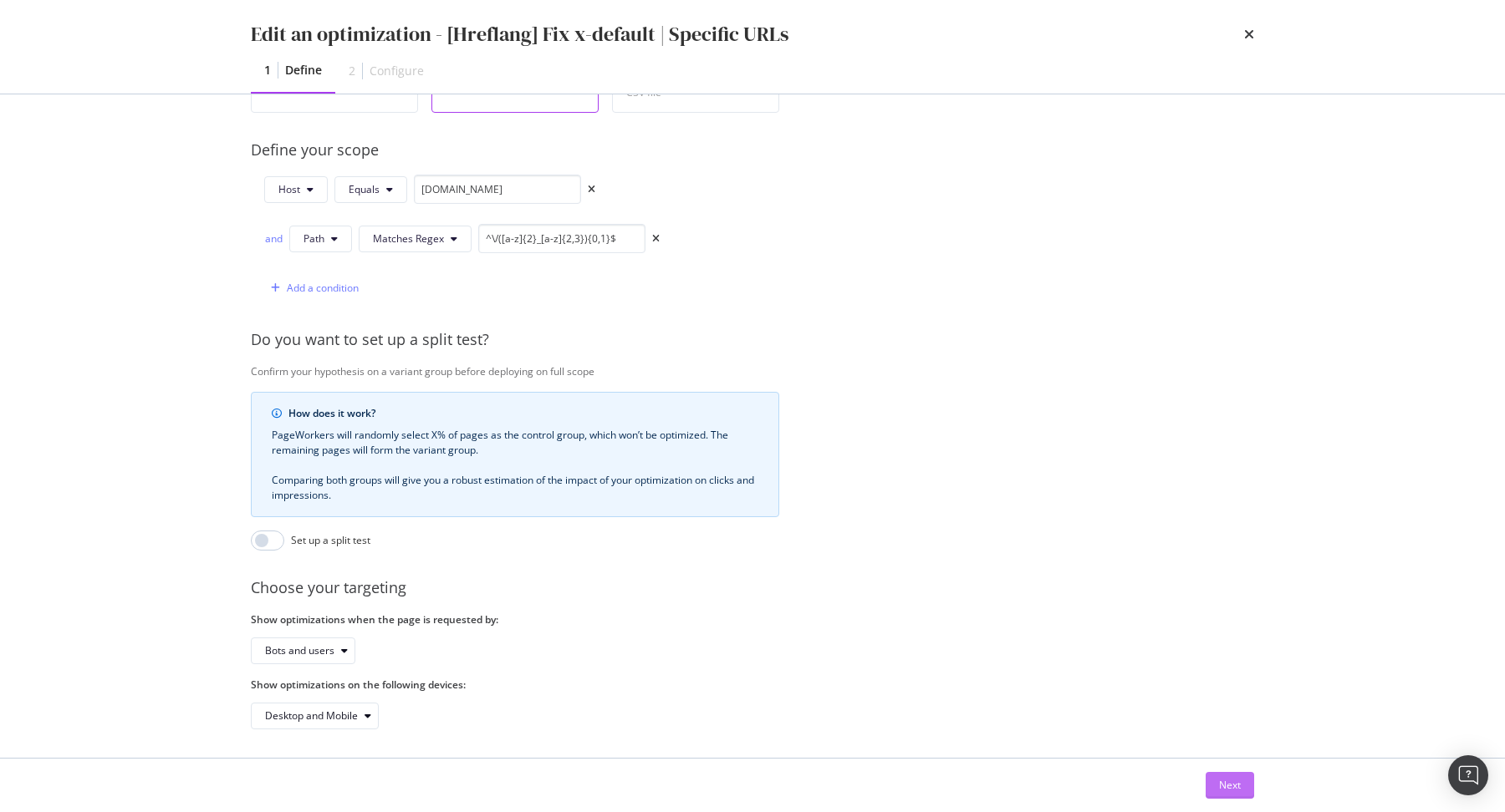
click at [1219, 778] on div "Next" at bounding box center [1230, 784] width 22 height 14
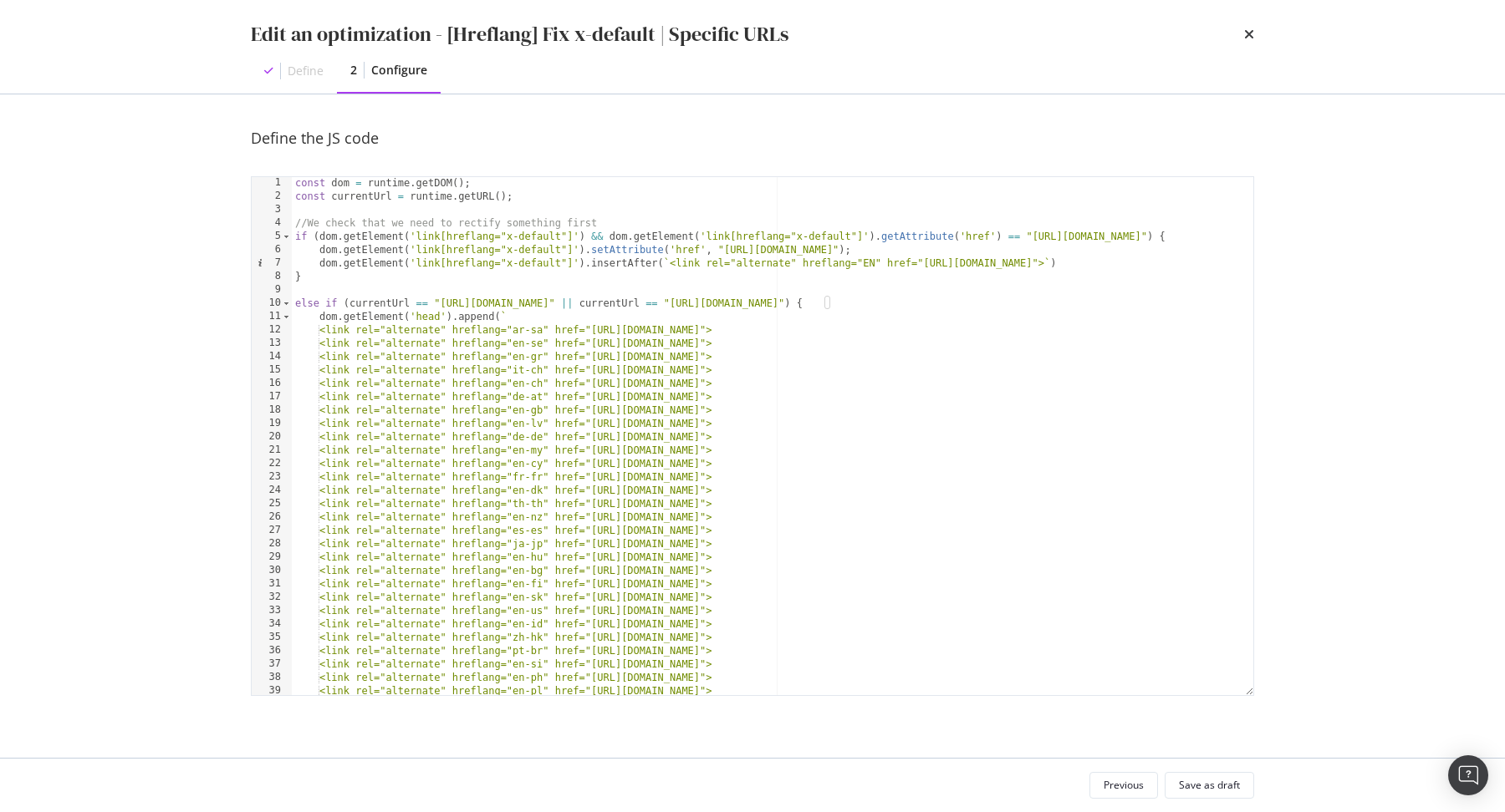
scroll to position [0, 0]
click at [1255, 35] on div "Edit an optimization - [Hreflang] Fix x-default | Specific URLs Define 2 Config…" at bounding box center [752, 47] width 1070 height 94
